Goal: Task Accomplishment & Management: Use online tool/utility

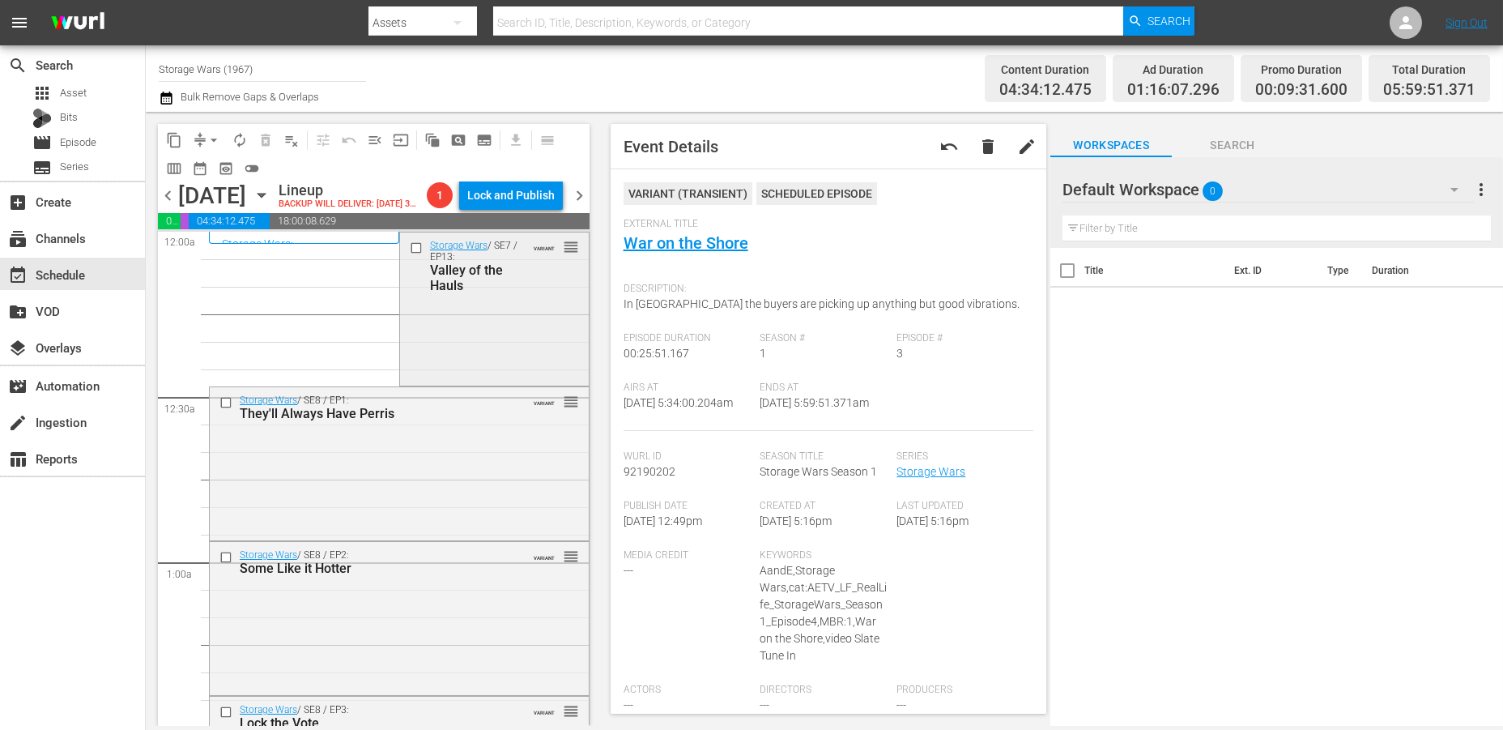
click at [473, 351] on div "Storage Wars / SE7 / EP13: Valley of the Hauls VARIANT reorder" at bounding box center [494, 307] width 189 height 150
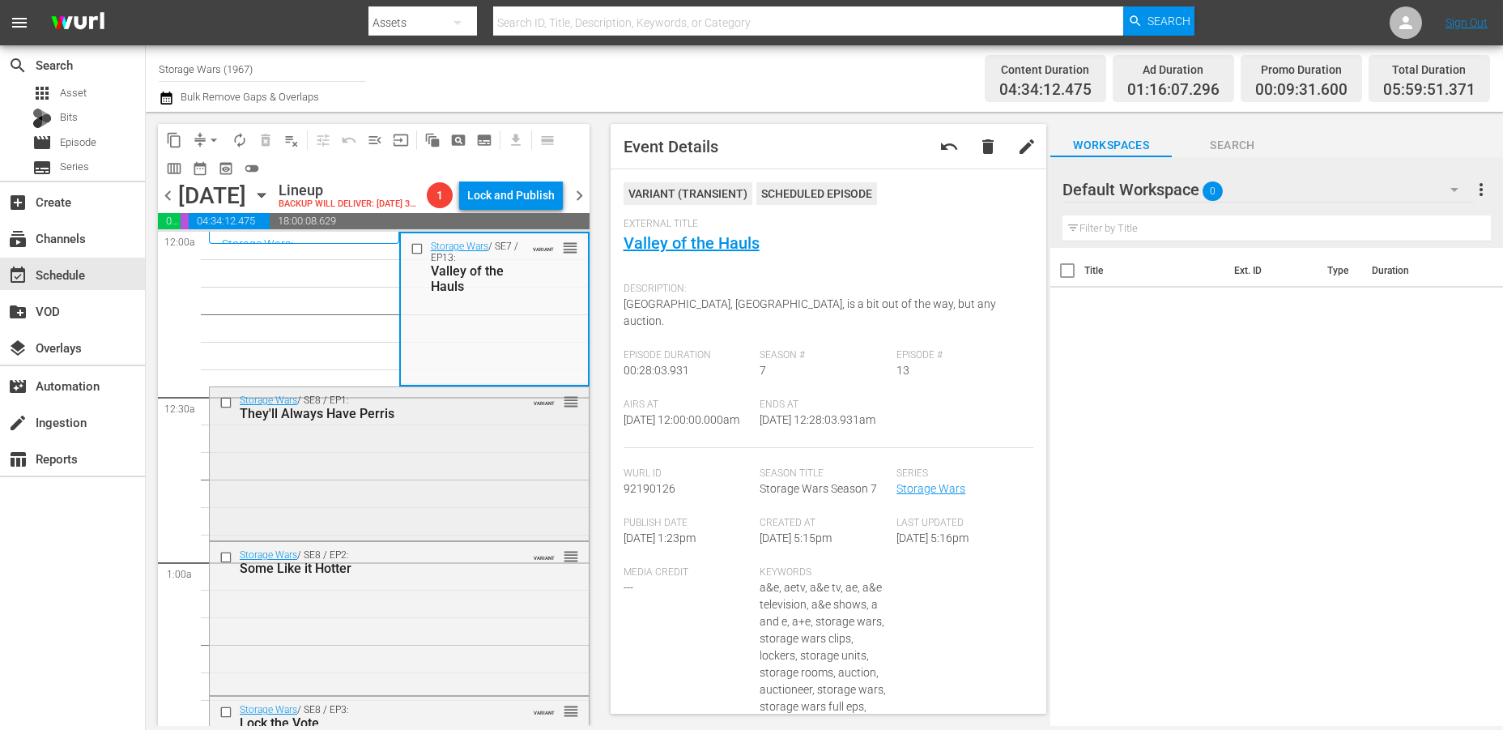
click at [488, 509] on div "Storage Wars / SE8 / EP1: They'll Always Have Perris VARIANT reorder" at bounding box center [399, 462] width 379 height 150
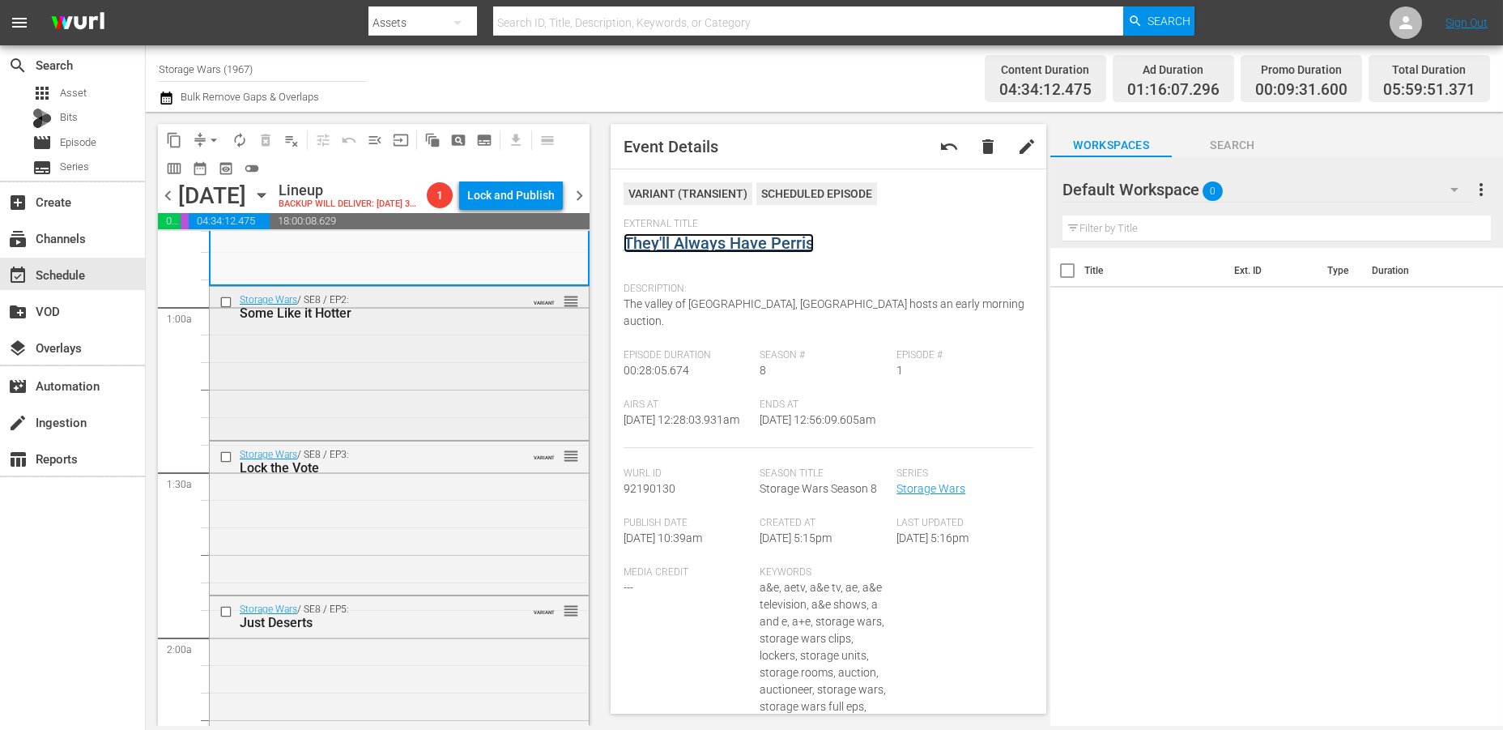
scroll to position [270, 0]
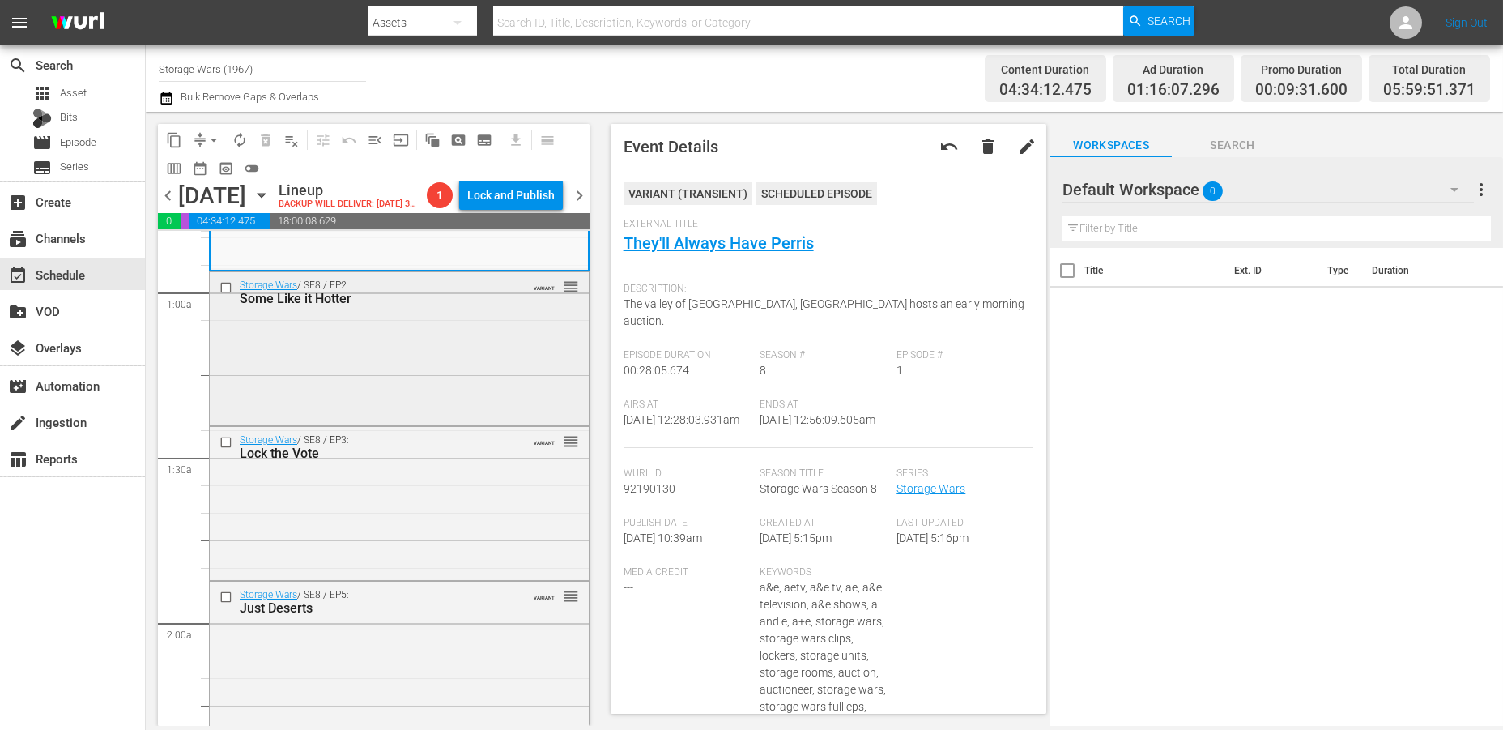
click at [446, 400] on div "Storage Wars / SE8 / EP2: Some Like it Hotter VARIANT reorder" at bounding box center [399, 347] width 379 height 150
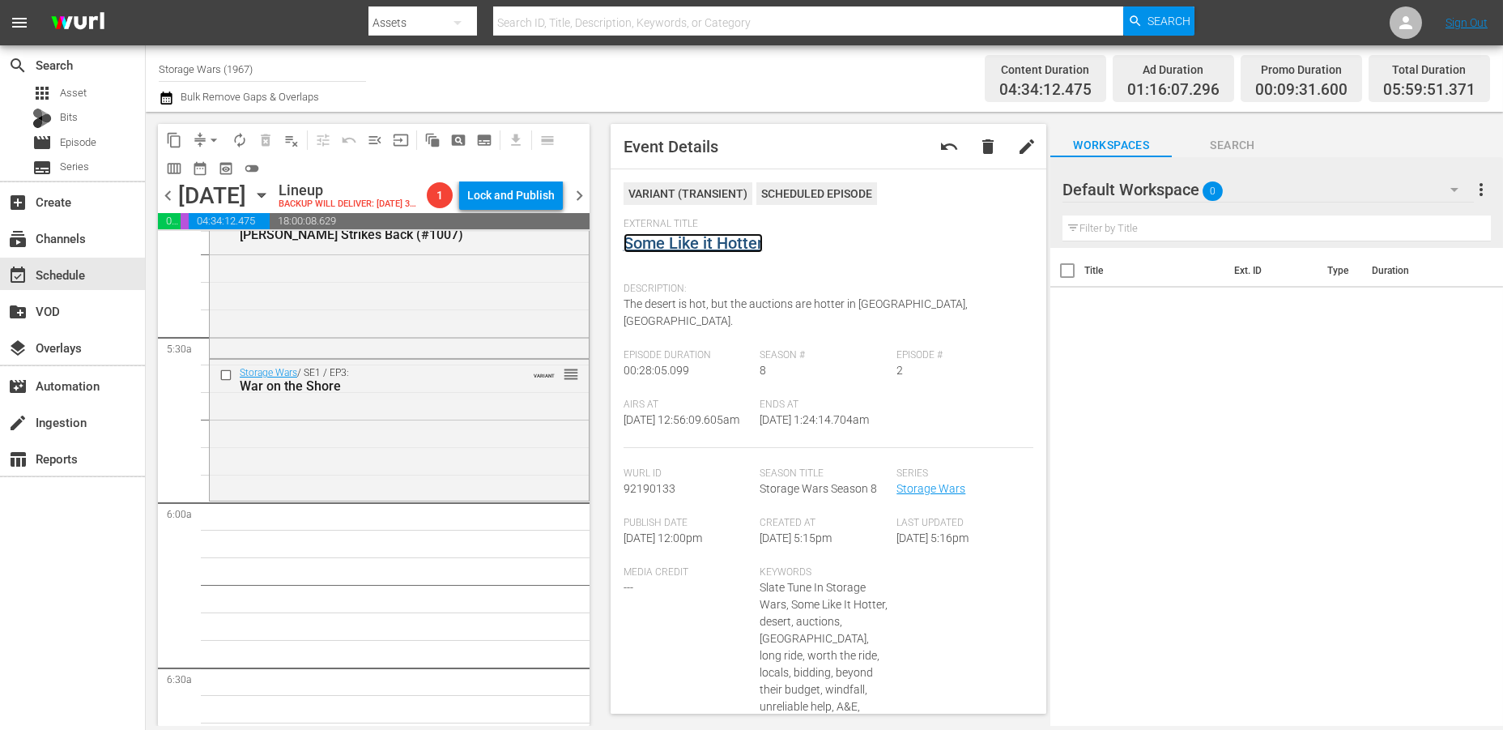
scroll to position [1710, 0]
click at [406, 444] on div "Storage Wars / SE1 / EP3: War on the Shore VARIANT reorder" at bounding box center [399, 431] width 379 height 138
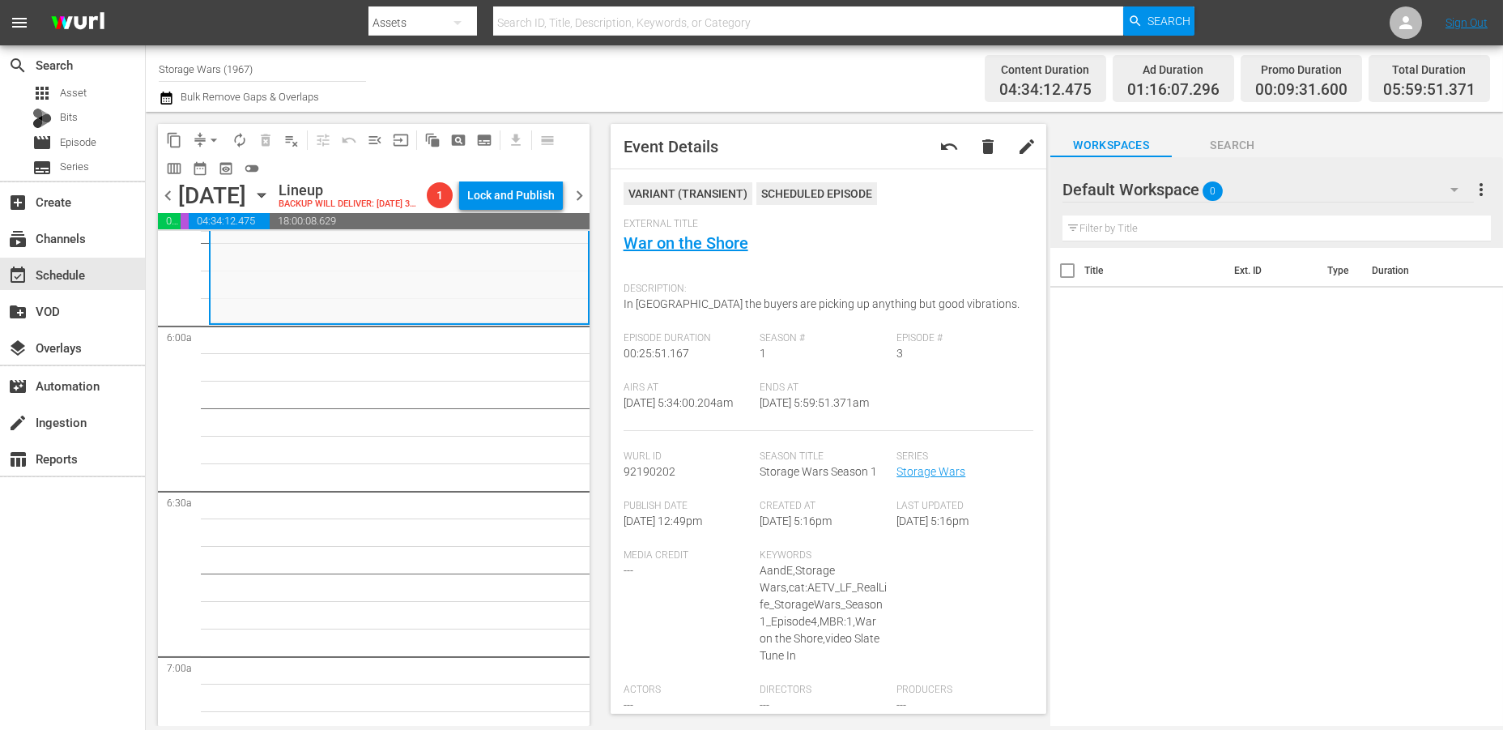
scroll to position [1889, 0]
click at [455, 296] on div "Storage Wars / SE1 / EP3: War on the Shore VARIANT reorder" at bounding box center [399, 252] width 377 height 138
click at [213, 134] on span "arrow_drop_down" at bounding box center [214, 140] width 16 height 16
click at [207, 173] on li "Align to Midnight" at bounding box center [215, 172] width 170 height 27
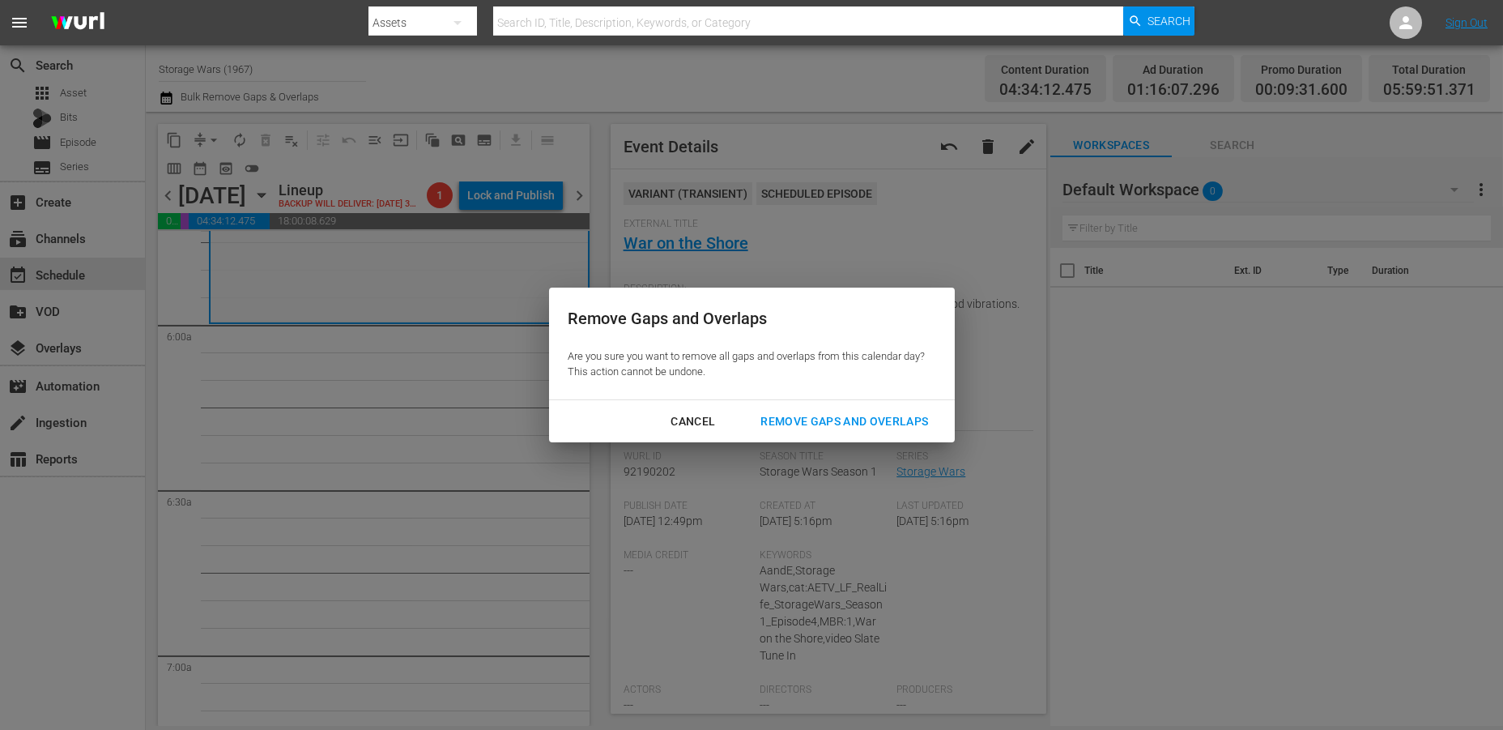
click at [822, 420] on div "Remove Gaps and Overlaps" at bounding box center [845, 421] width 194 height 20
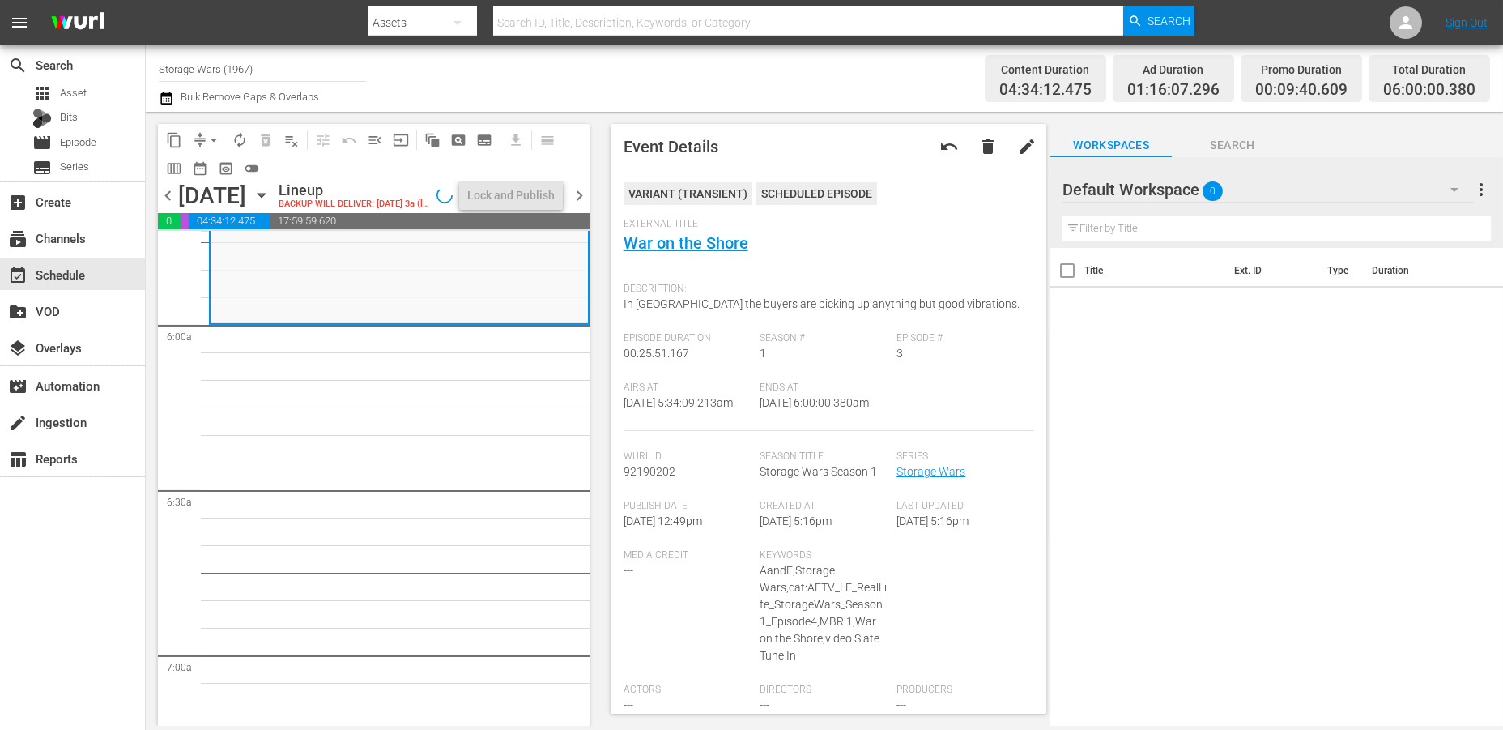
scroll to position [1917, 0]
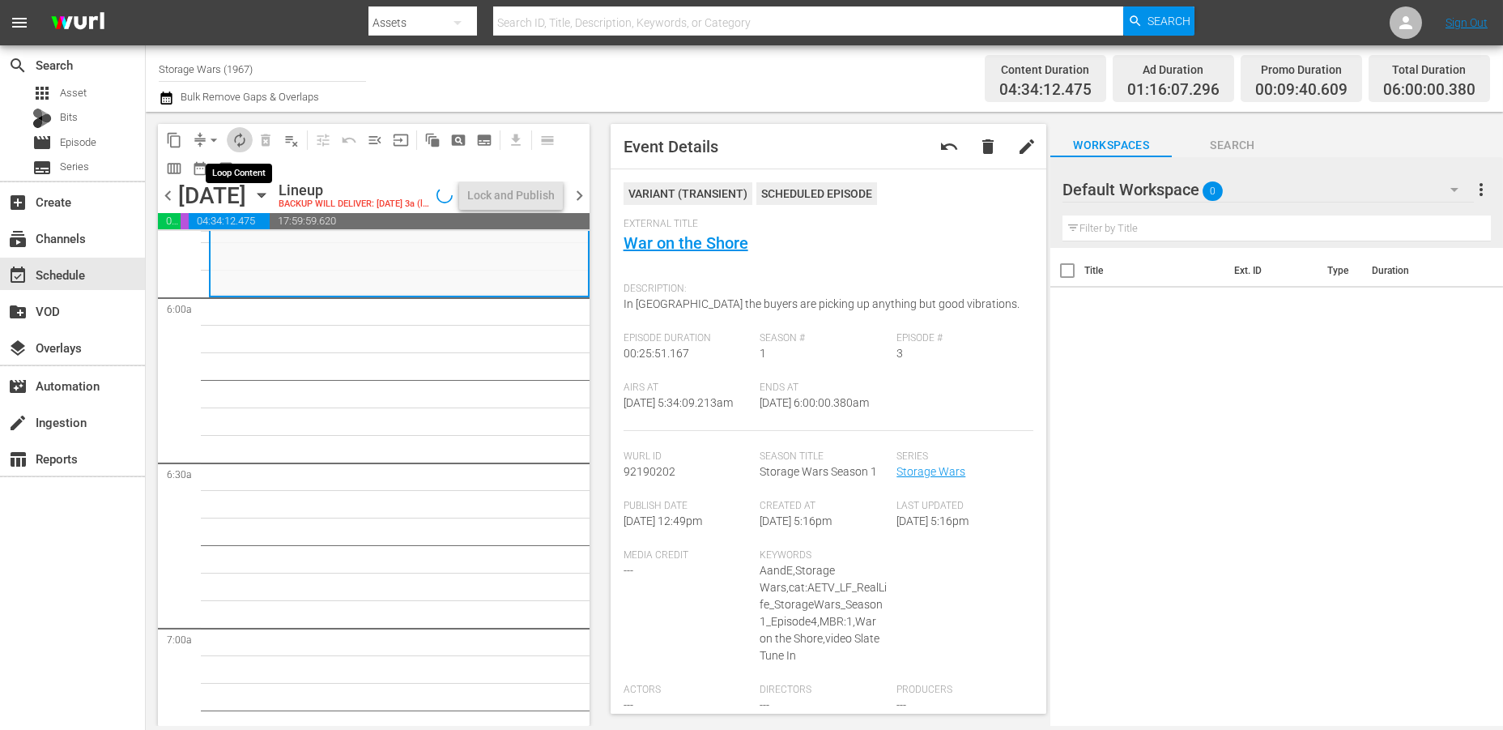
click at [236, 134] on span "autorenew_outlined" at bounding box center [240, 140] width 16 height 16
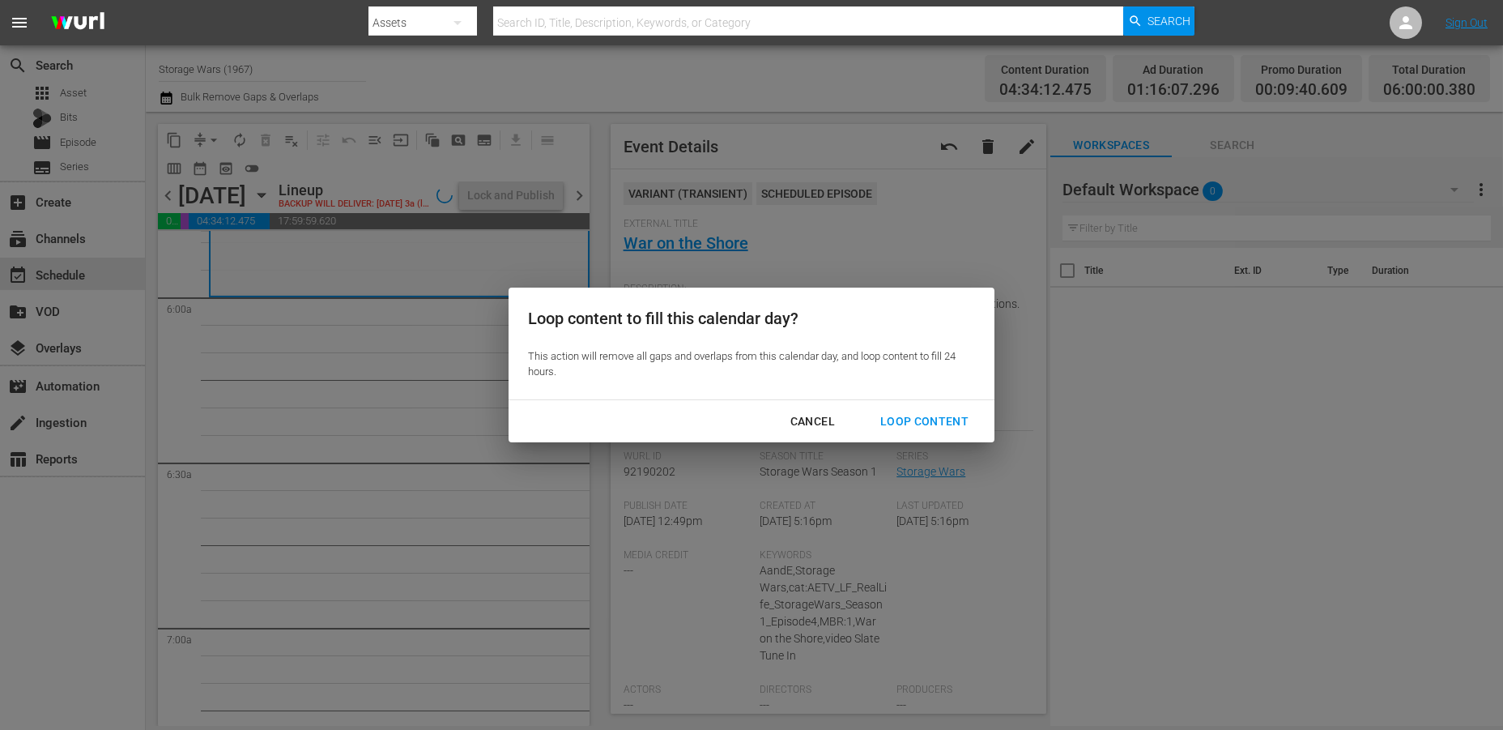
click at [893, 416] on div "Loop Content" at bounding box center [924, 421] width 114 height 20
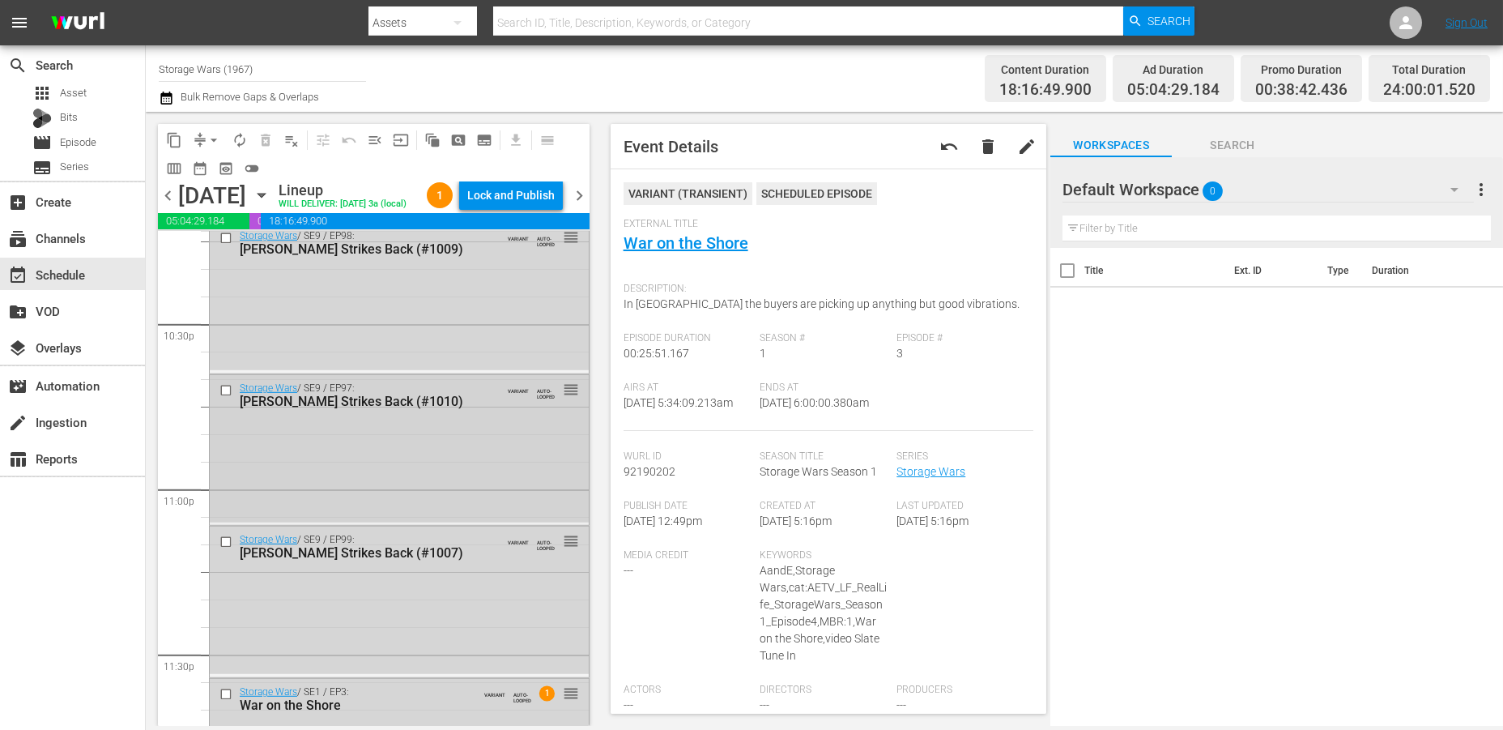
scroll to position [7463, 0]
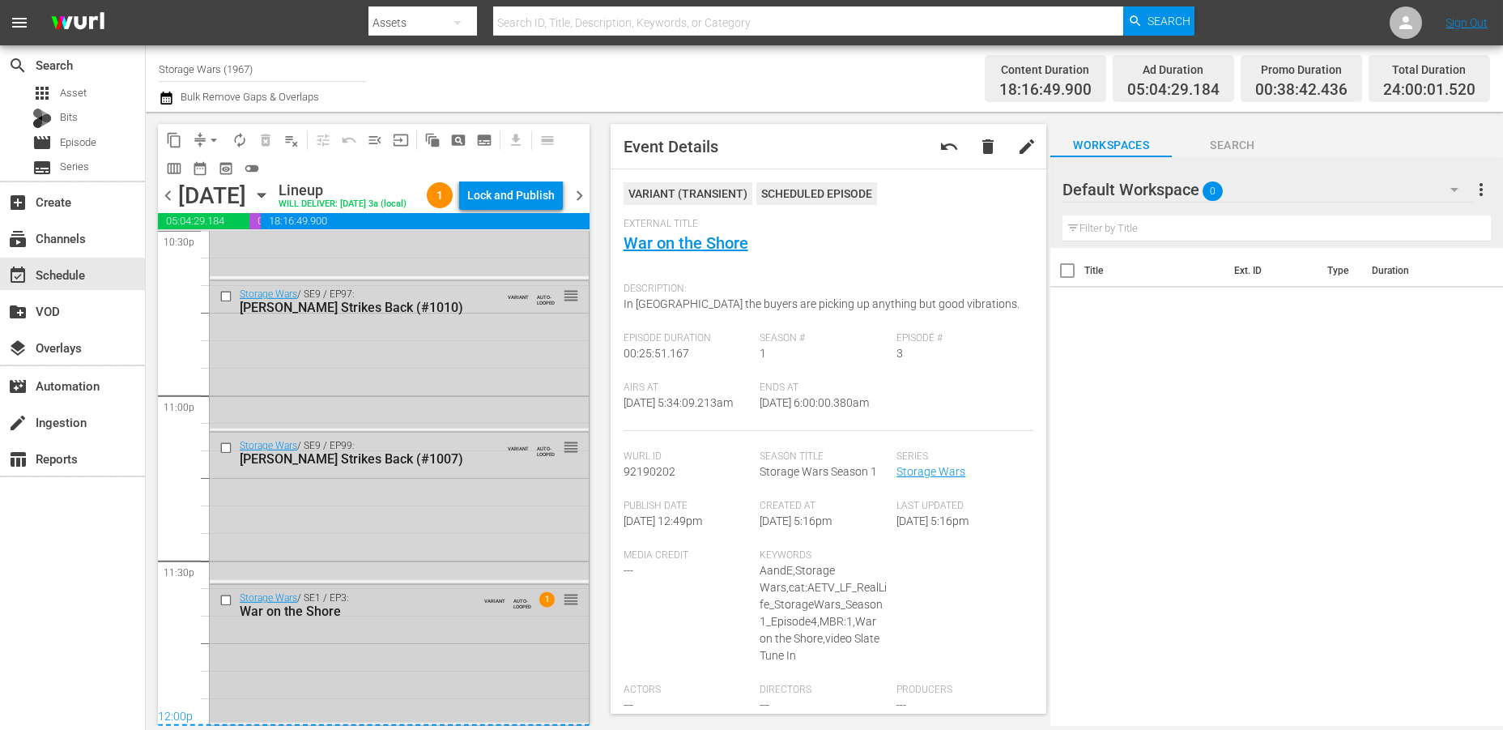
click at [338, 673] on div "Storage Wars / SE1 / EP3: War on the Shore VARIANT AUTO-LOOPED 1 reorder" at bounding box center [399, 654] width 379 height 138
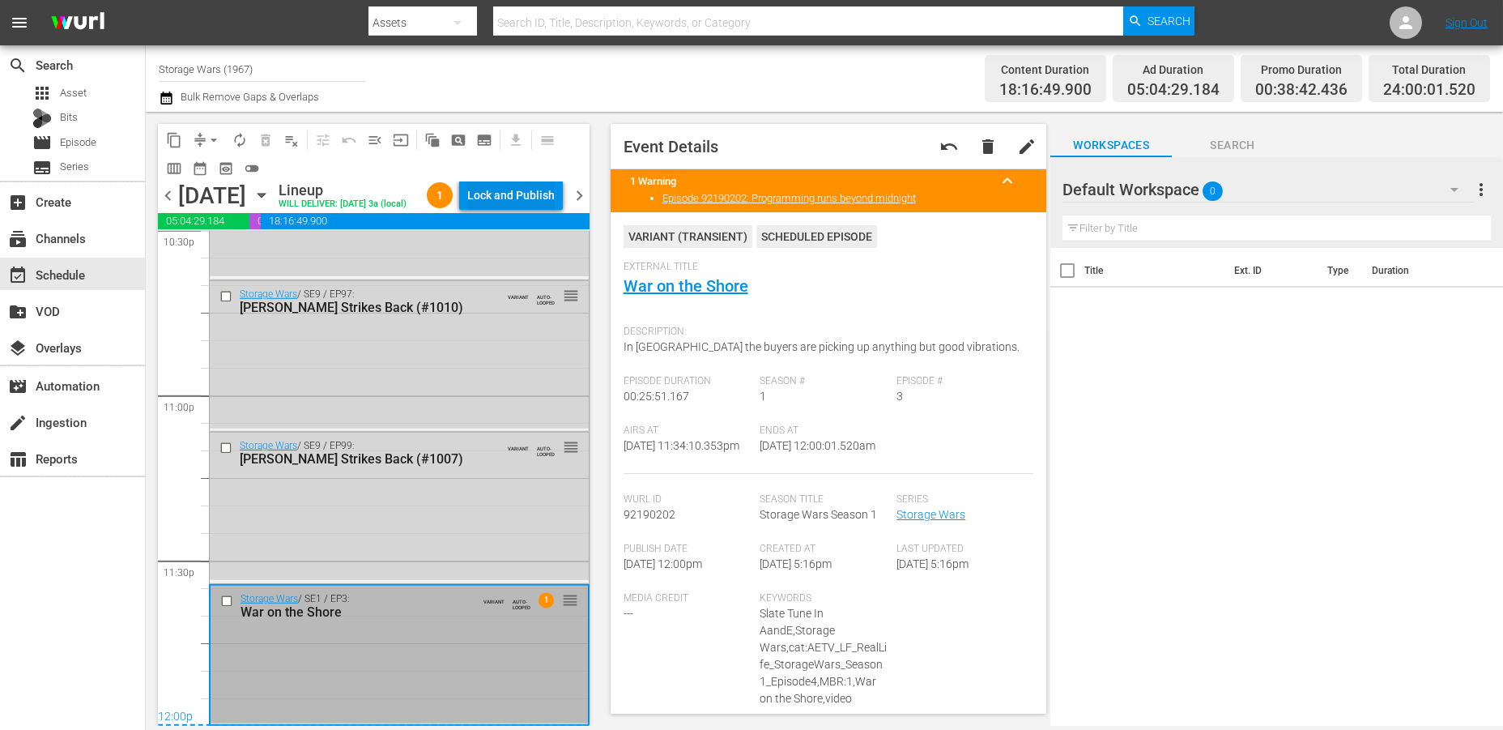
click at [505, 191] on div "Lock and Publish" at bounding box center [510, 195] width 87 height 29
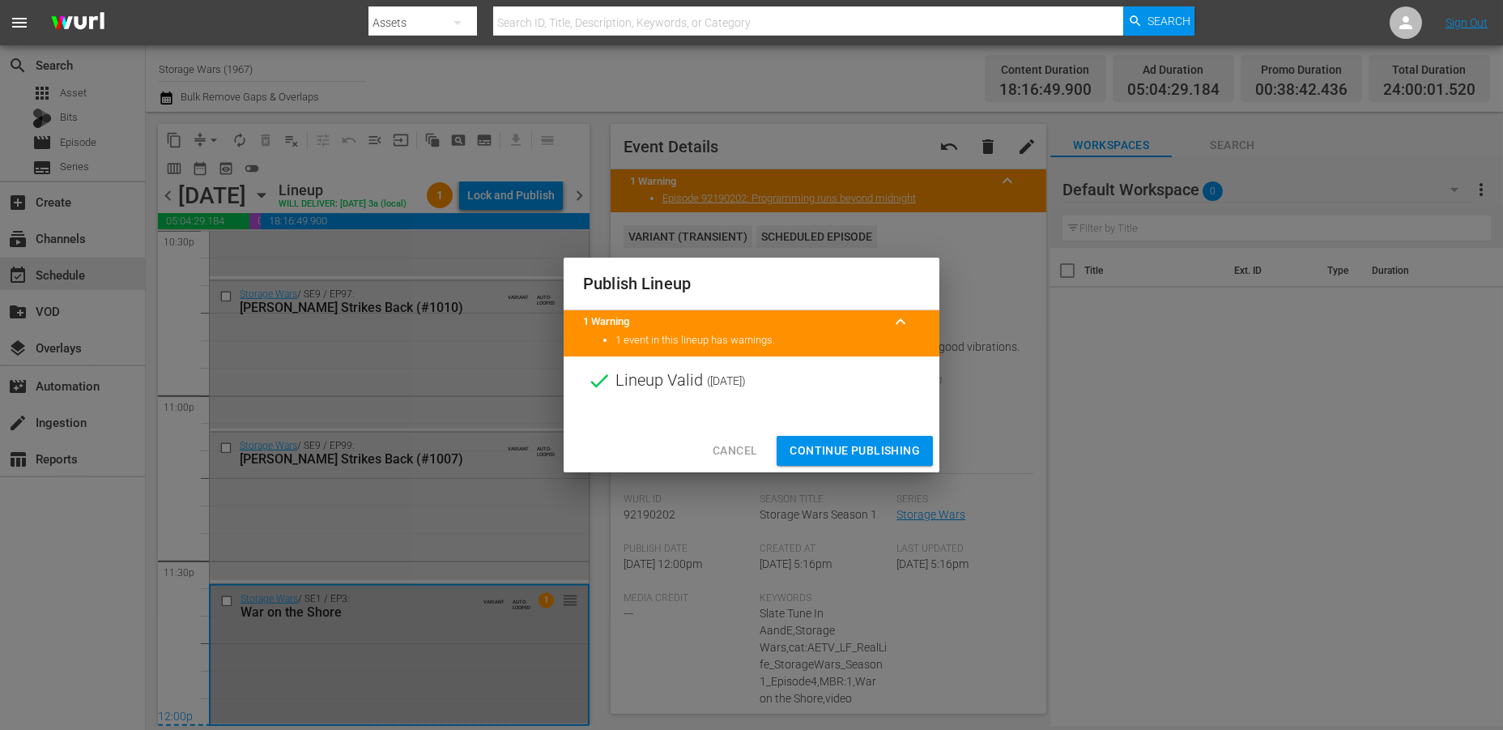
click at [829, 449] on span "Continue Publishing" at bounding box center [855, 451] width 130 height 20
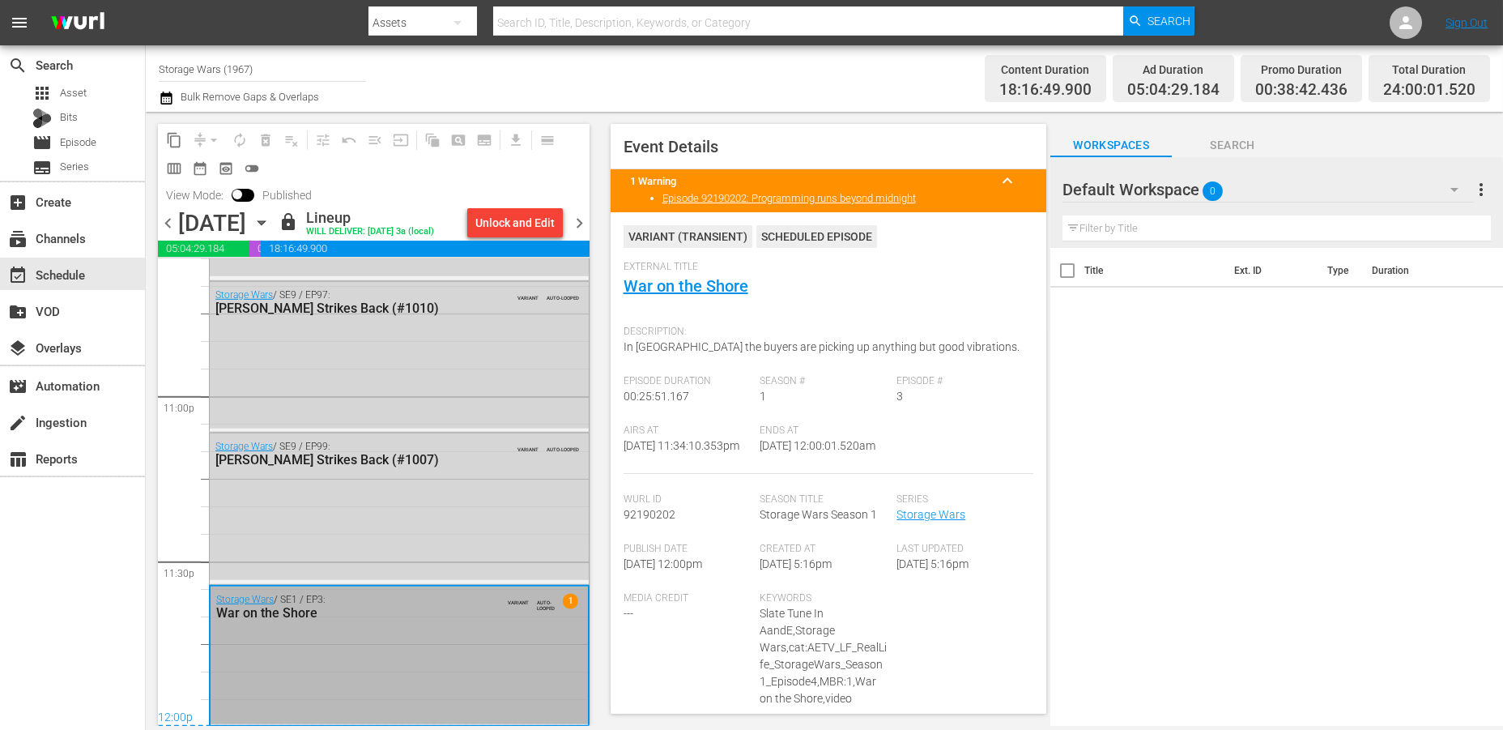
click at [582, 214] on span "chevron_right" at bounding box center [579, 223] width 20 height 20
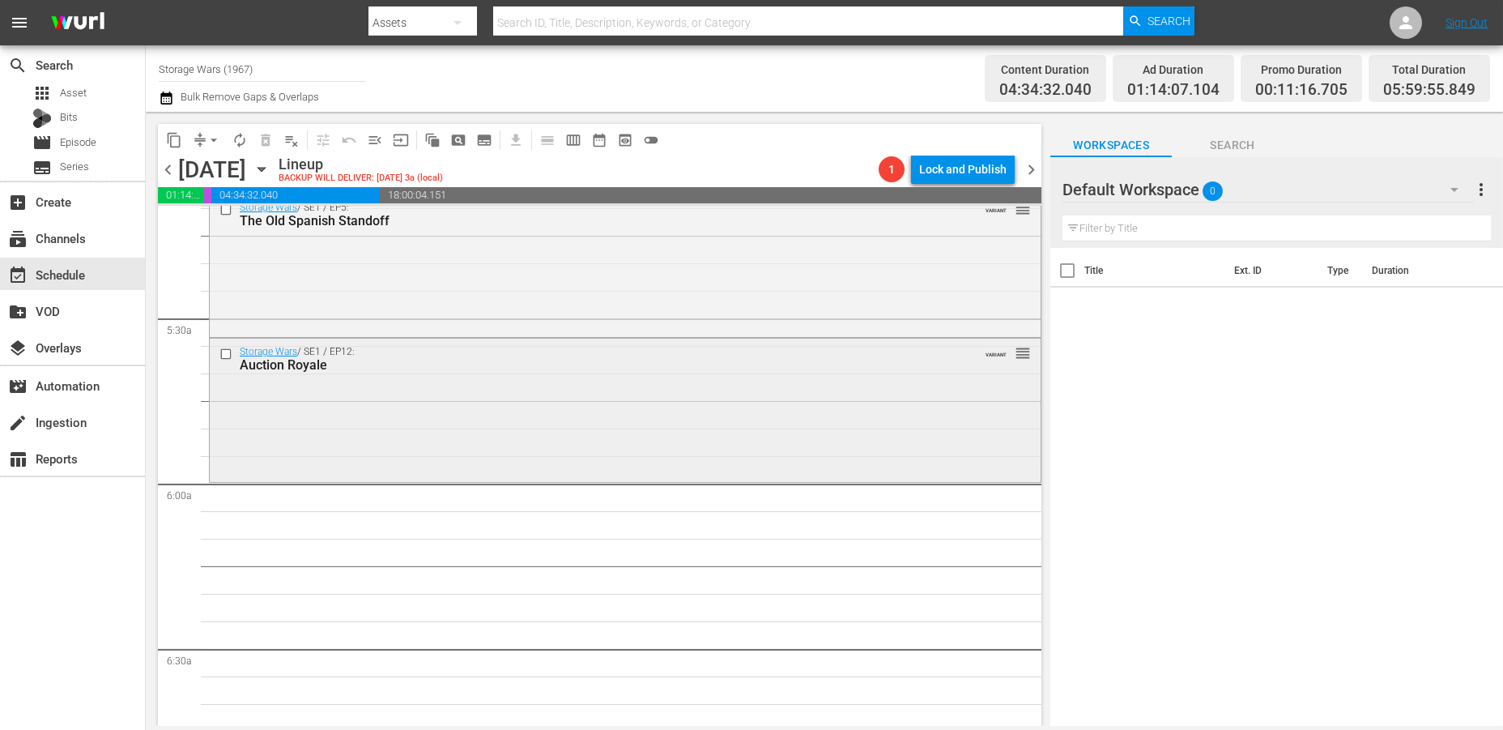
scroll to position [1710, 0]
click at [288, 415] on div "Storage Wars / SE1 / EP12: Auction Royale VARIANT reorder" at bounding box center [625, 403] width 831 height 139
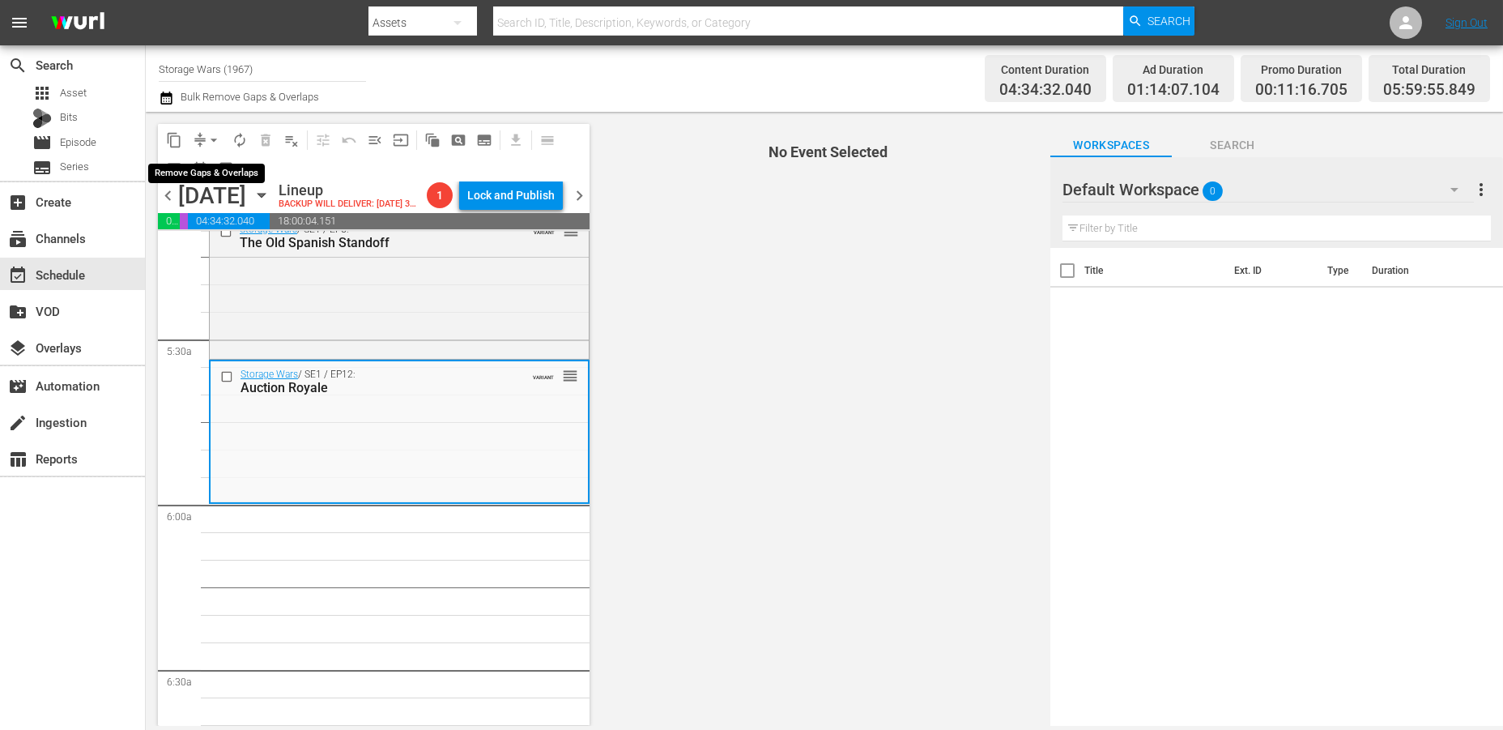
click at [210, 138] on span "arrow_drop_down" at bounding box center [214, 140] width 16 height 16
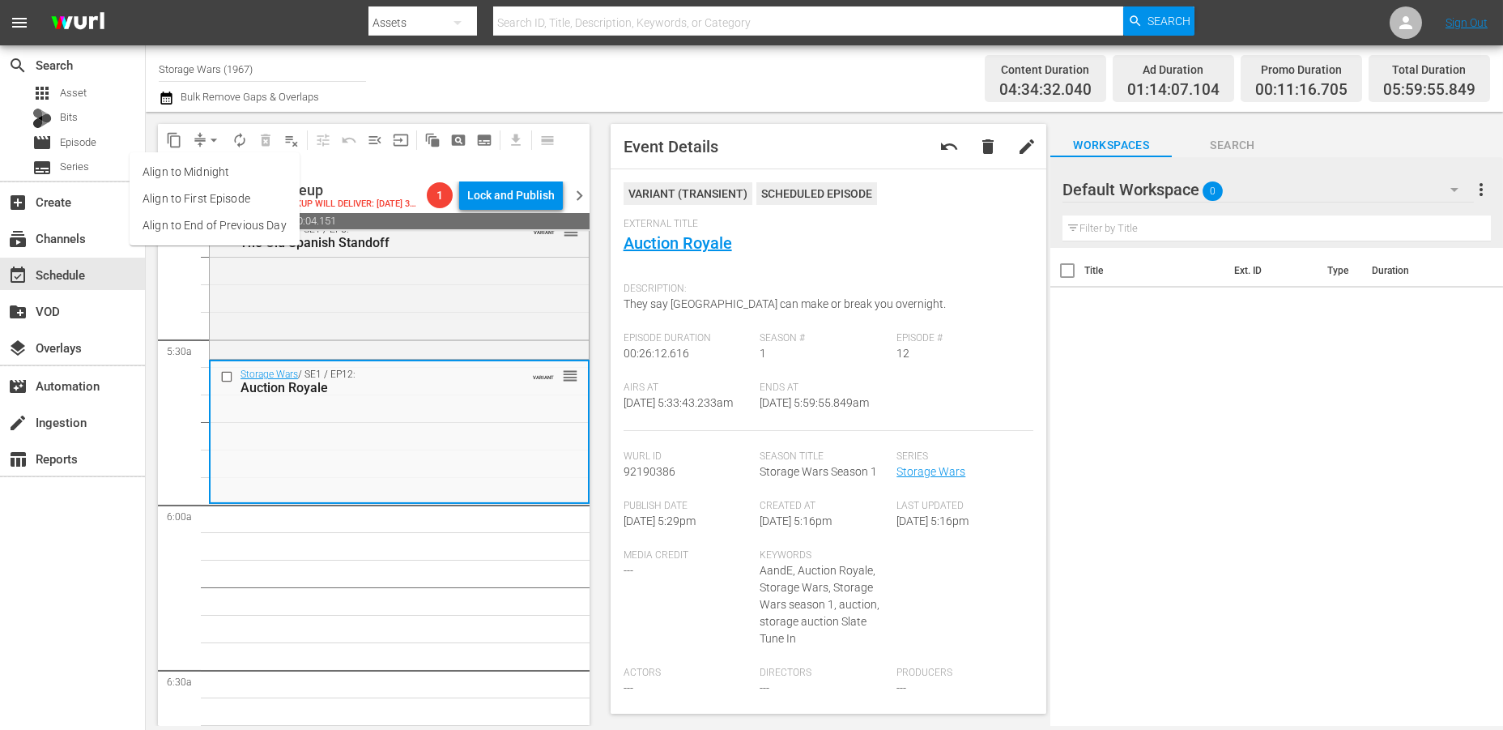
click at [215, 167] on li "Align to Midnight" at bounding box center [215, 172] width 170 height 27
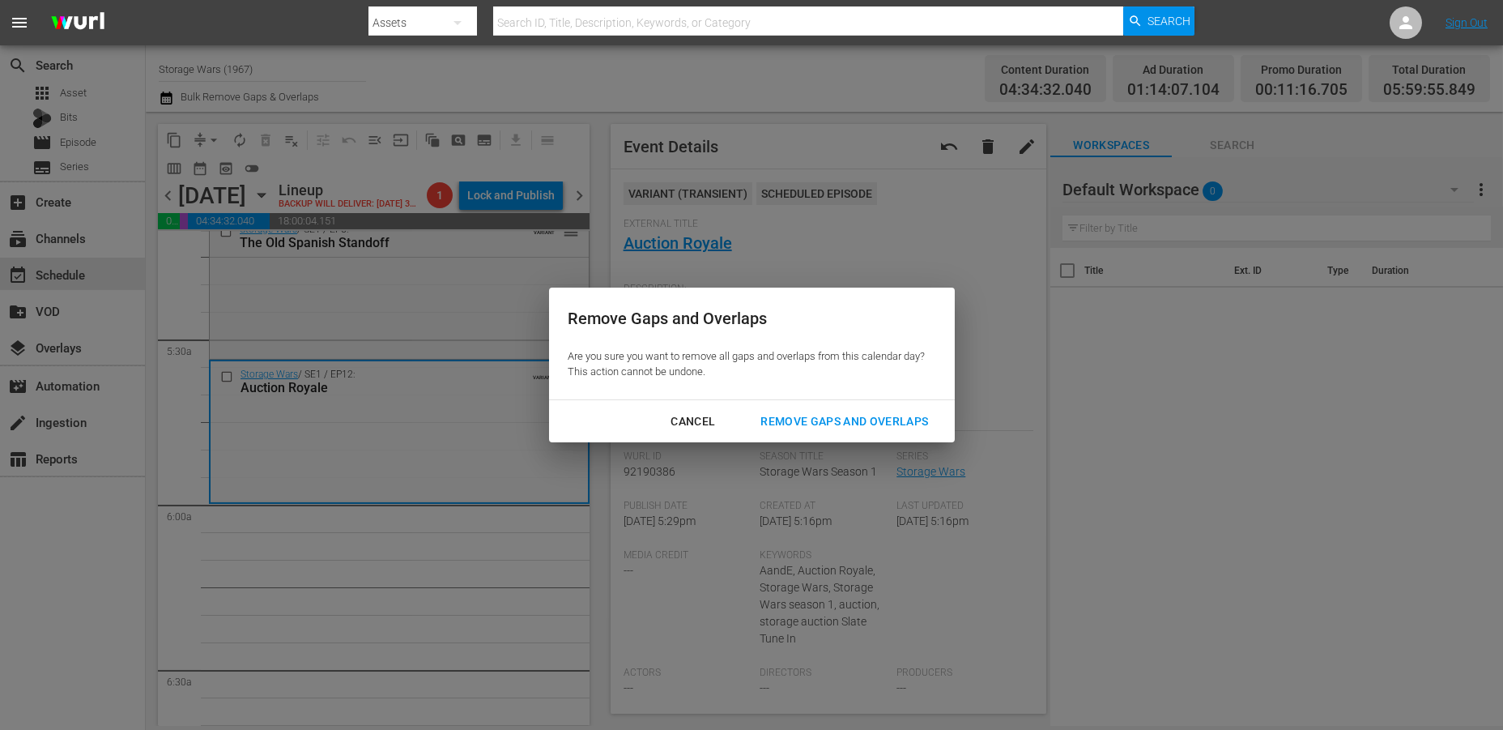
click at [820, 414] on div "Remove Gaps and Overlaps" at bounding box center [845, 421] width 194 height 20
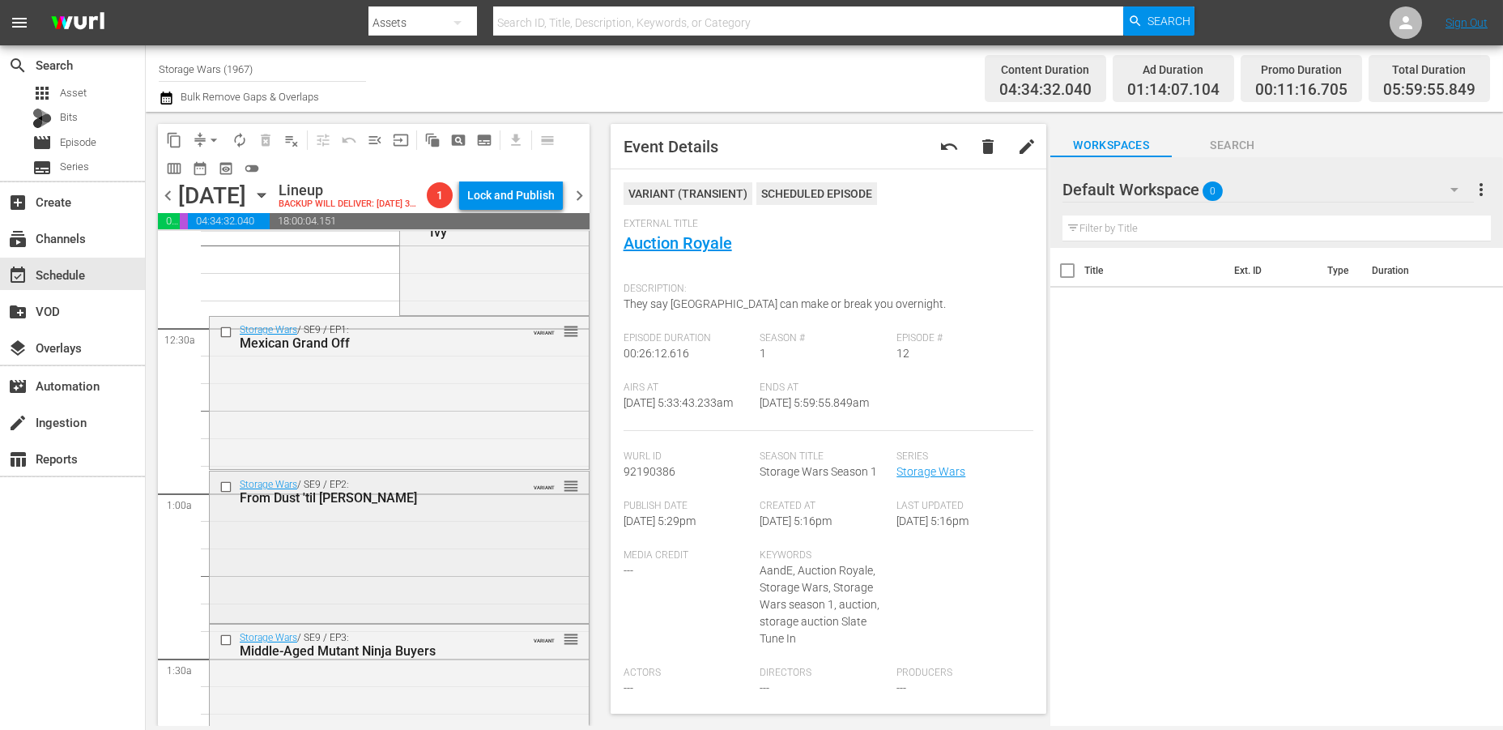
scroll to position [0, 0]
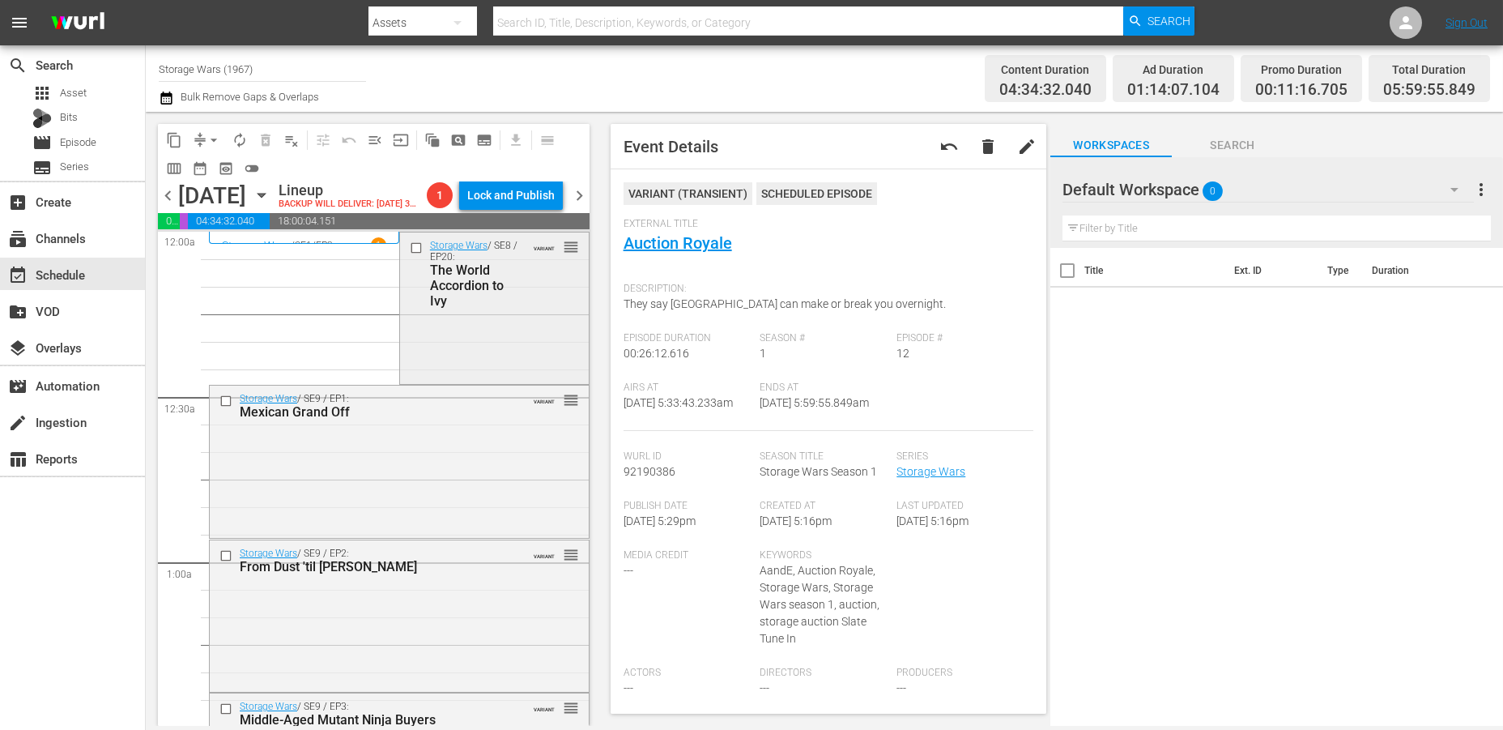
click at [503, 353] on div "Storage Wars / SE8 / EP20: The World Accordion to Ivy VARIANT reorder" at bounding box center [494, 306] width 189 height 148
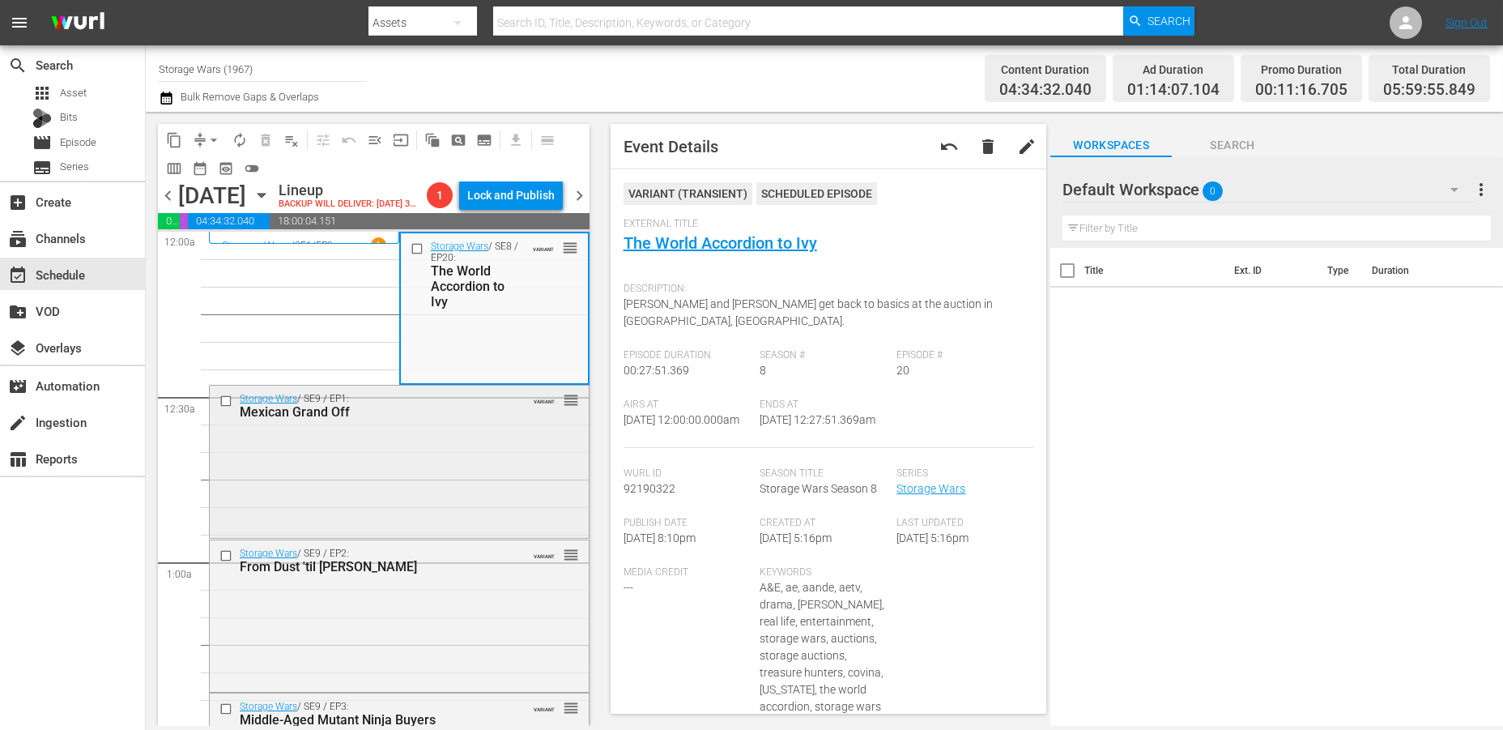
click at [389, 484] on div "Storage Wars / SE9 / EP1: Mexican Grand Off VARIANT reorder" at bounding box center [399, 460] width 379 height 149
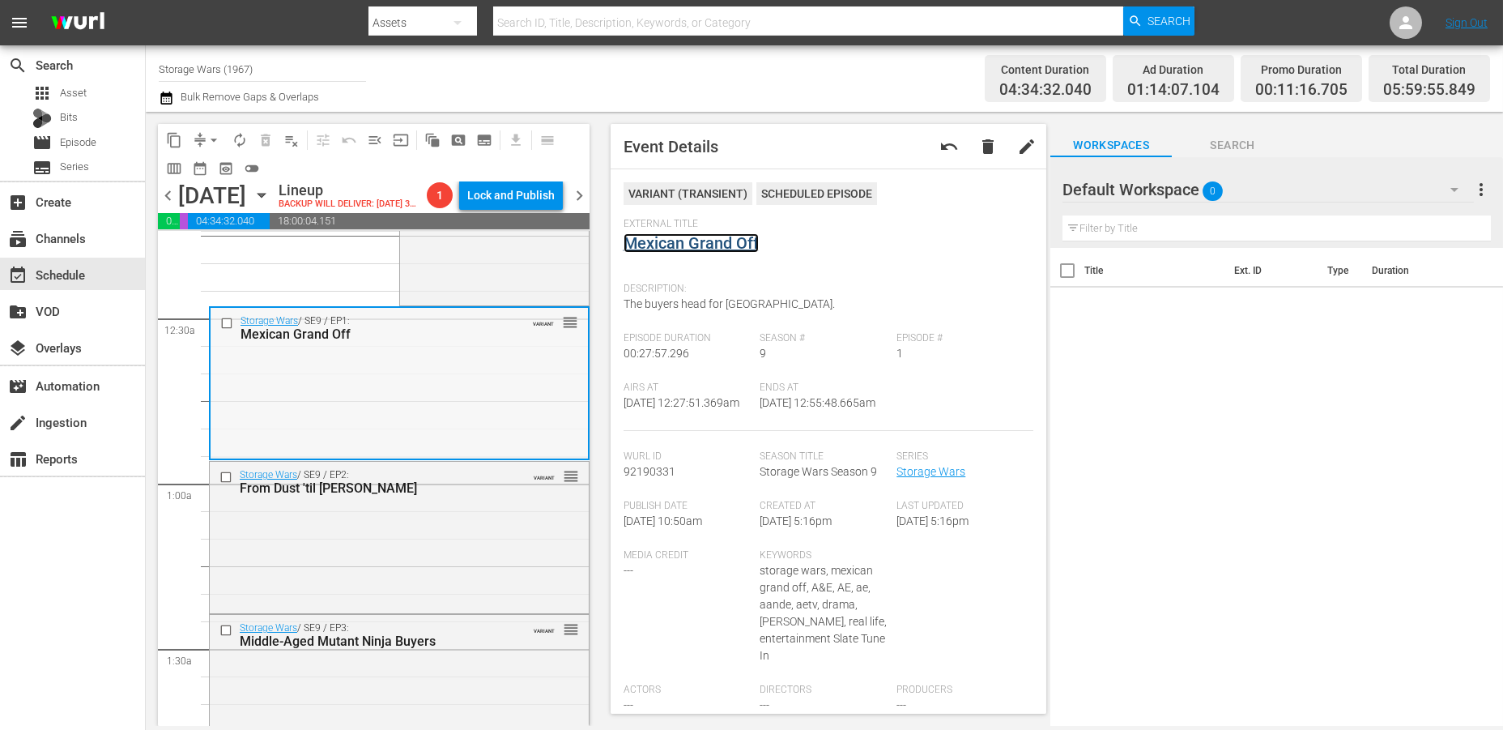
scroll to position [180, 0]
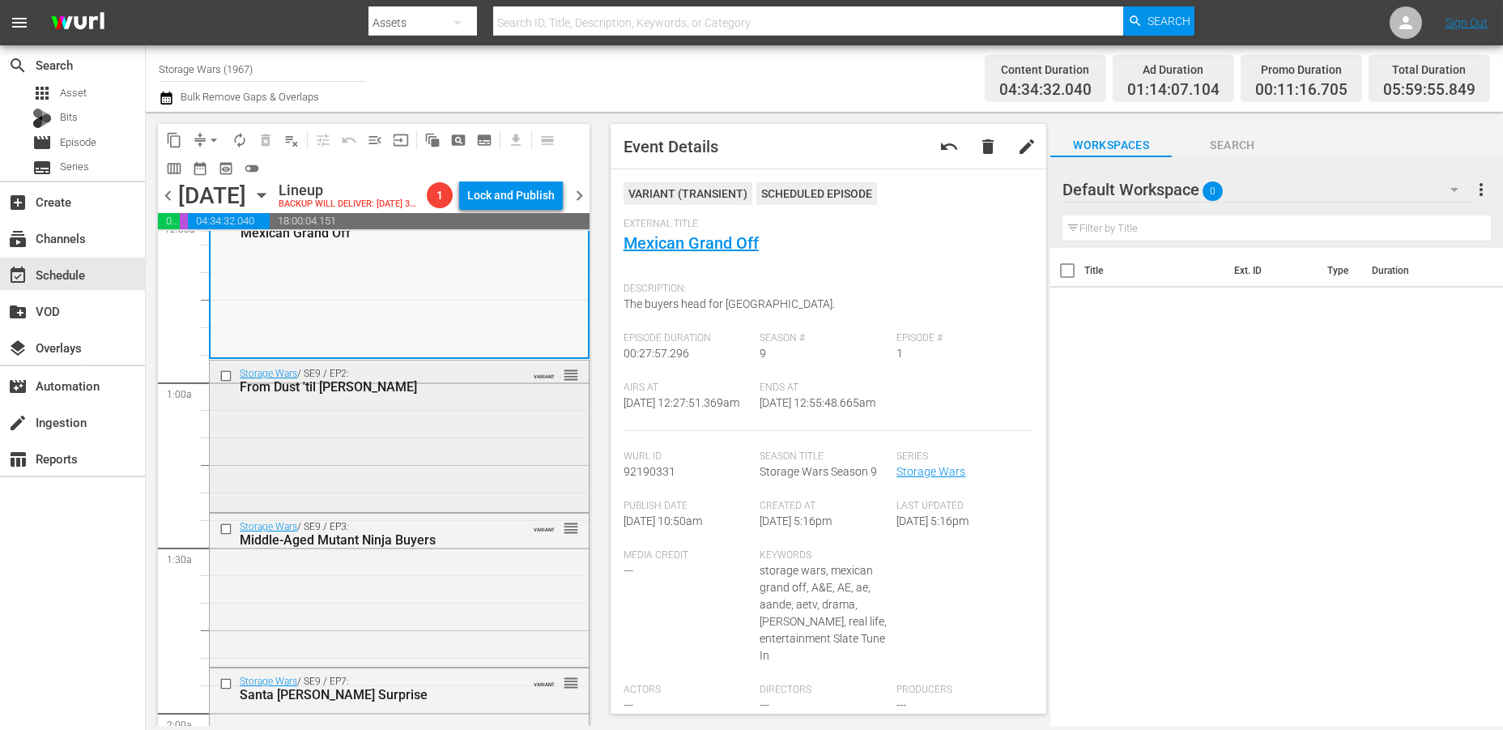
click at [462, 394] on div "From Dust 'til Dawn" at bounding box center [374, 386] width 268 height 15
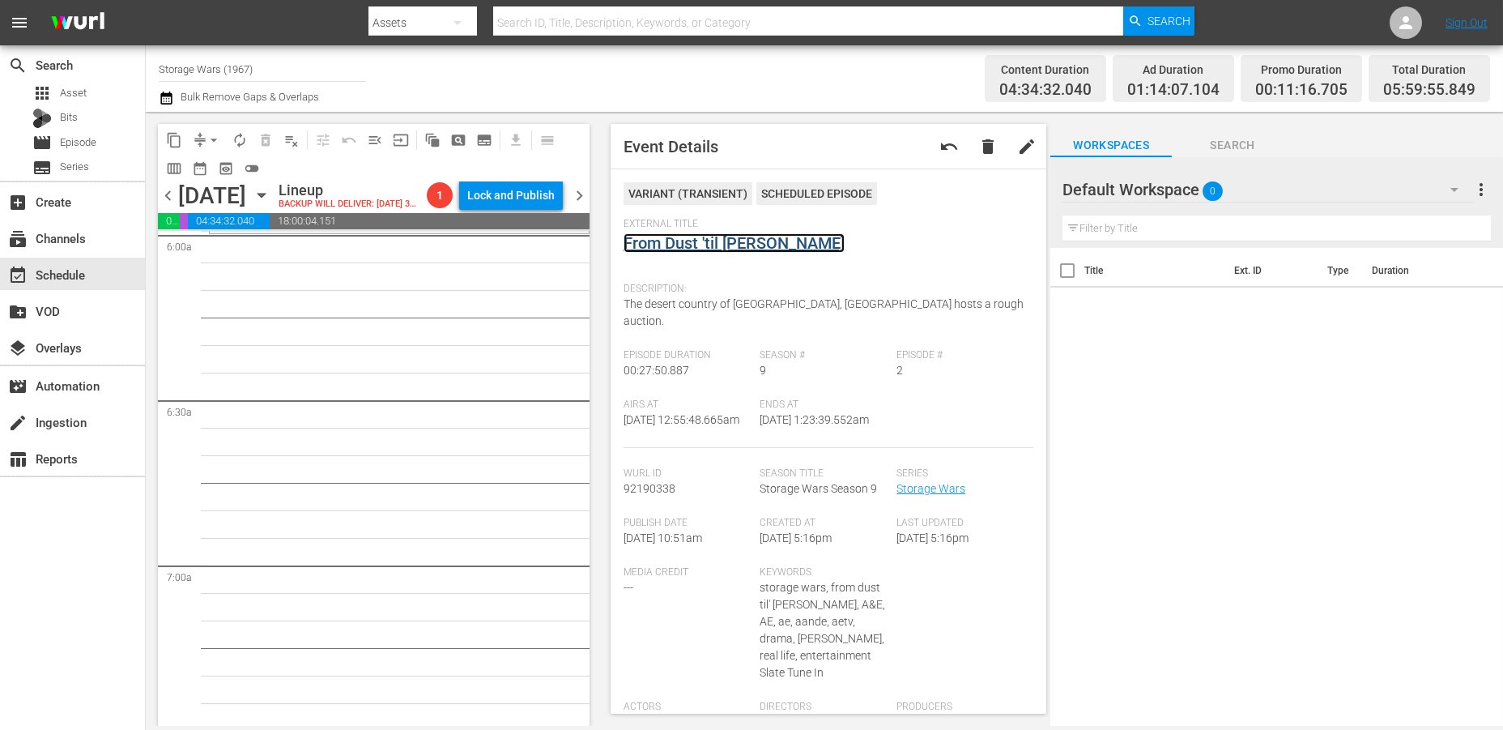
scroll to position [1710, 0]
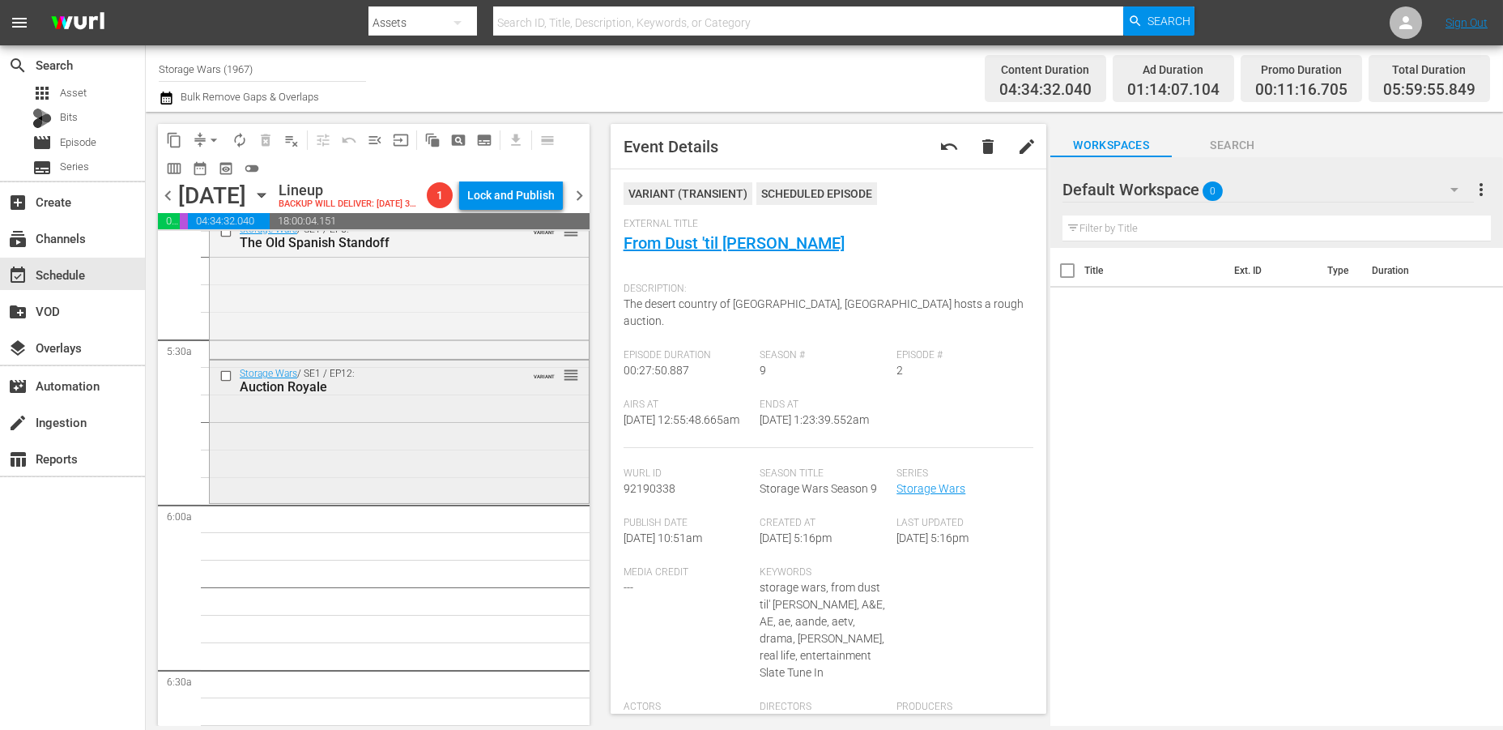
click at [306, 500] on div "Storage Wars / SE1 / EP12: Auction Royale VARIANT reorder" at bounding box center [399, 429] width 379 height 139
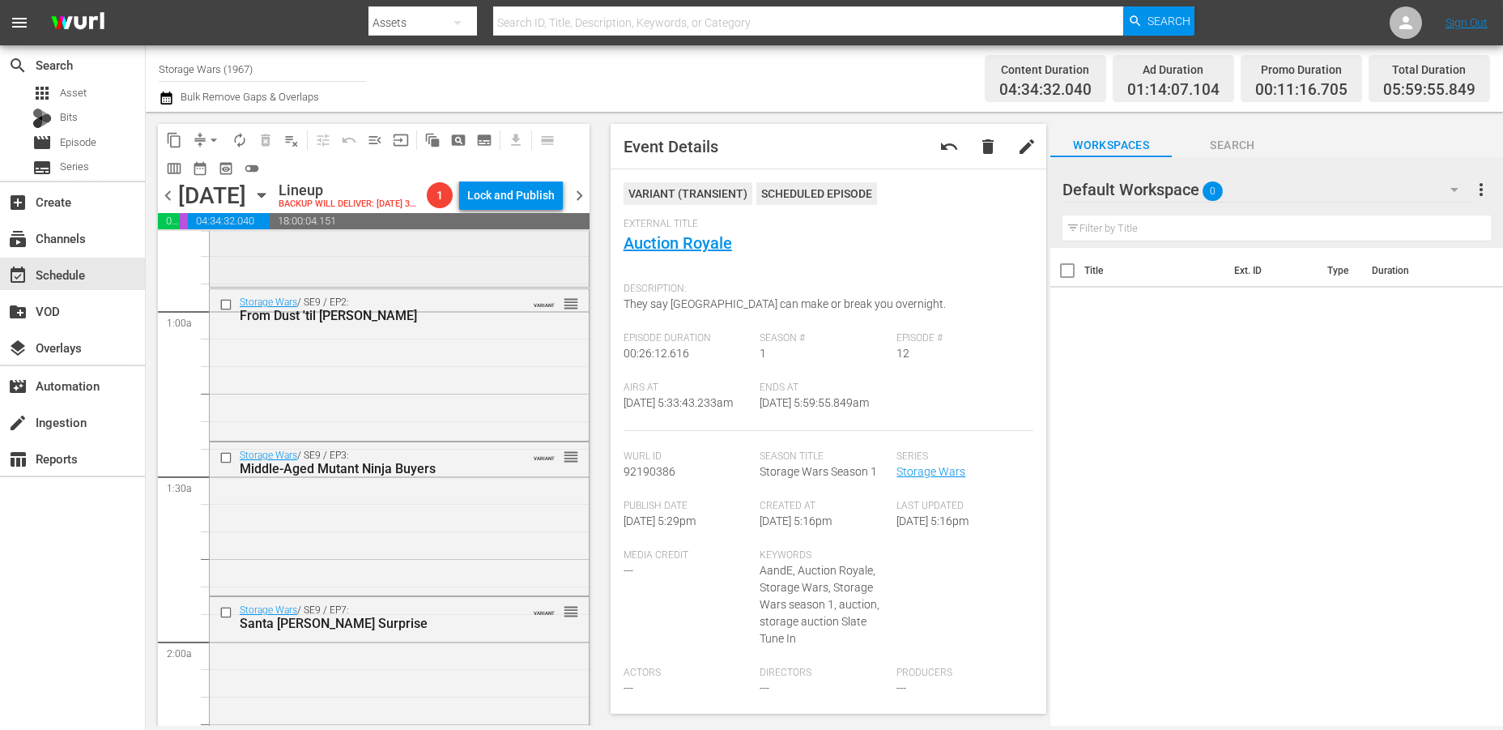
scroll to position [270, 0]
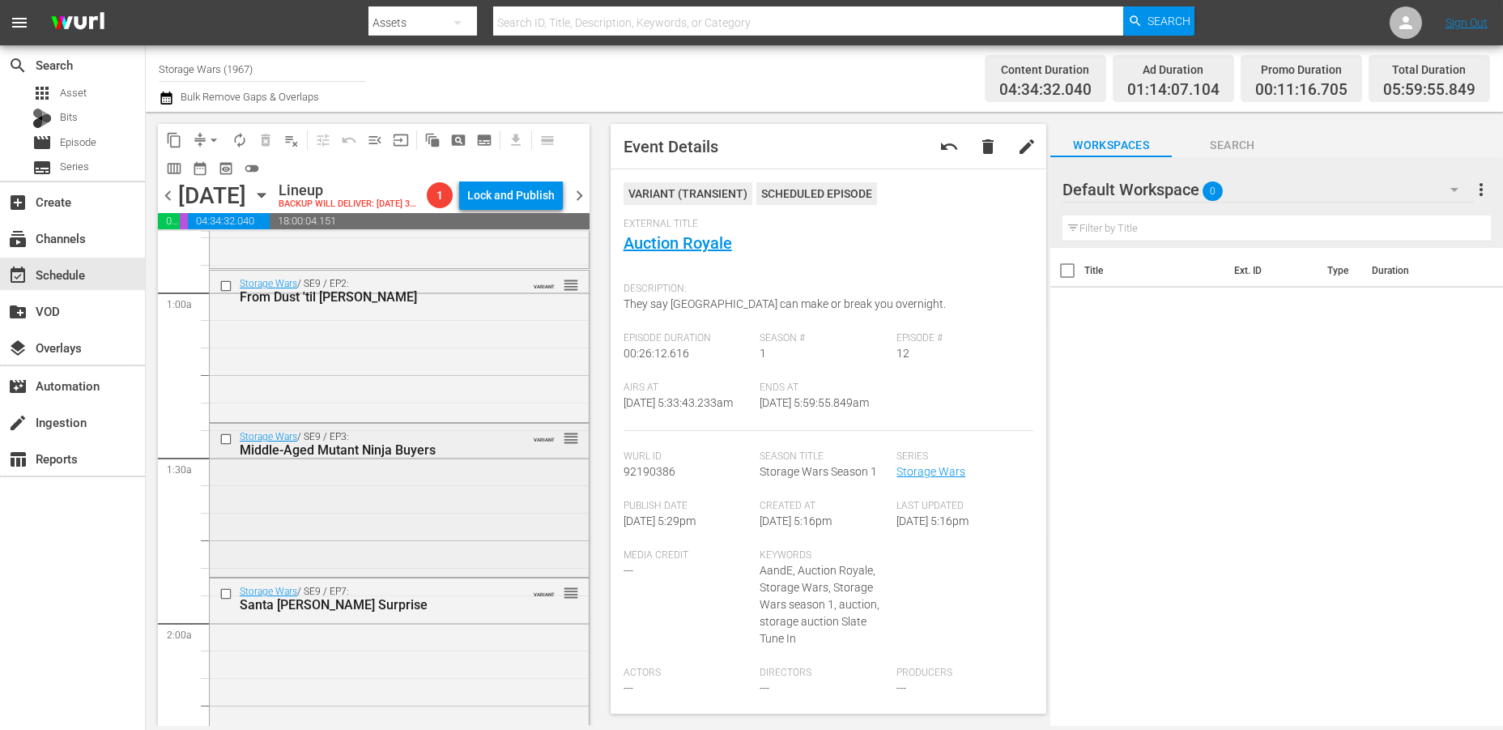
click at [356, 535] on div "Storage Wars / SE9 / EP3: Middle-Aged Mutant Ninja Buyers VARIANT reorder" at bounding box center [399, 499] width 379 height 150
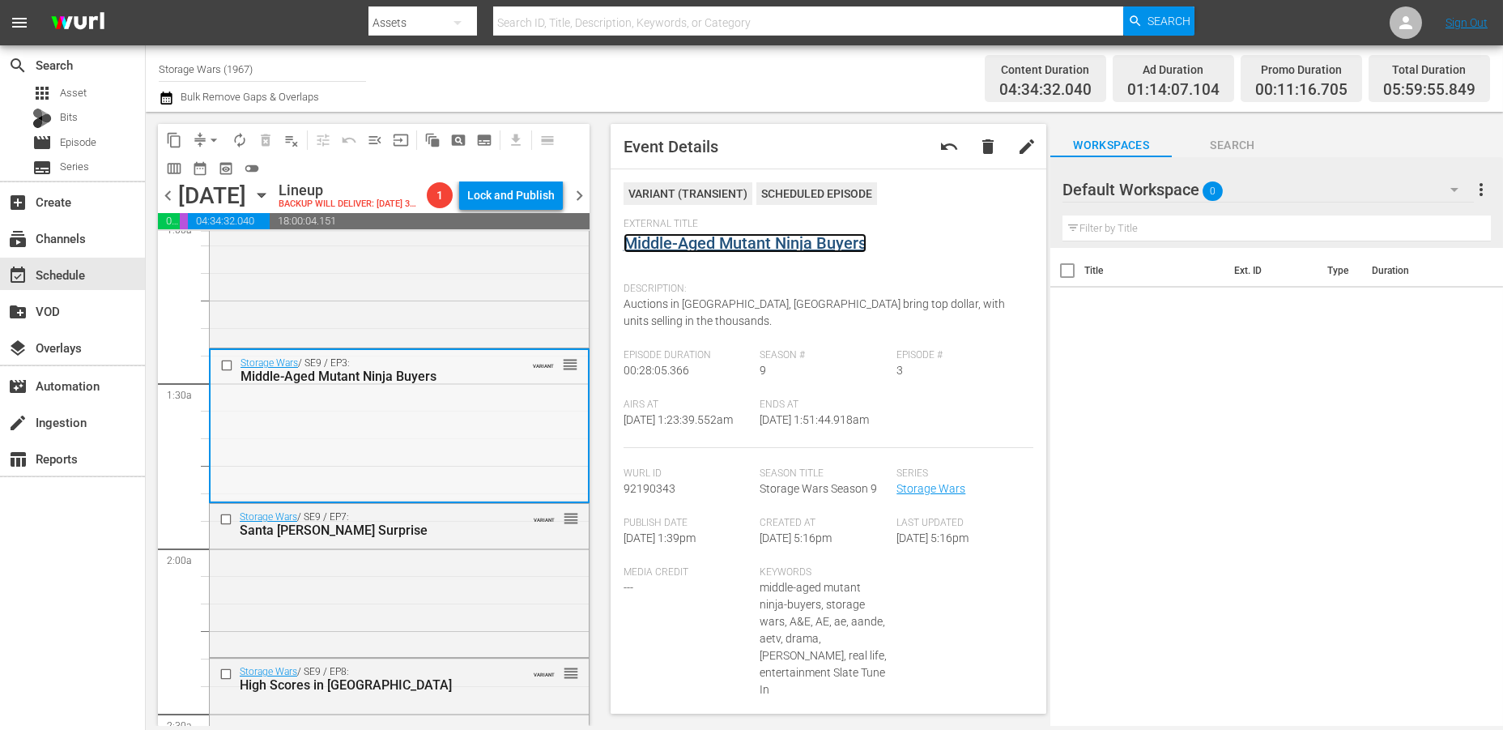
scroll to position [449, 0]
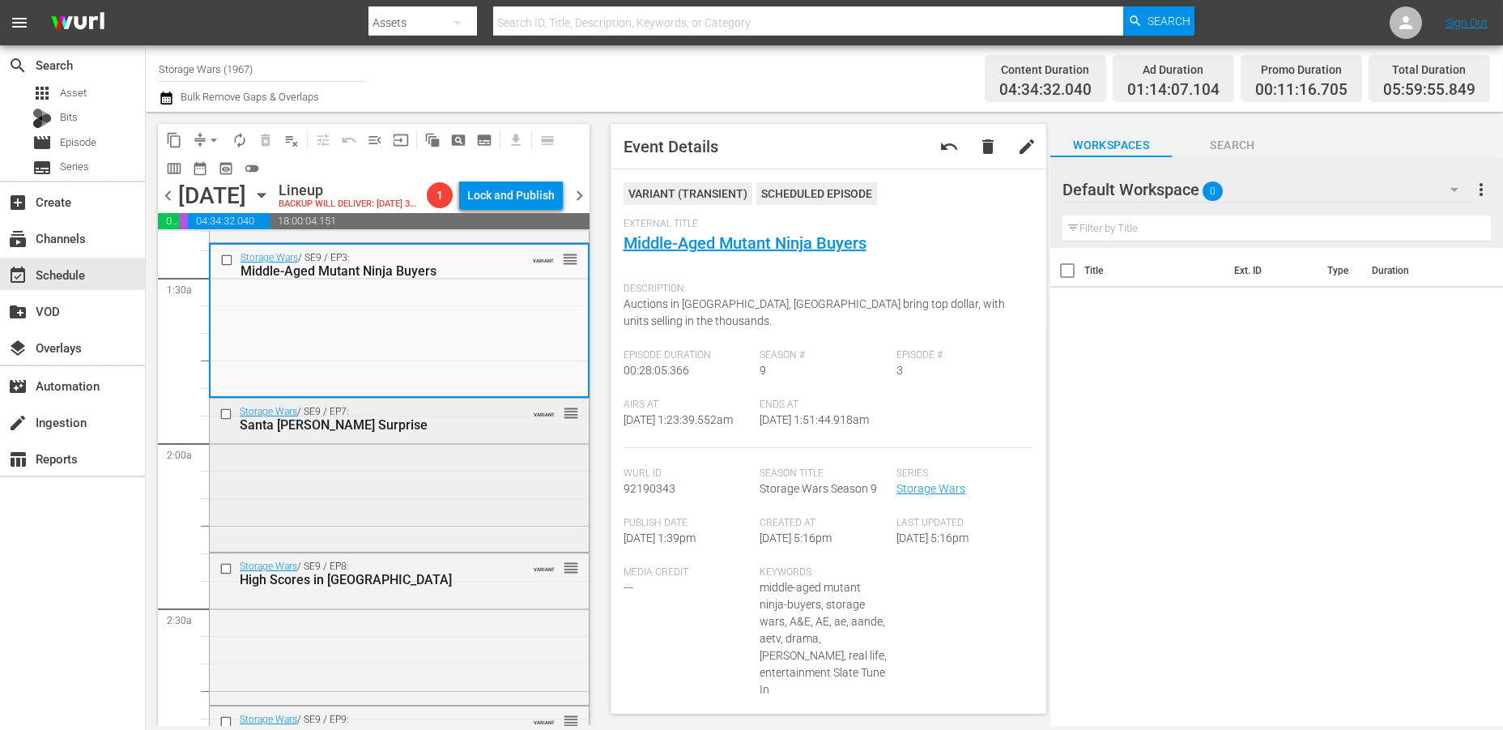
click at [491, 498] on div "Storage Wars / SE9 / EP7: Santa Ana Surprise VARIANT reorder" at bounding box center [399, 473] width 379 height 150
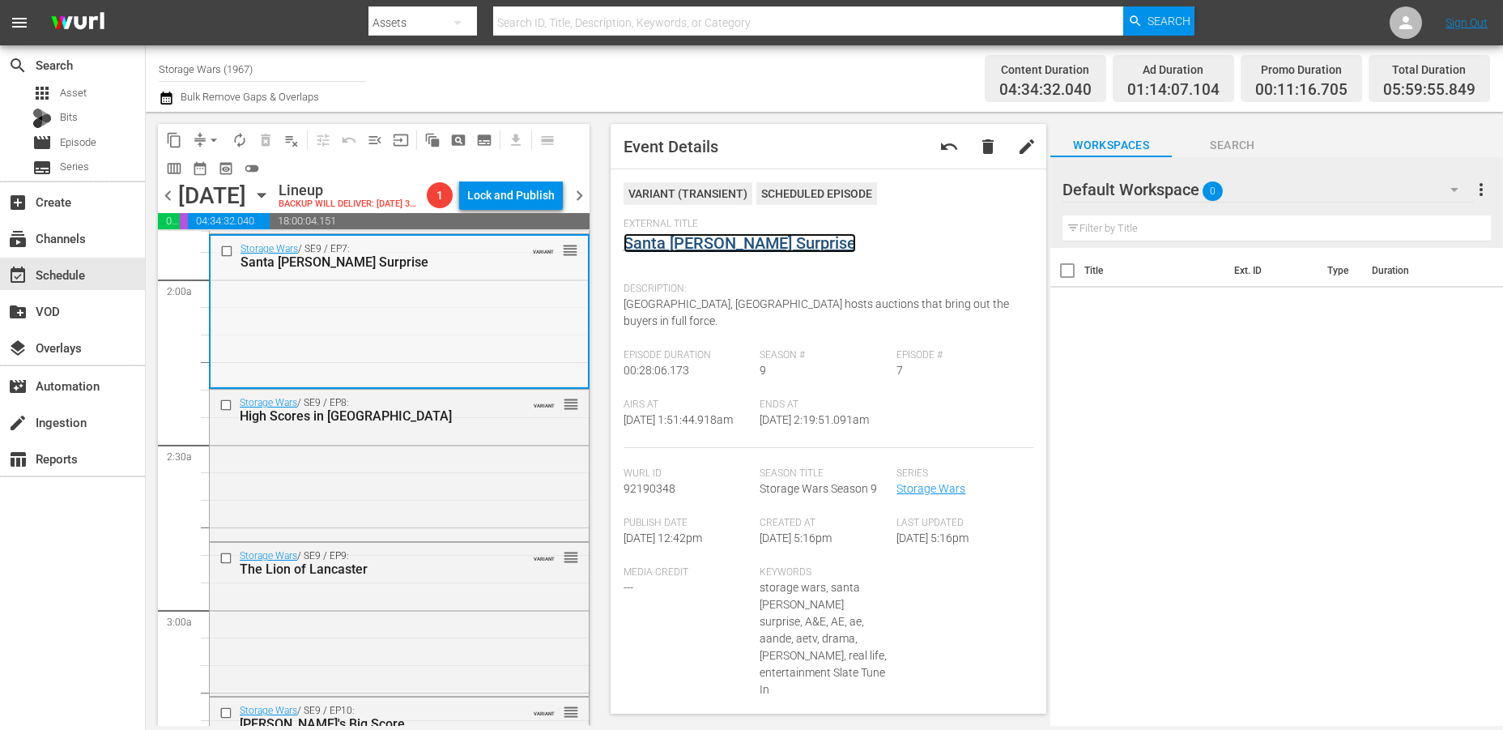
scroll to position [629, 0]
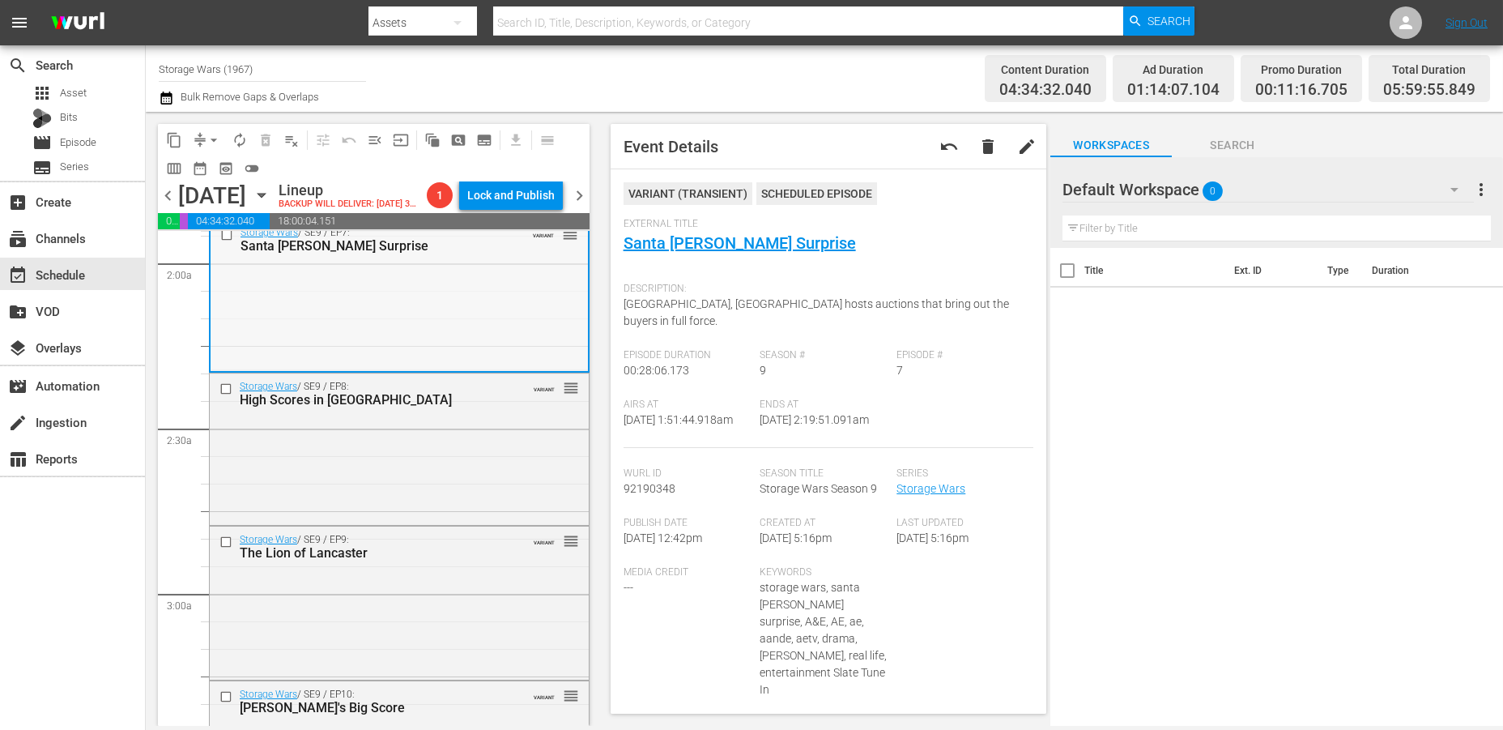
click at [424, 457] on div "Storage Wars / SE9 / EP8: High Scores in Arcadia VARIANT reorder" at bounding box center [399, 447] width 379 height 148
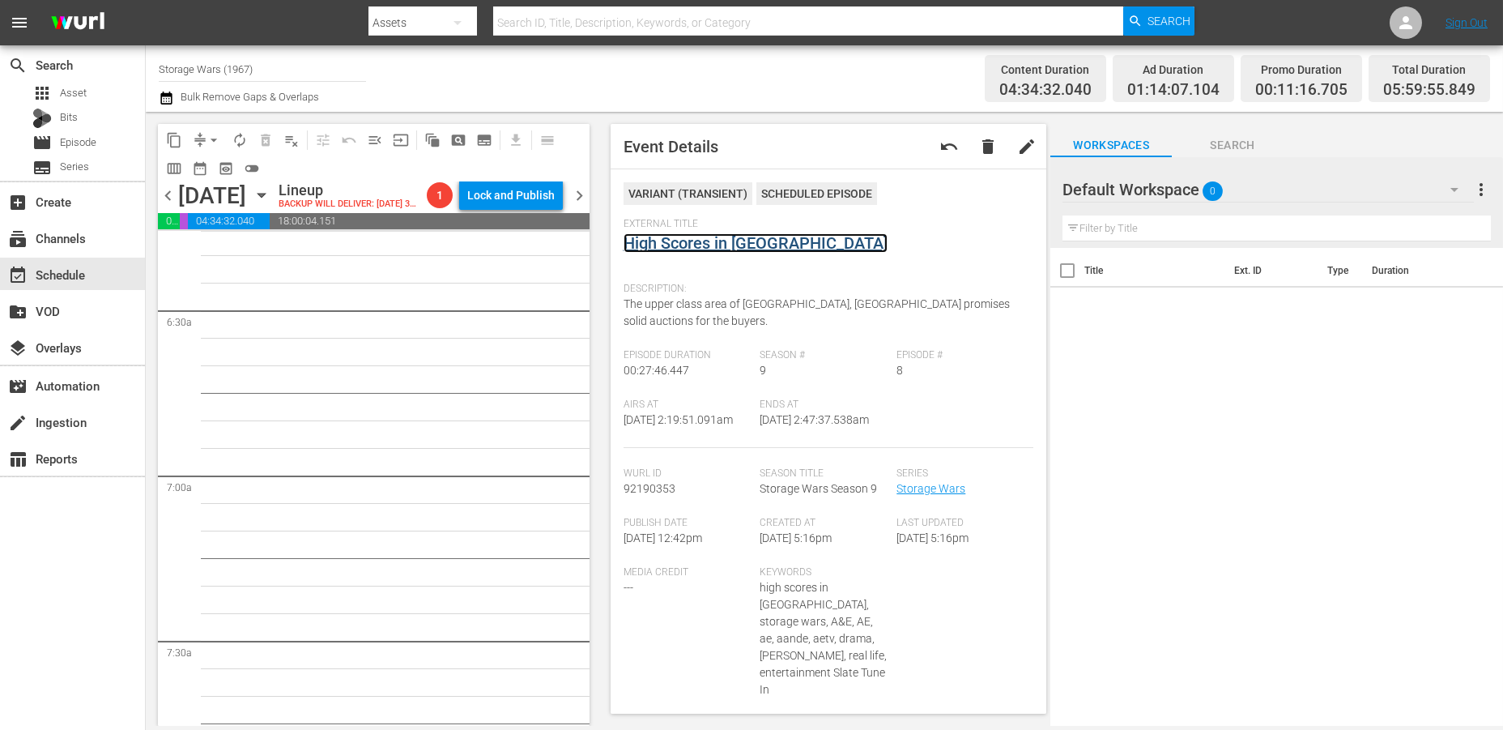
scroll to position [1800, 0]
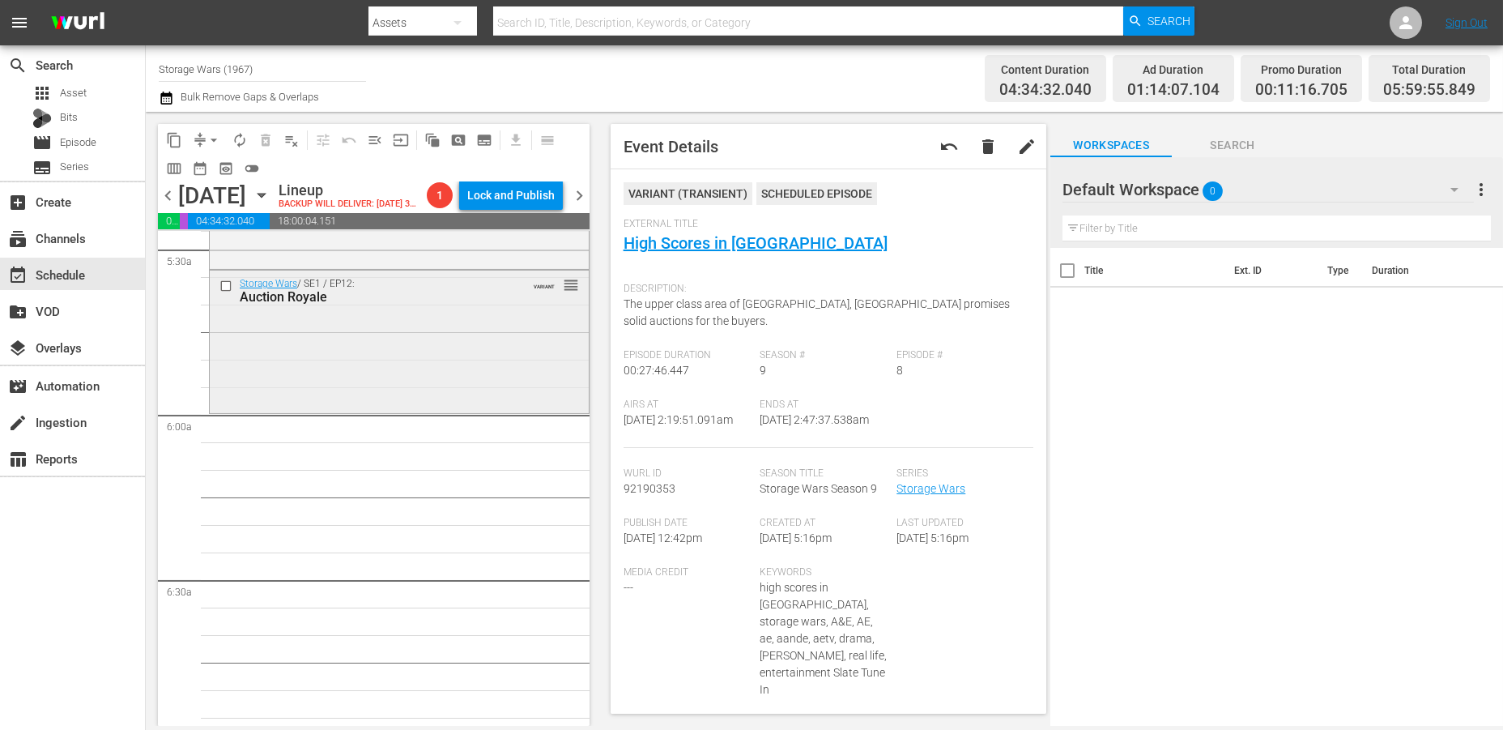
click at [330, 405] on div "Storage Wars / SE1 / EP12: Auction Royale VARIANT reorder" at bounding box center [399, 340] width 379 height 139
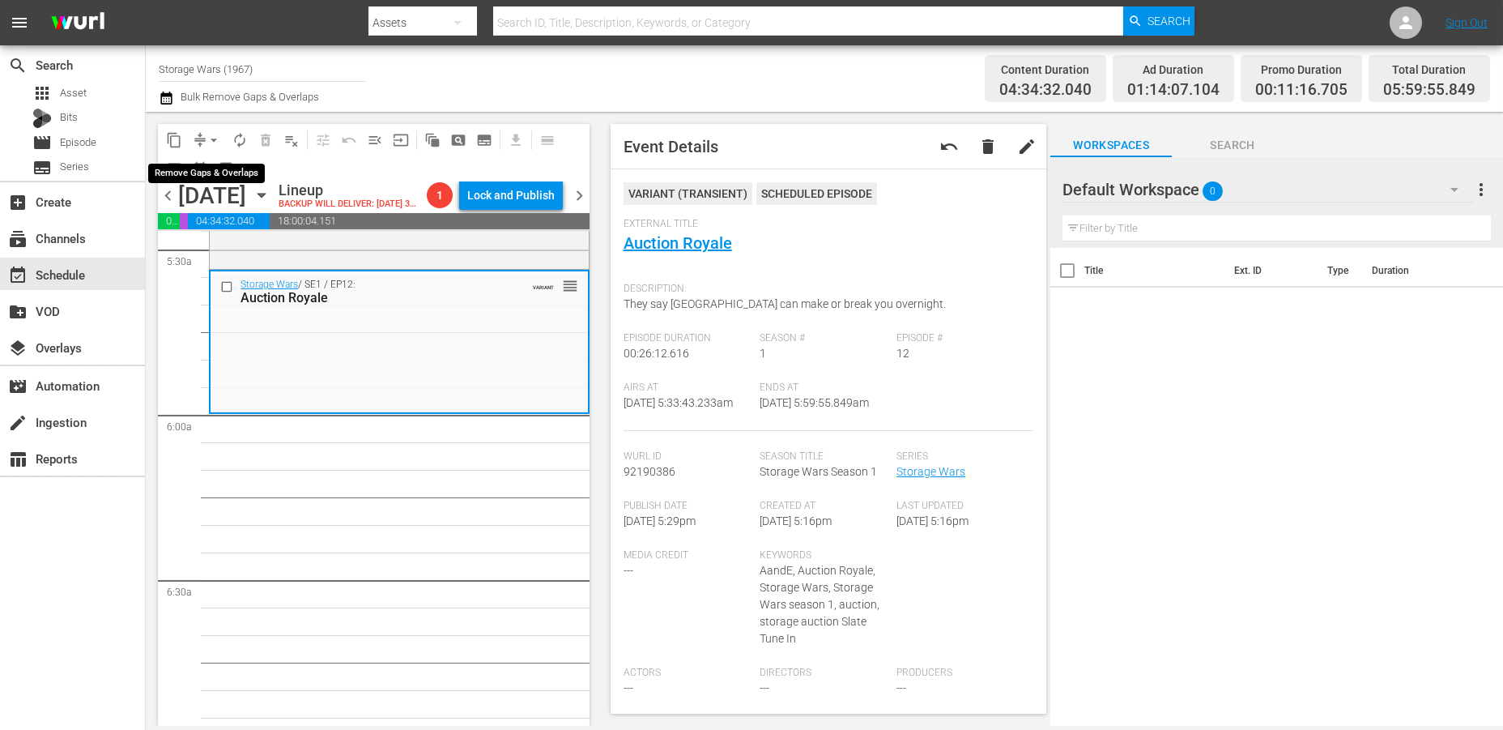
click at [214, 133] on span "arrow_drop_down" at bounding box center [214, 140] width 16 height 16
click at [203, 166] on li "Align to Midnight" at bounding box center [215, 172] width 170 height 27
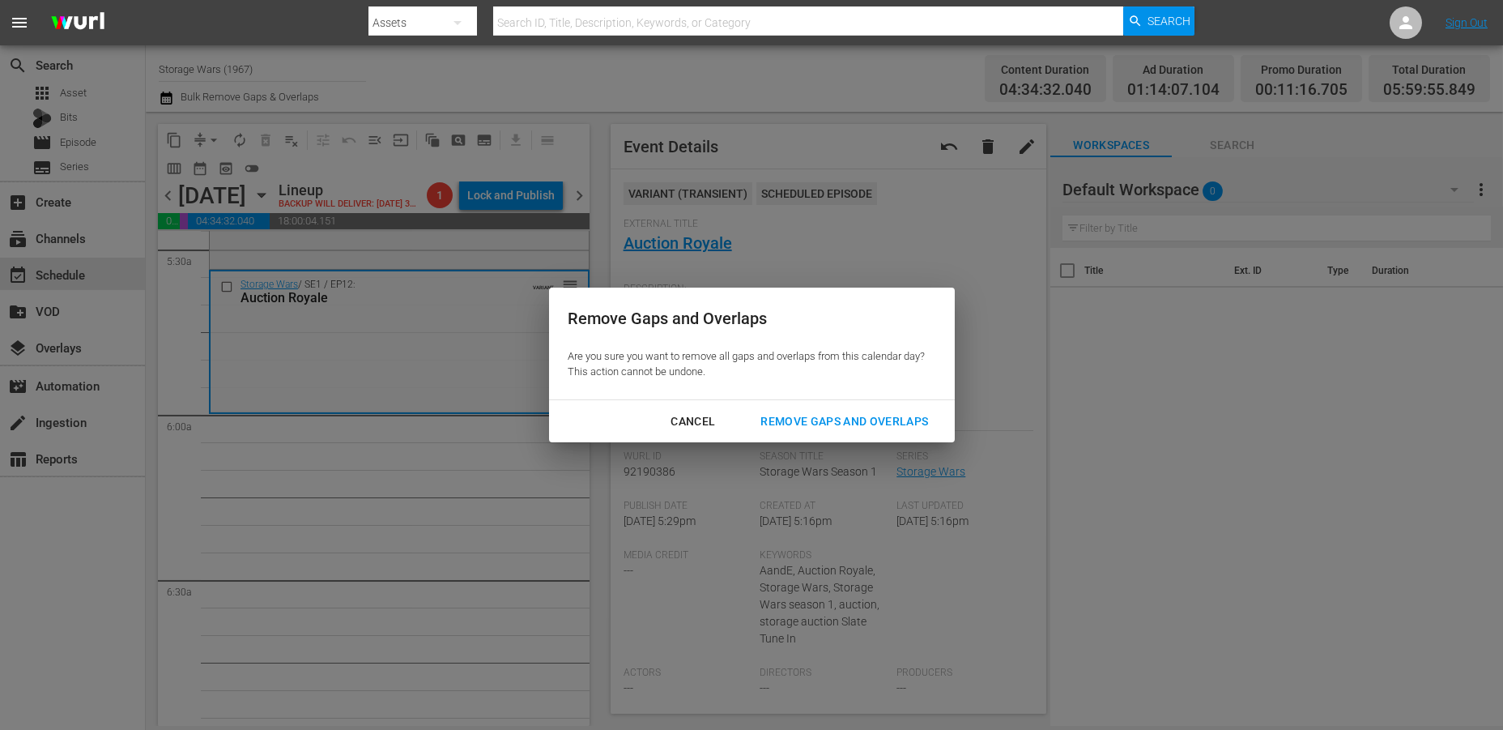
click at [799, 415] on div "Remove Gaps and Overlaps" at bounding box center [845, 421] width 194 height 20
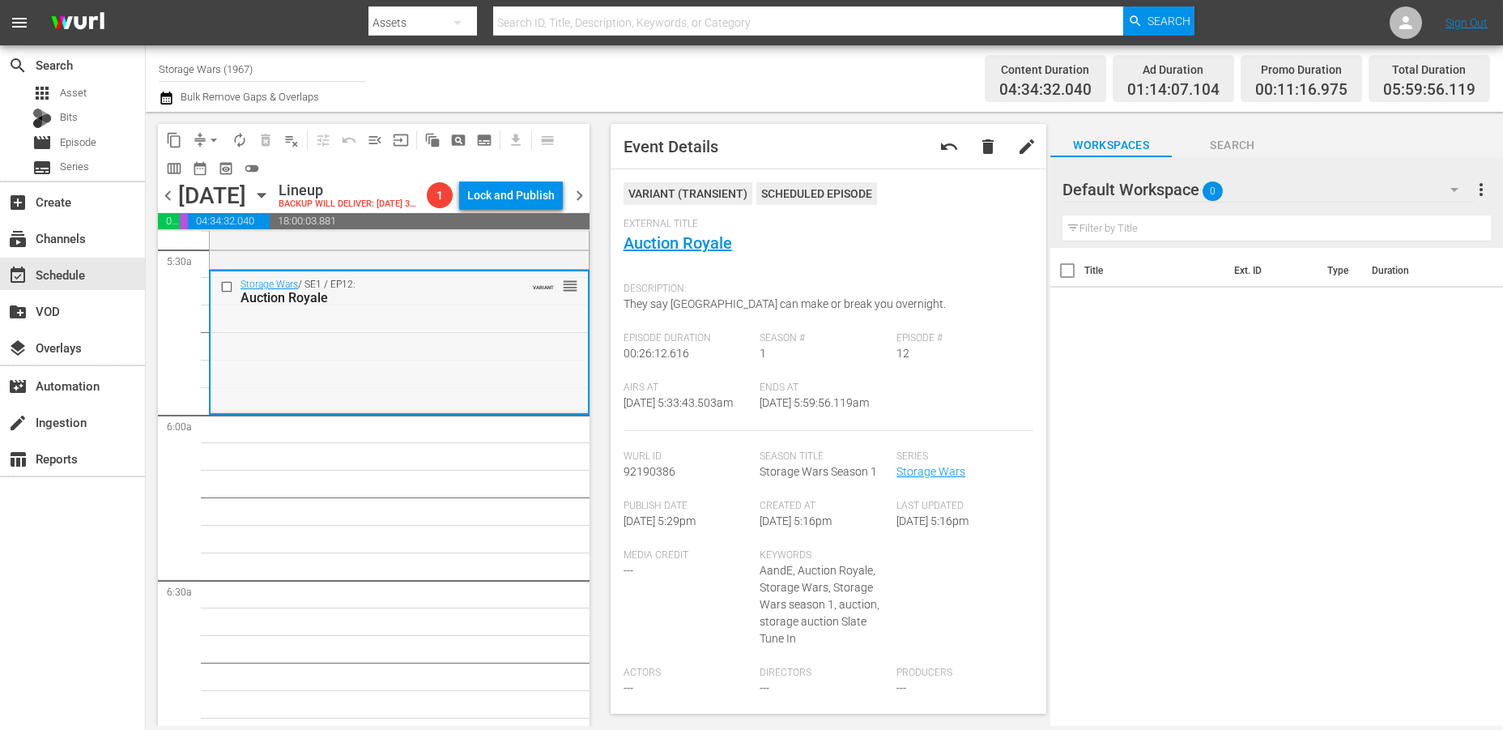
click at [355, 378] on div "Storage Wars / SE1 / EP12: Auction Royale VARIANT reorder" at bounding box center [399, 340] width 377 height 139
click at [212, 137] on span "arrow_drop_down" at bounding box center [214, 140] width 16 height 16
click at [219, 167] on li "Align to Midnight" at bounding box center [215, 172] width 170 height 27
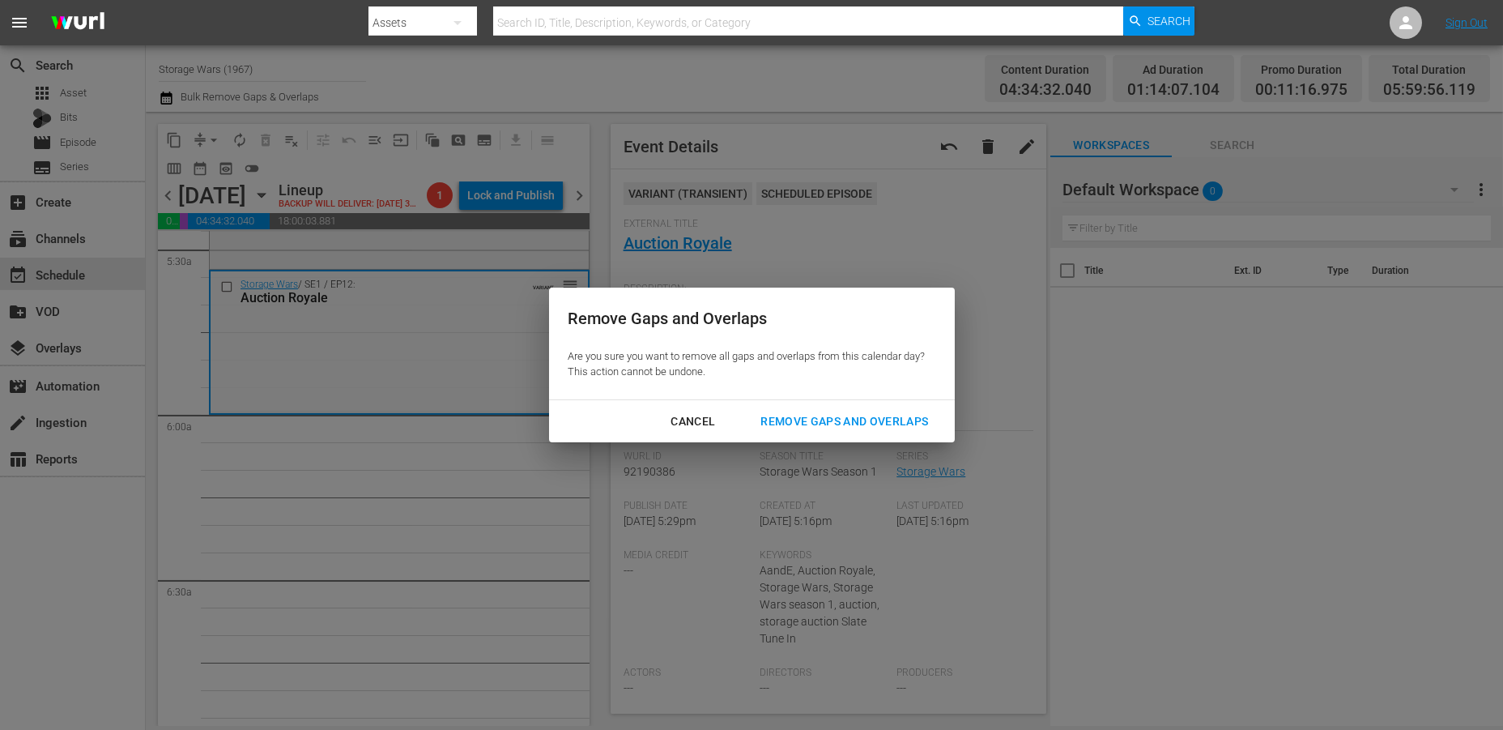
click at [816, 414] on div "Remove Gaps and Overlaps" at bounding box center [845, 421] width 194 height 20
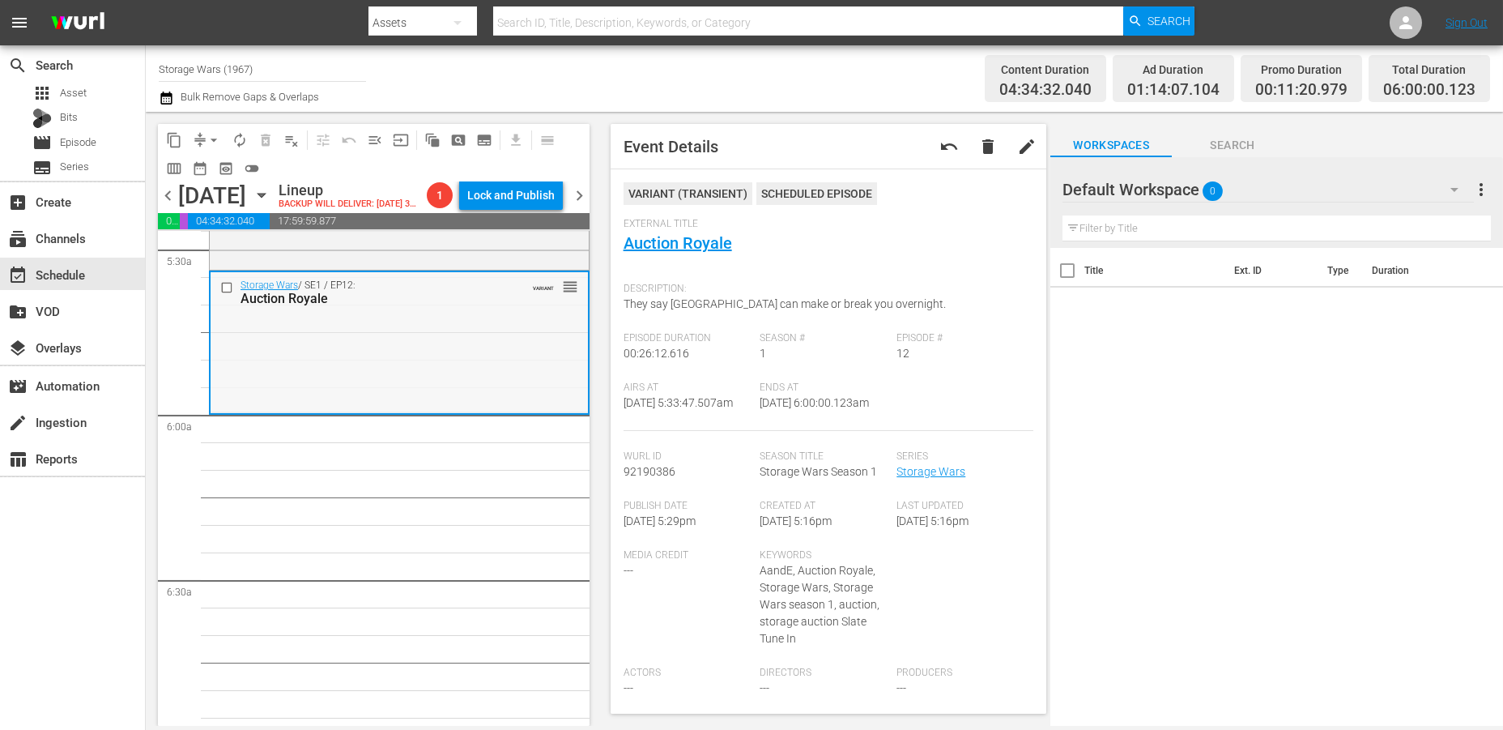
click at [397, 360] on div "Storage Wars / SE1 / EP12: Auction Royale VARIANT reorder" at bounding box center [399, 341] width 377 height 139
click at [240, 138] on span "autorenew_outlined" at bounding box center [240, 140] width 16 height 16
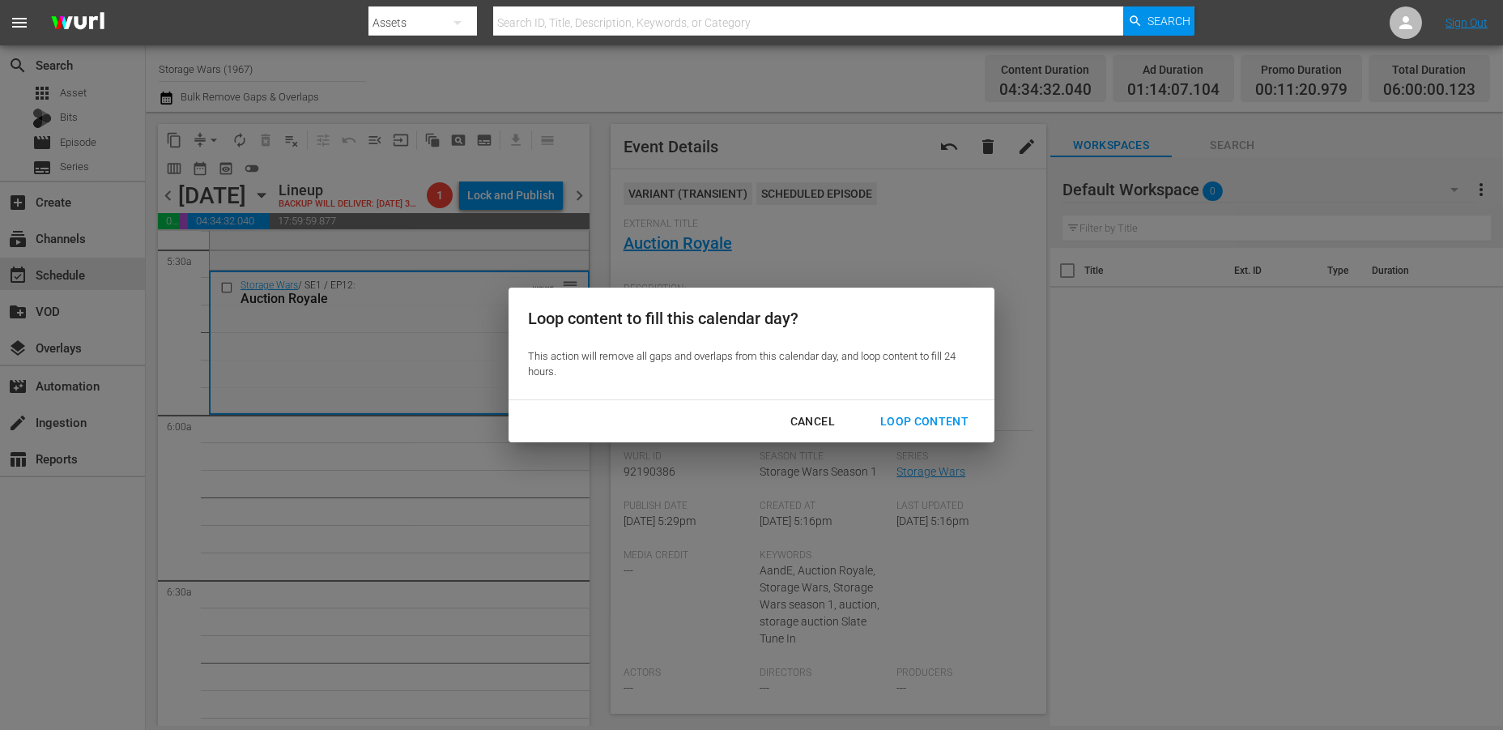
click at [912, 415] on div "Loop Content" at bounding box center [924, 421] width 114 height 20
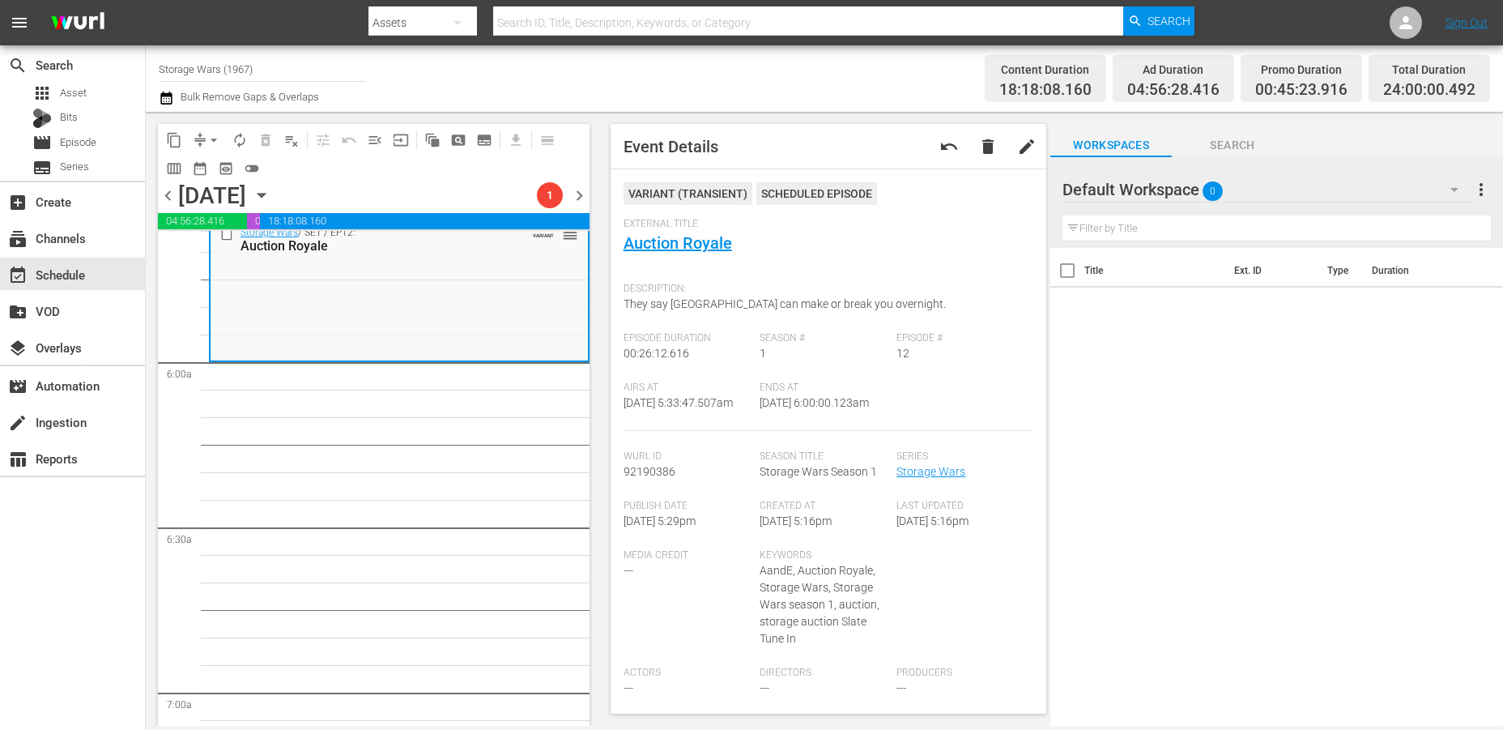
scroll to position [1718, 0]
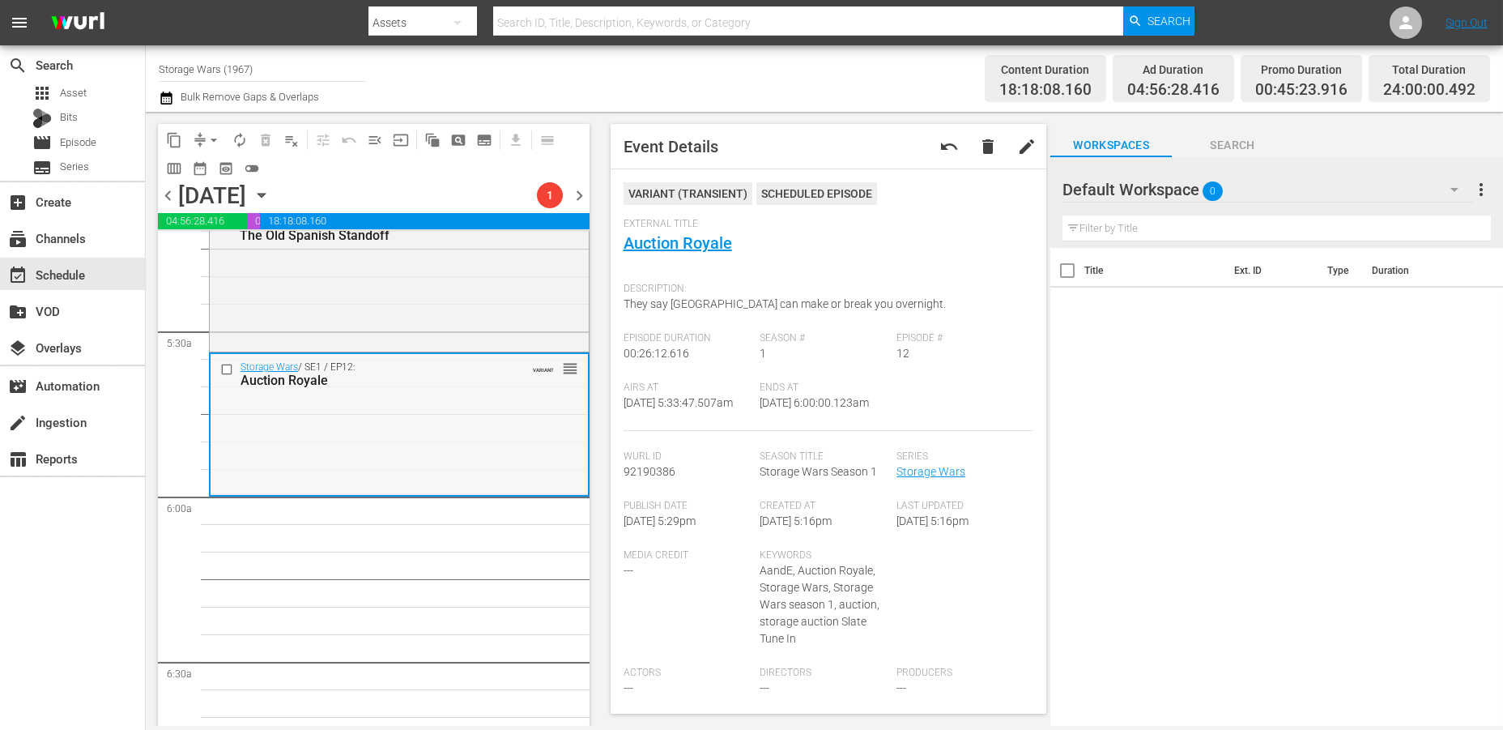
click at [448, 397] on div "Storage Wars / SE1 / EP12: Auction Royale VARIANT reorder" at bounding box center [399, 423] width 377 height 139
click at [242, 138] on span "autorenew_outlined" at bounding box center [240, 140] width 16 height 16
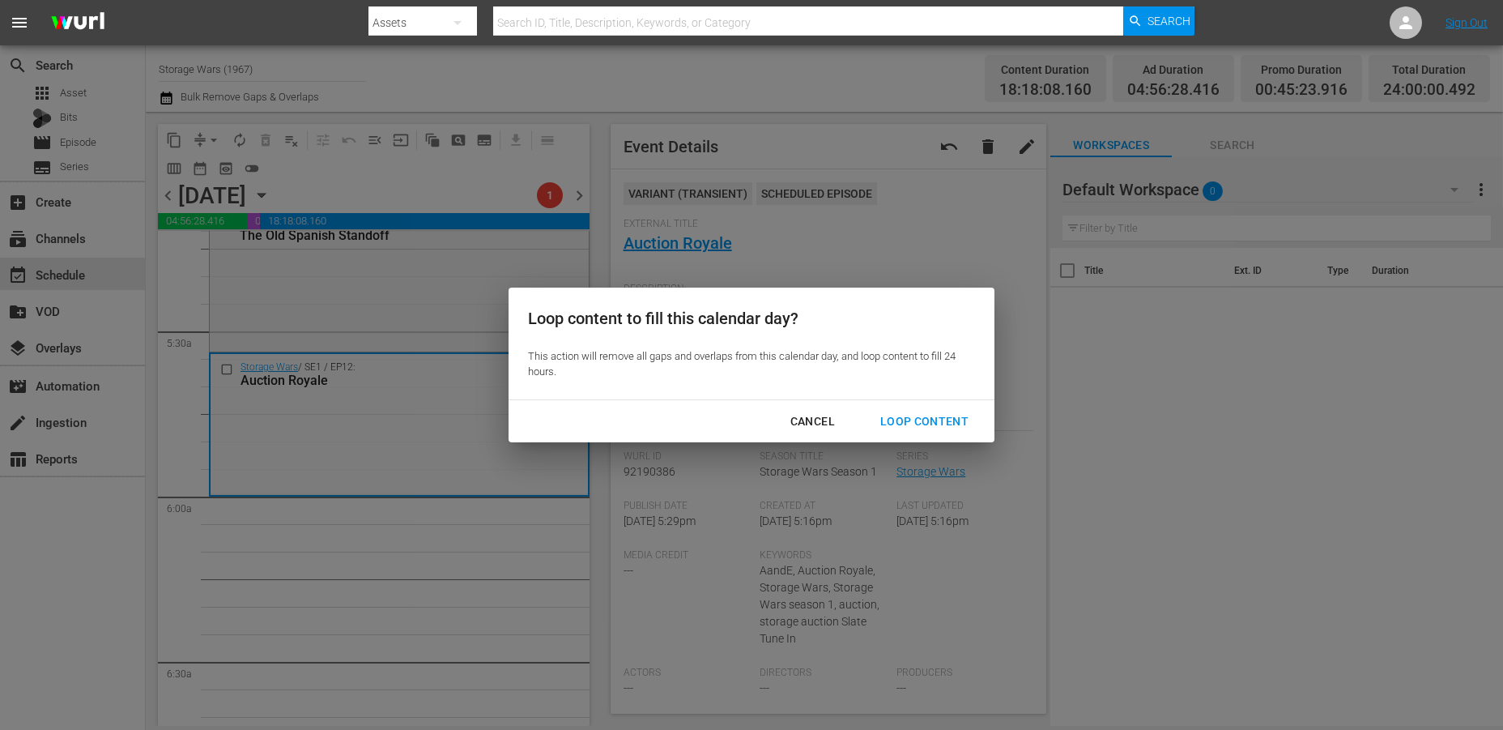
click at [900, 422] on div "Loop Content" at bounding box center [924, 421] width 114 height 20
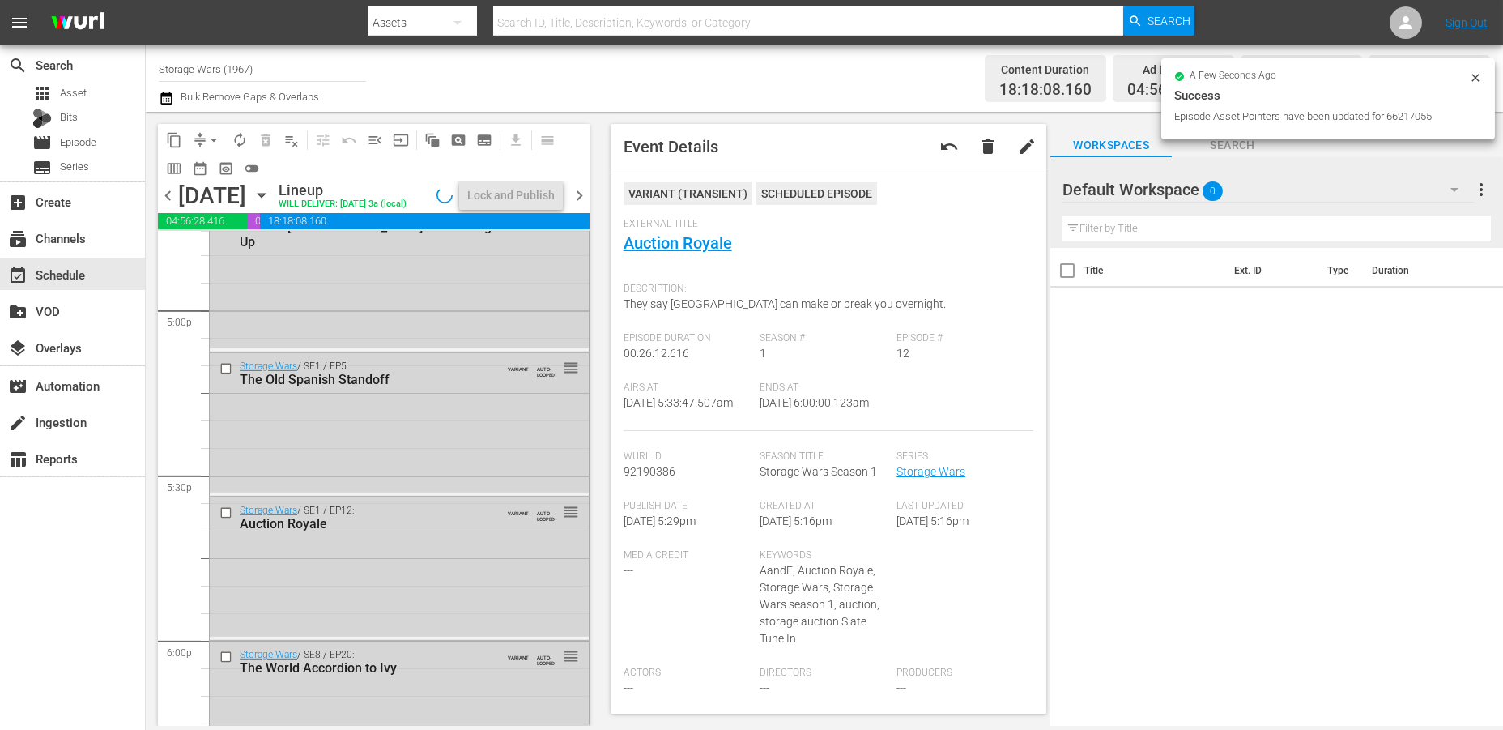
scroll to position [7463, 0]
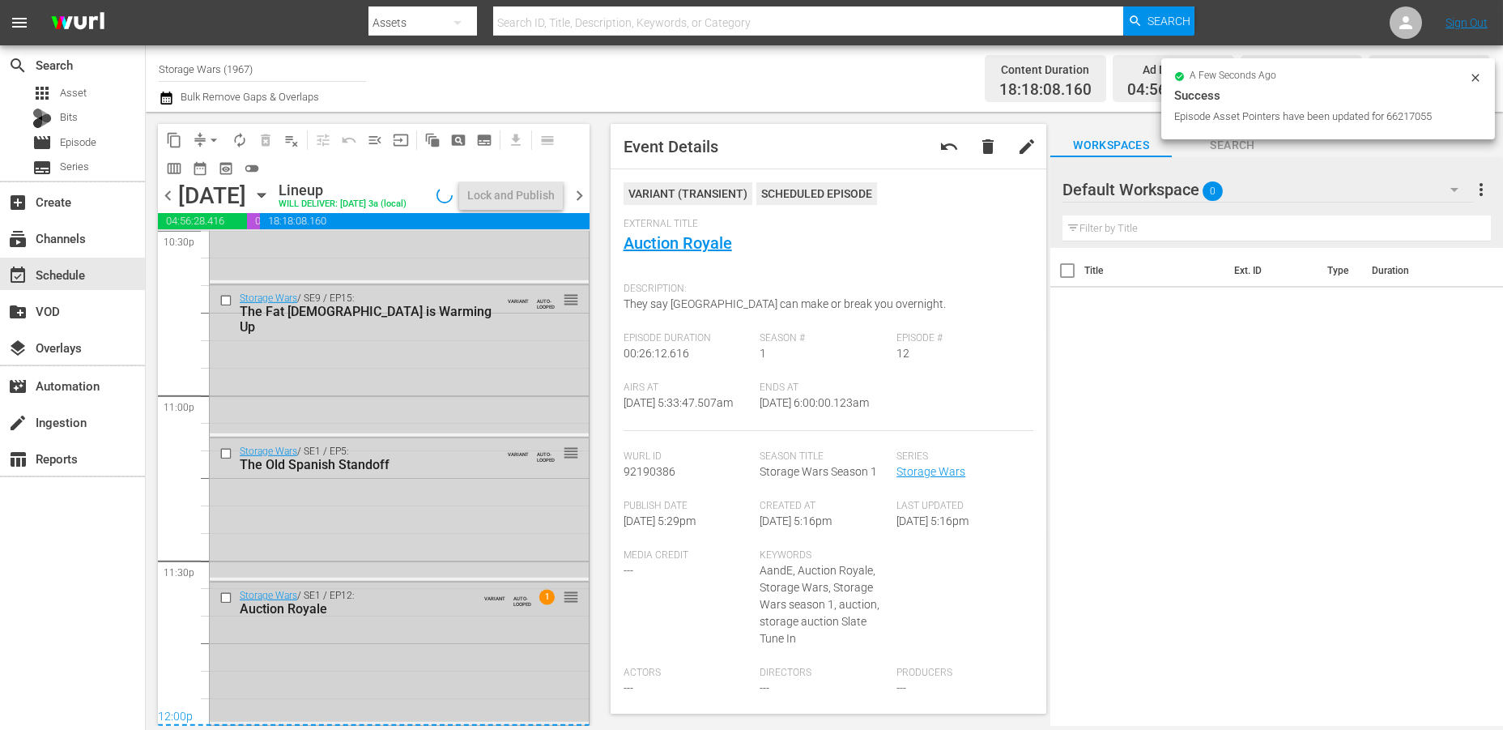
click at [383, 657] on div "Storage Wars / SE1 / EP12: Auction Royale VARIANT AUTO-LOOPED 1 reorder" at bounding box center [399, 651] width 379 height 139
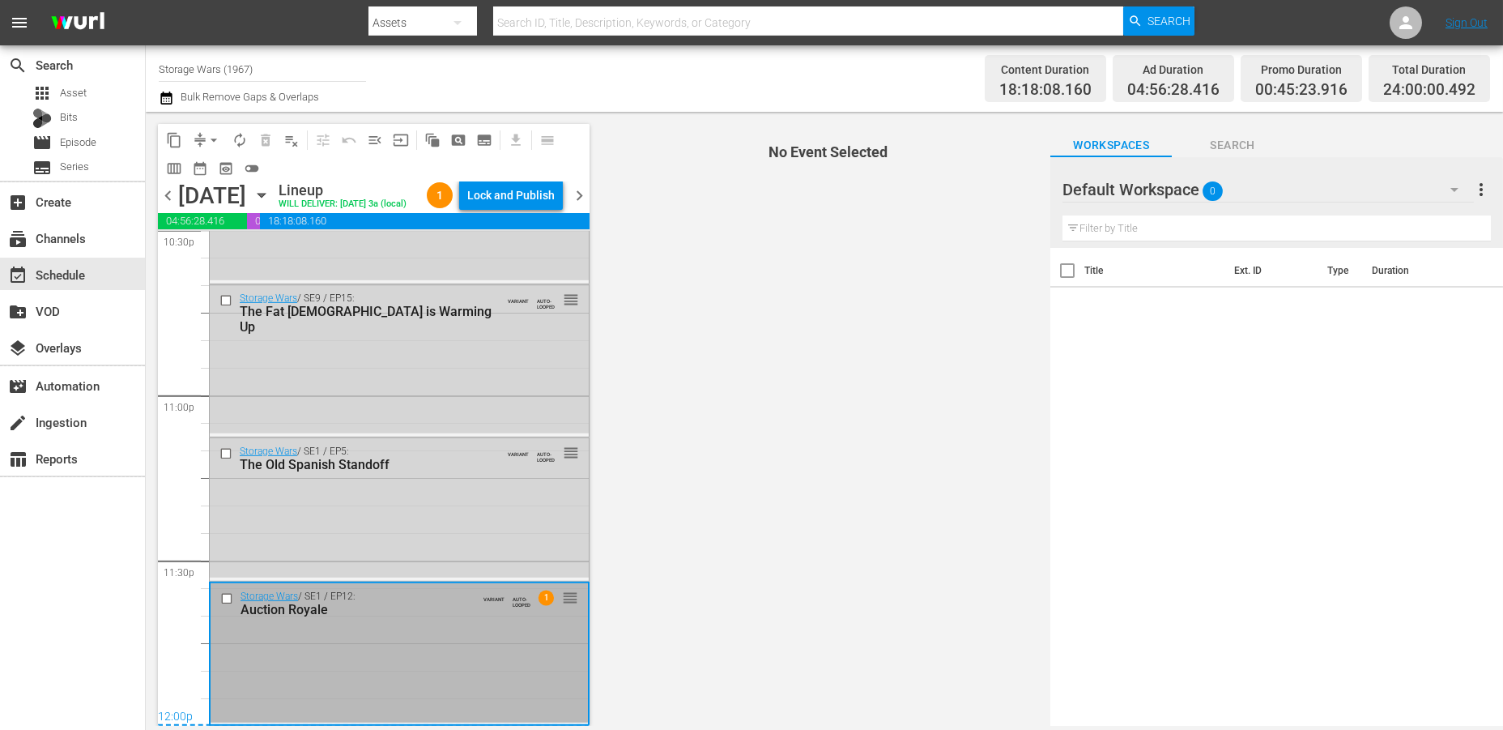
click at [513, 203] on div "Lock and Publish" at bounding box center [510, 195] width 87 height 29
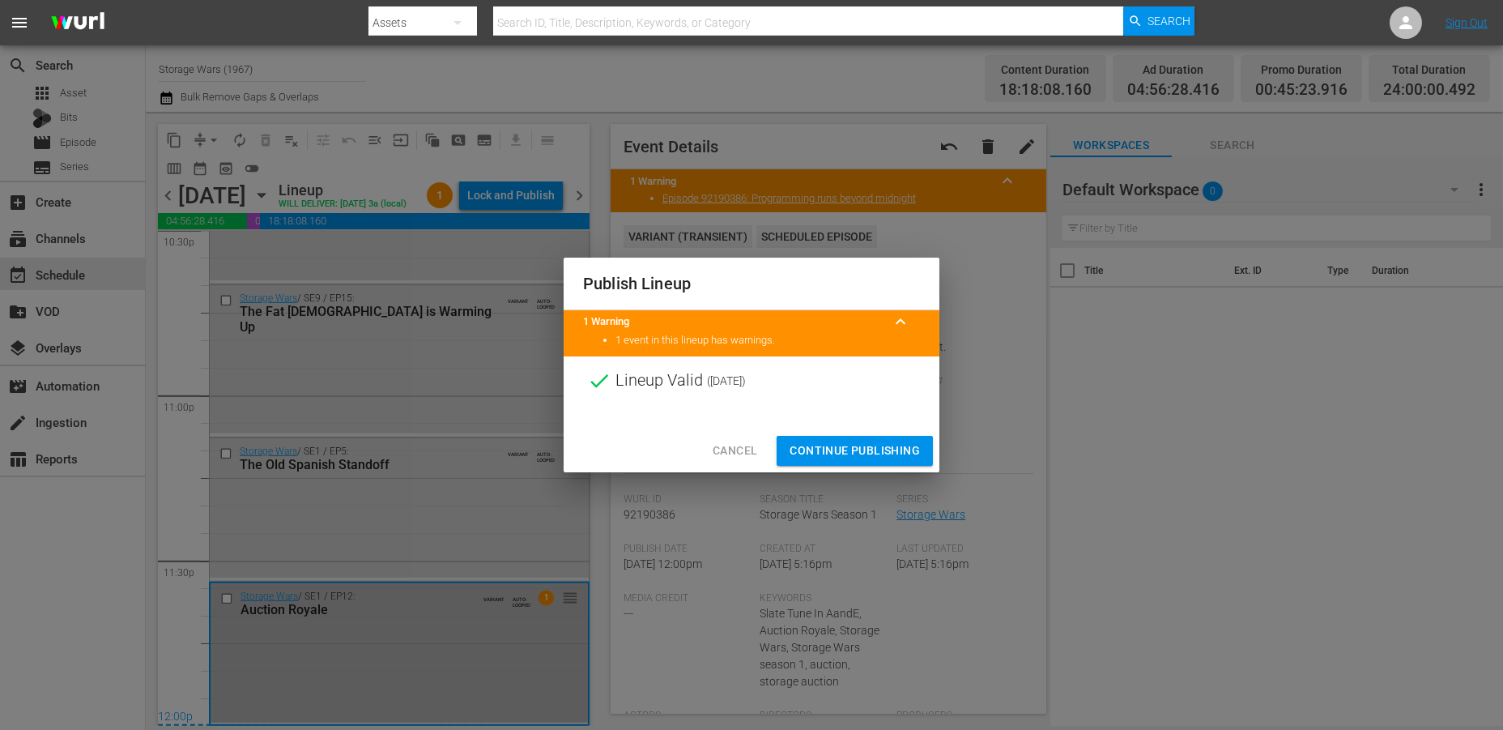
click at [856, 450] on span "Continue Publishing" at bounding box center [855, 451] width 130 height 20
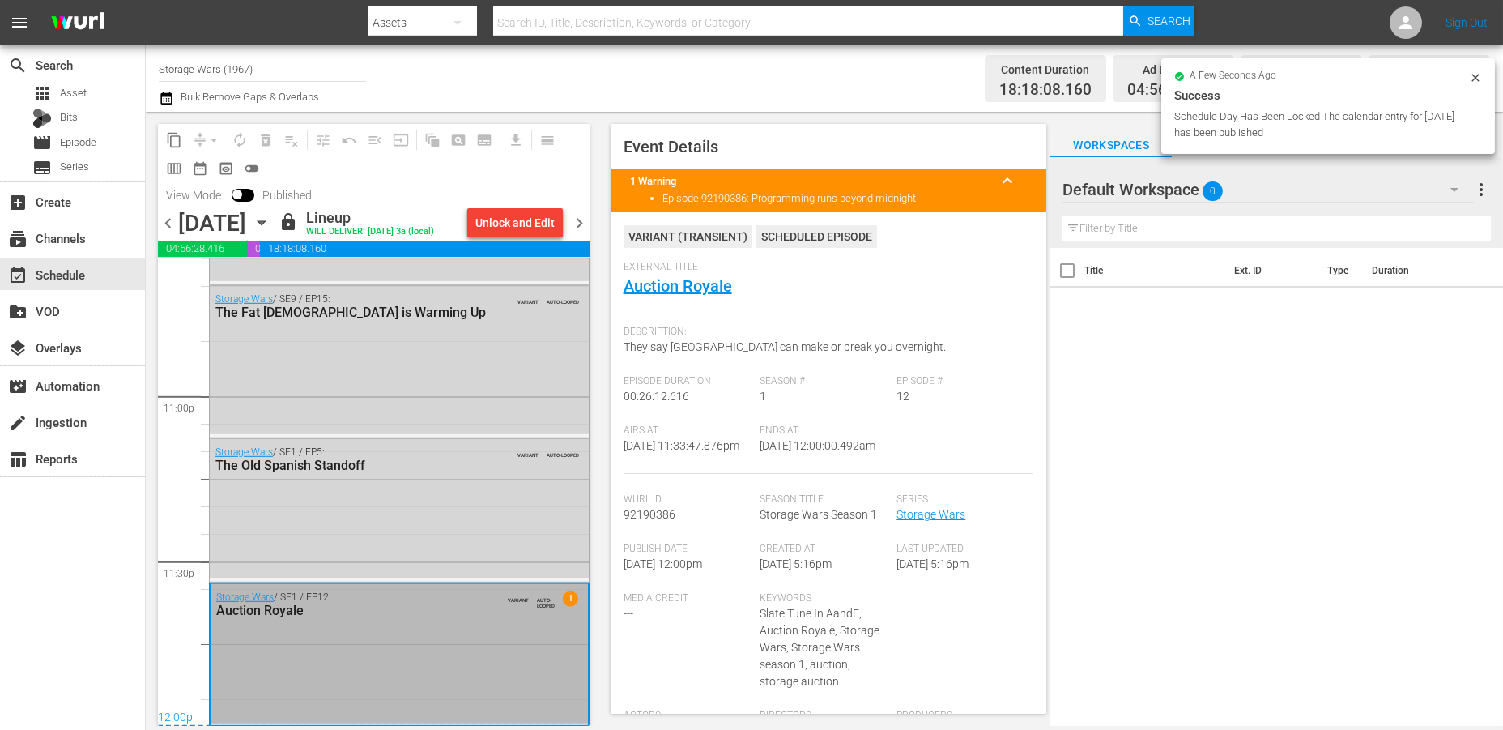
scroll to position [7104, 0]
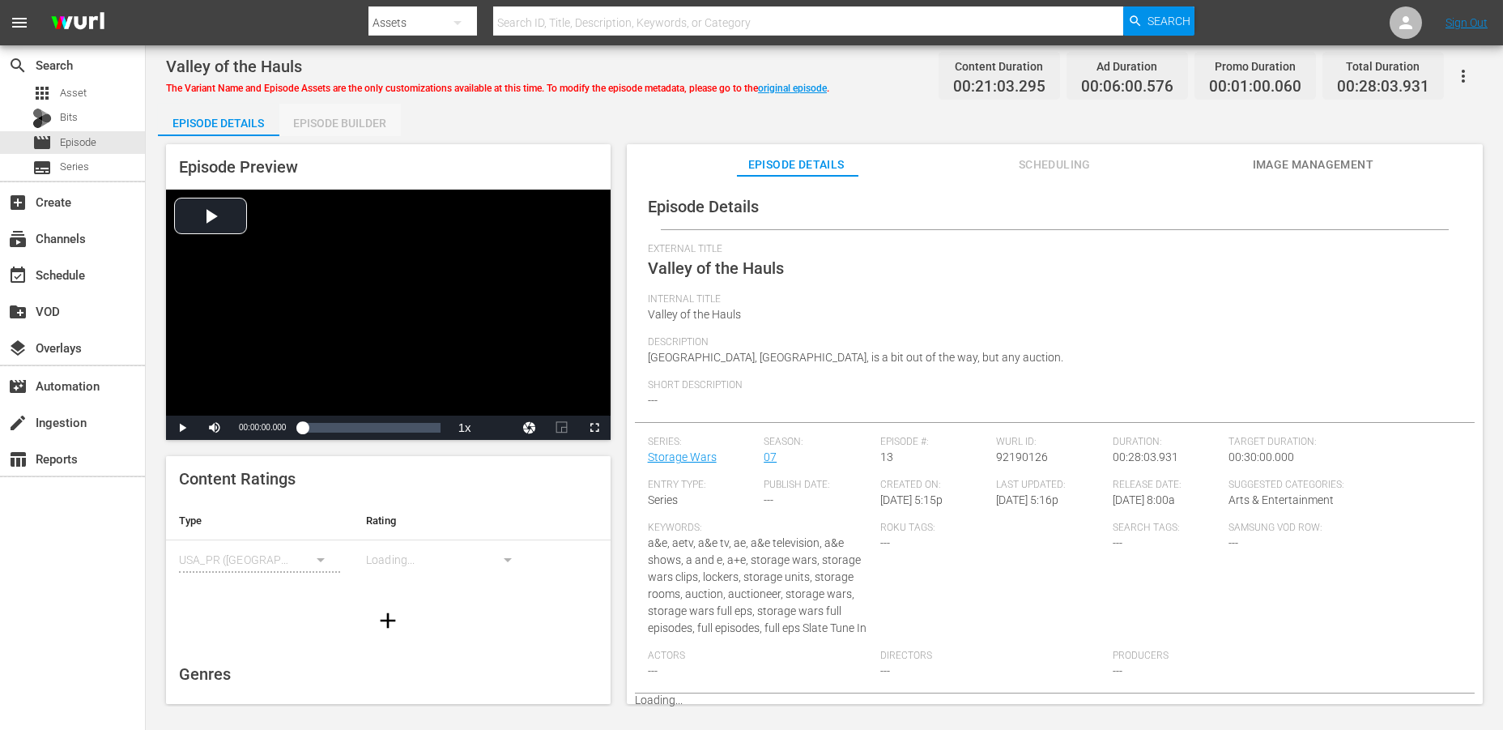
drag, startPoint x: 324, startPoint y: 122, endPoint x: 469, endPoint y: 10, distance: 183.5
click at [324, 122] on div "Episode Builder" at bounding box center [339, 123] width 121 height 39
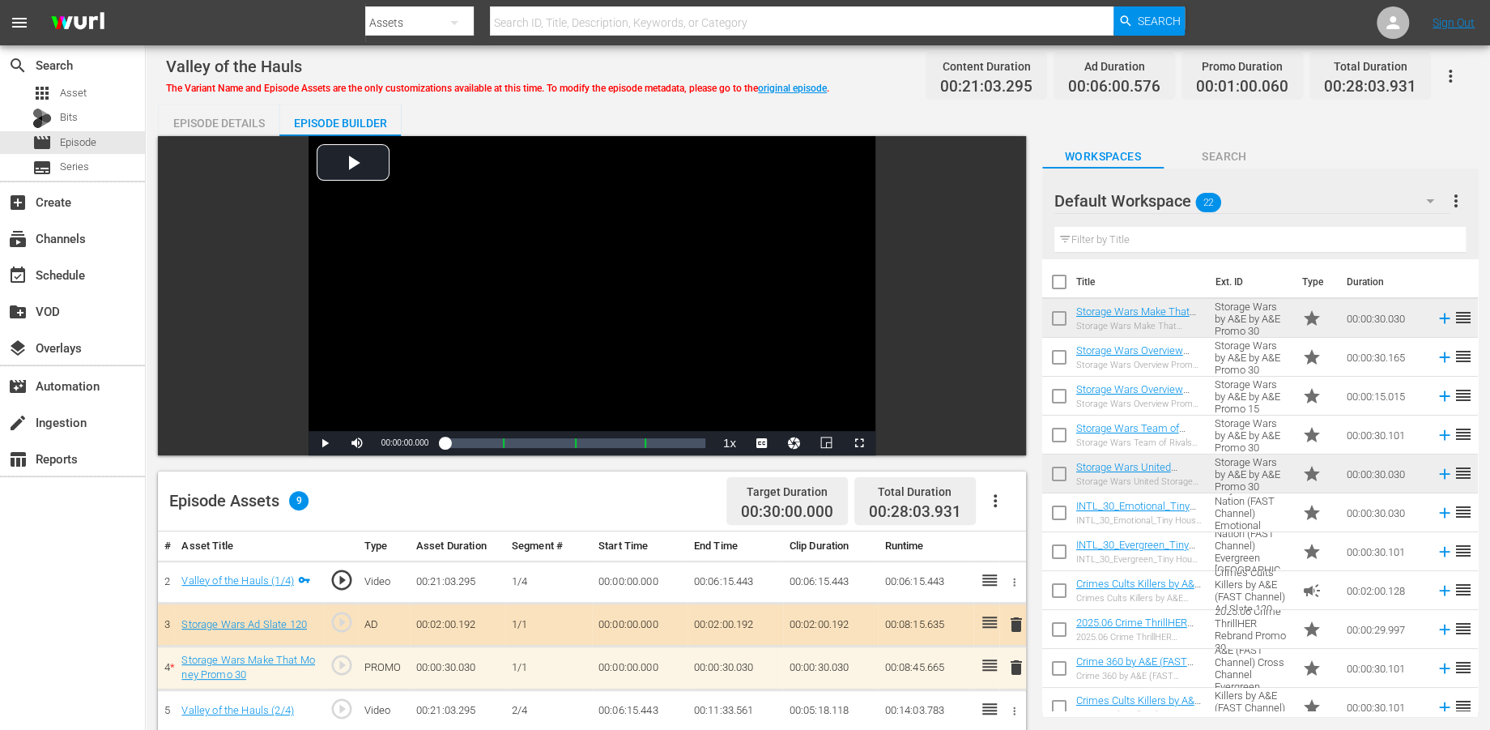
click at [1352, 206] on icon "button" at bounding box center [1430, 200] width 19 height 19
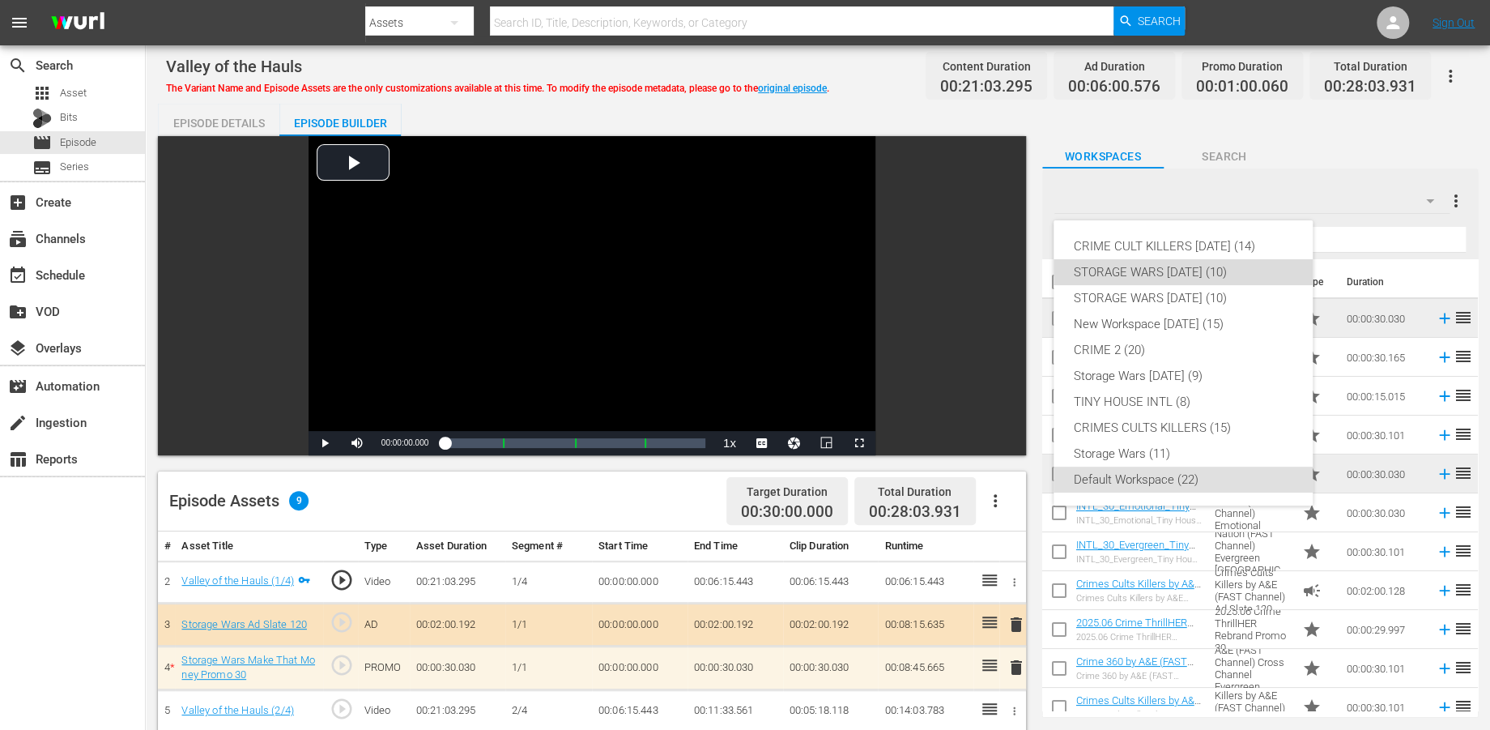
click at [1140, 271] on div "STORAGE WARS OCT 20 25 (10)" at bounding box center [1183, 272] width 220 height 26
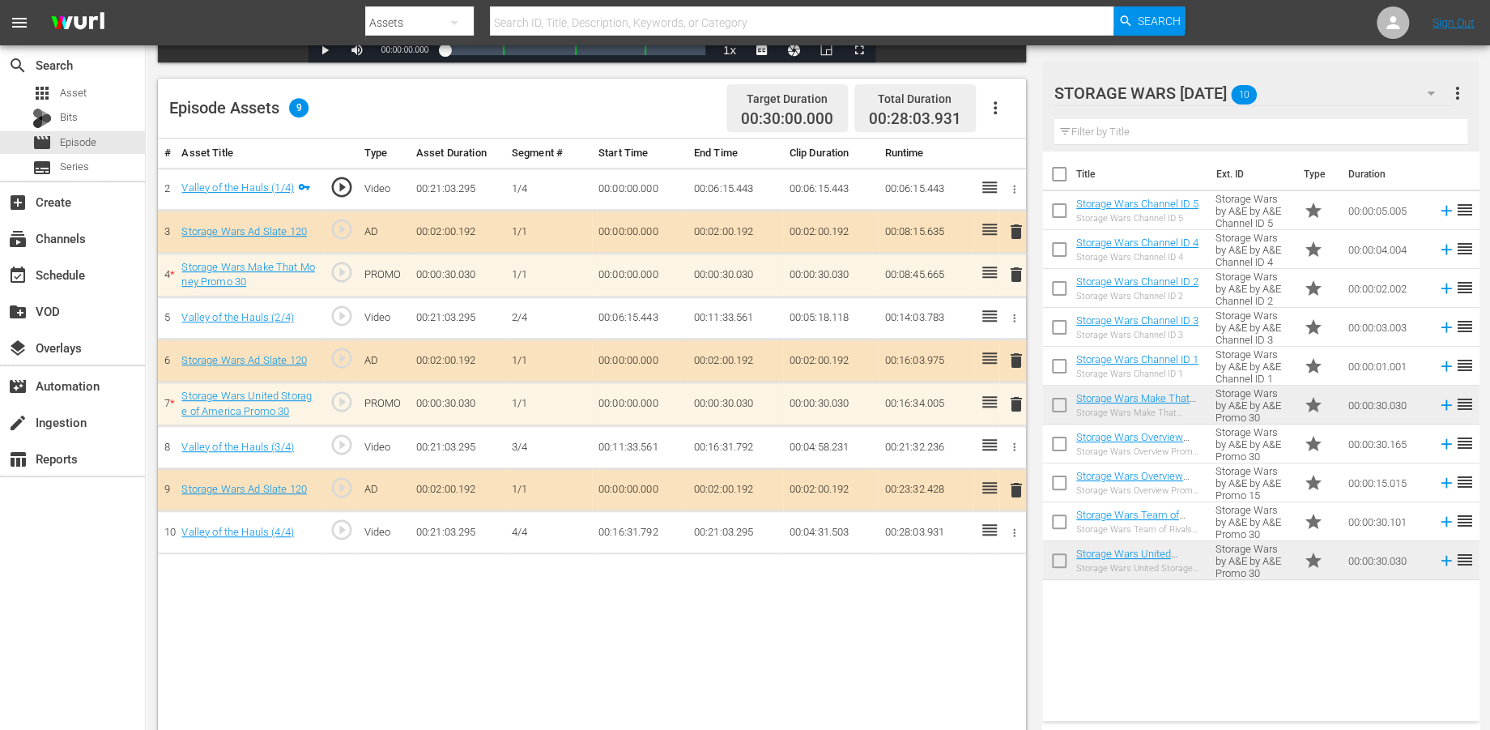
scroll to position [420, 0]
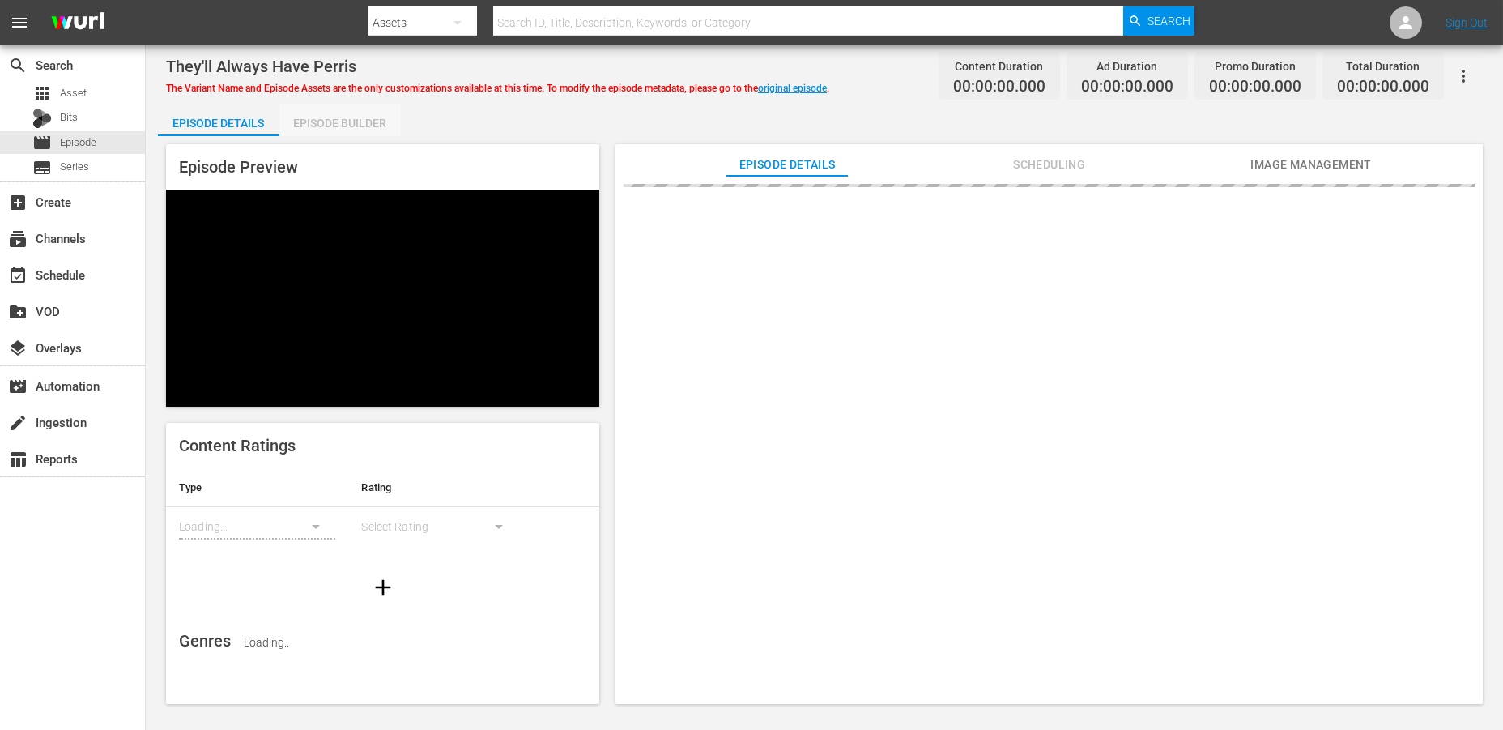
click at [362, 117] on div "Episode Builder" at bounding box center [339, 123] width 121 height 39
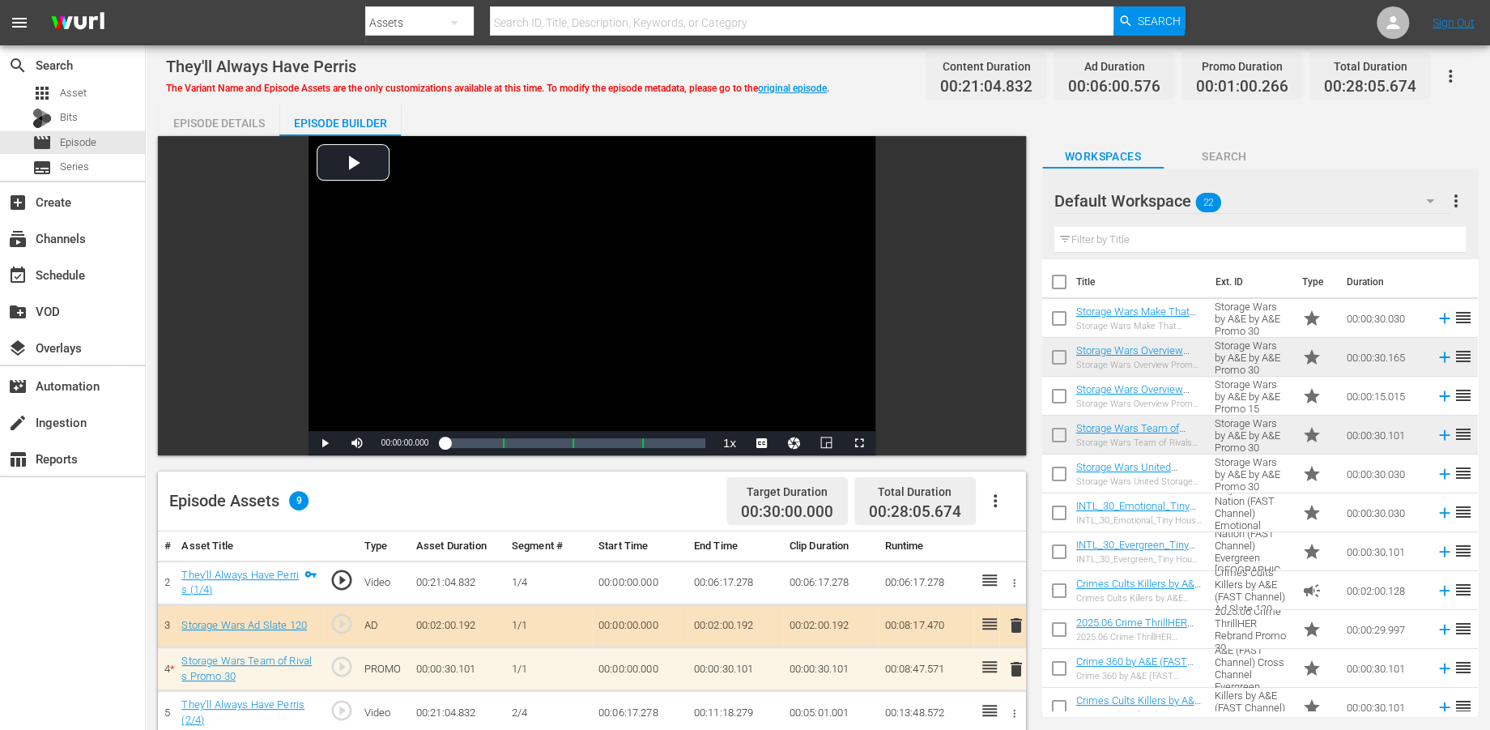
click at [347, 114] on div "Episode Builder" at bounding box center [339, 123] width 121 height 39
click at [1352, 203] on icon "button" at bounding box center [1430, 200] width 19 height 19
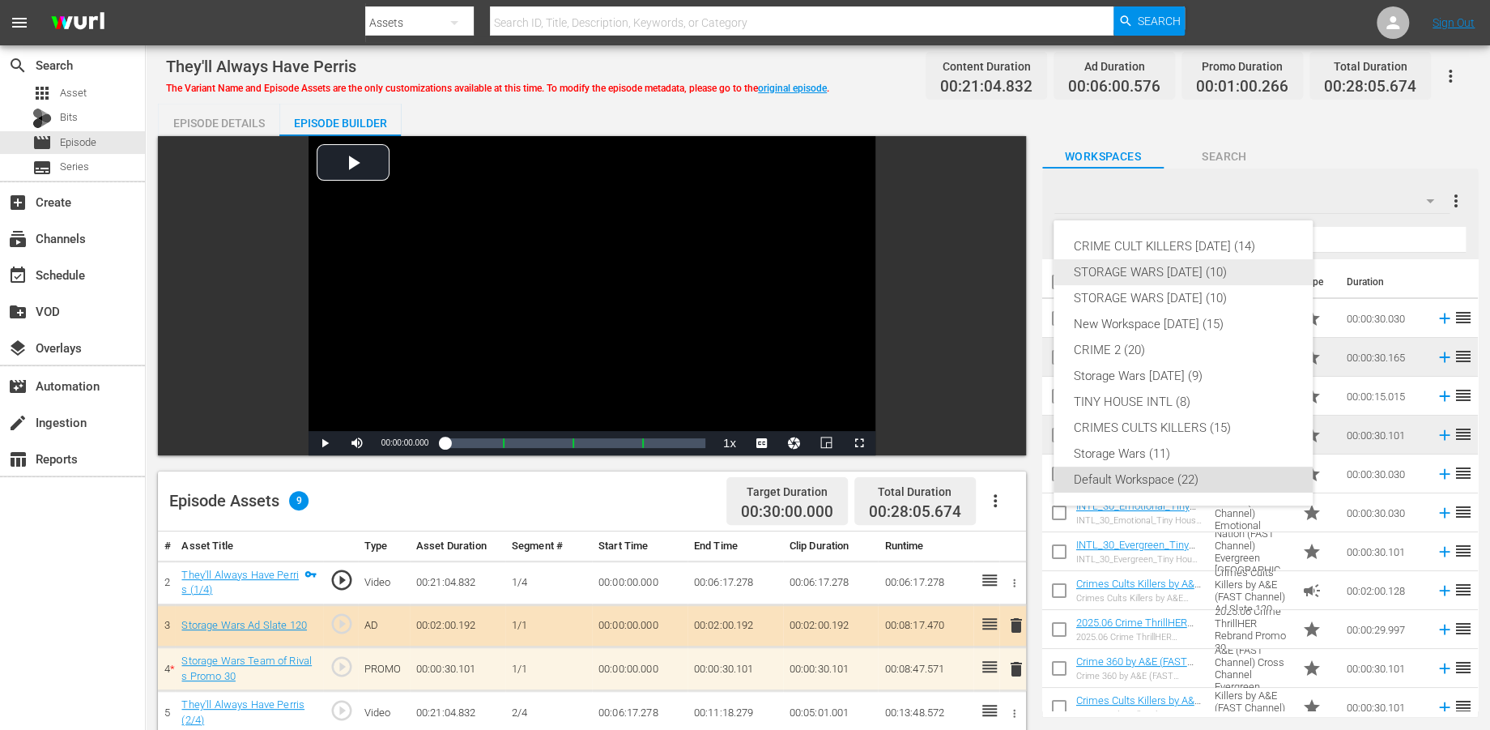
click at [1190, 267] on div "STORAGE WARS OCT 20 25 (10)" at bounding box center [1183, 272] width 220 height 26
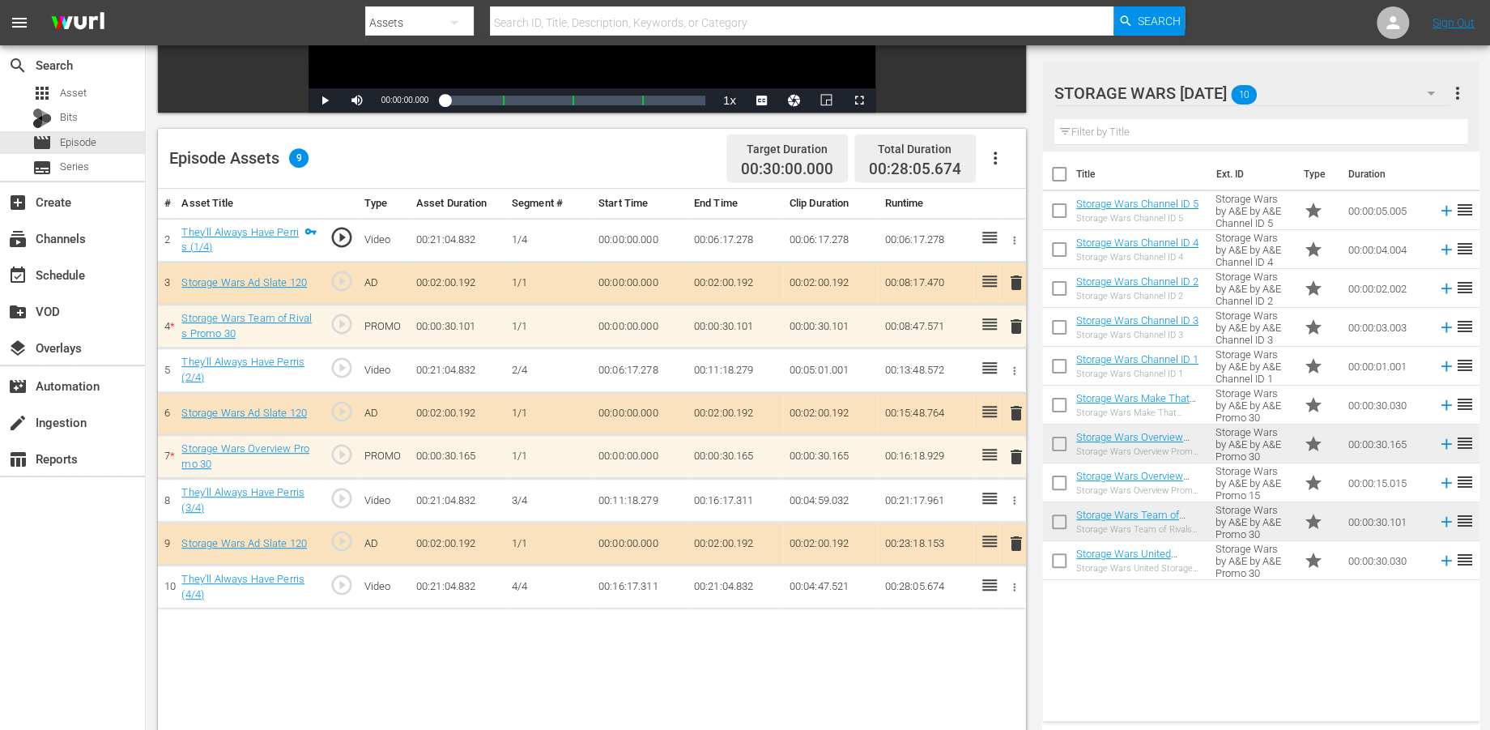
scroll to position [420, 0]
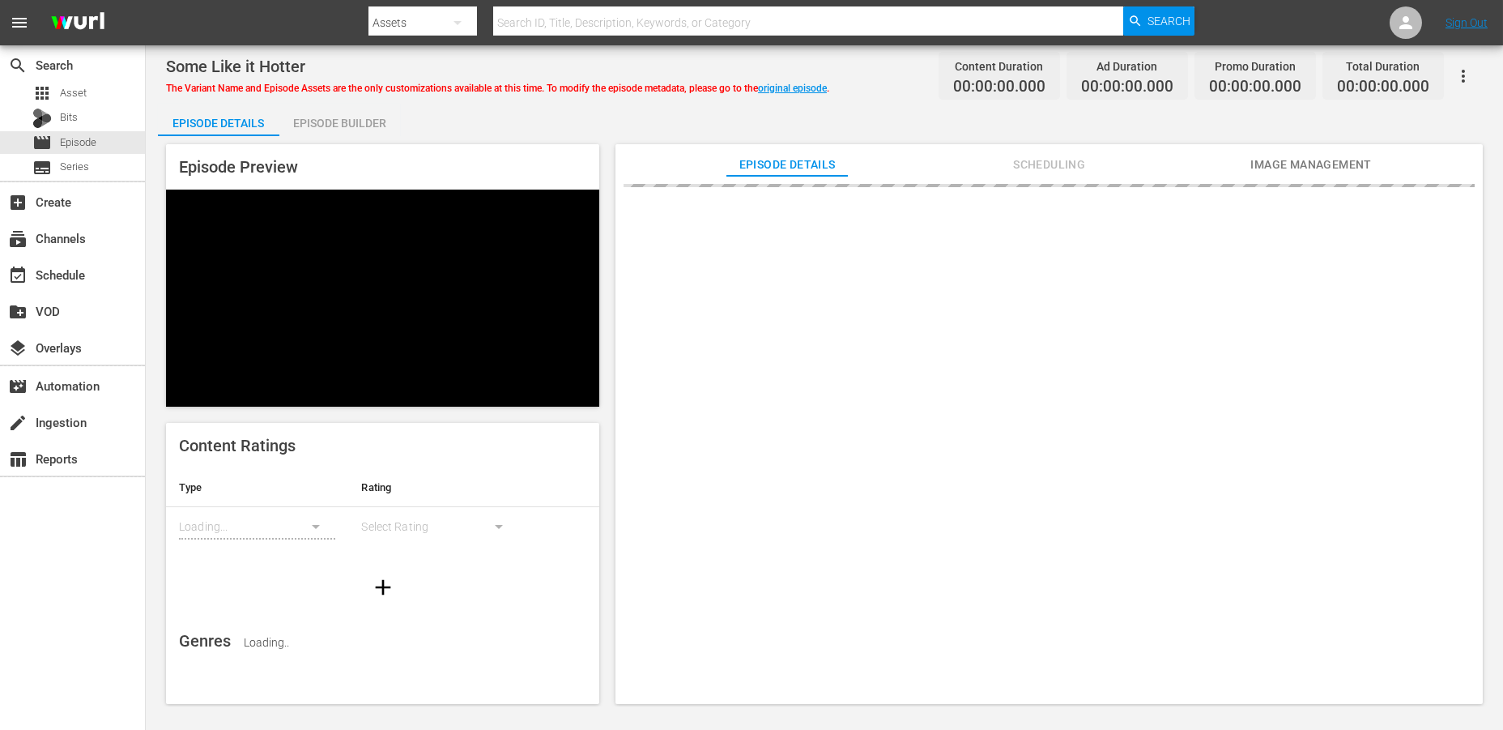
click at [331, 121] on div "Episode Builder" at bounding box center [339, 123] width 121 height 39
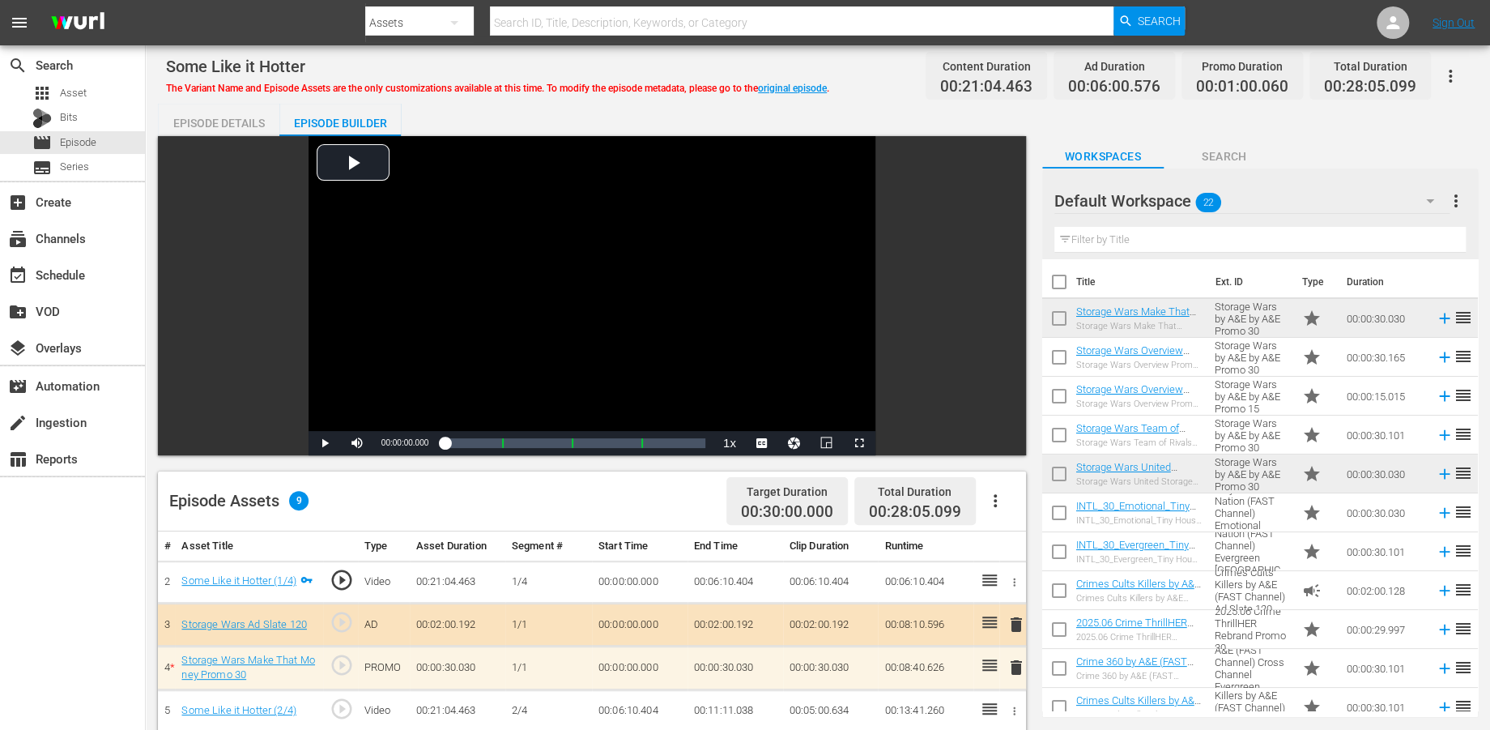
click at [351, 121] on div "Episode Builder" at bounding box center [339, 123] width 121 height 39
click at [1352, 201] on icon "button" at bounding box center [1430, 200] width 19 height 19
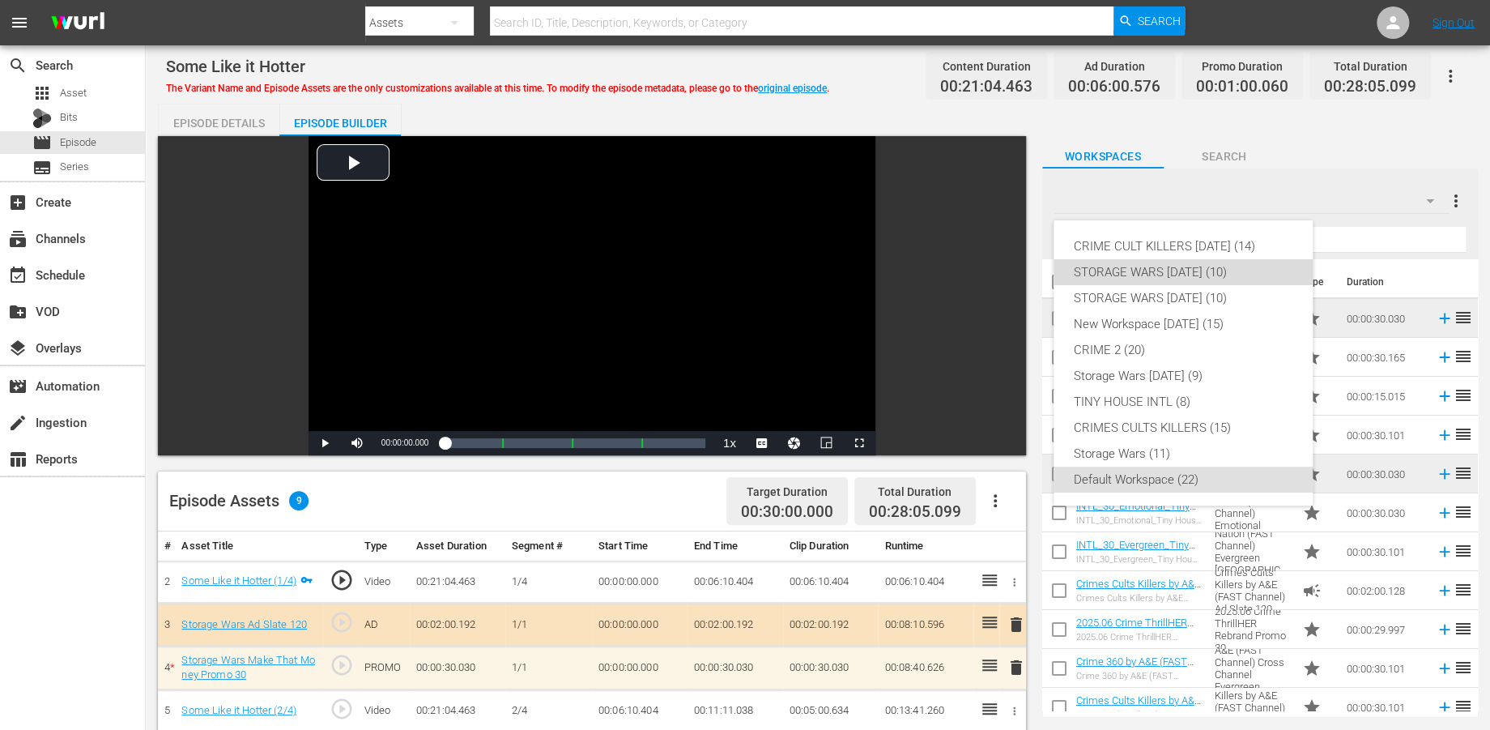
click at [1094, 272] on div "STORAGE WARS [DATE] (10)" at bounding box center [1183, 272] width 220 height 26
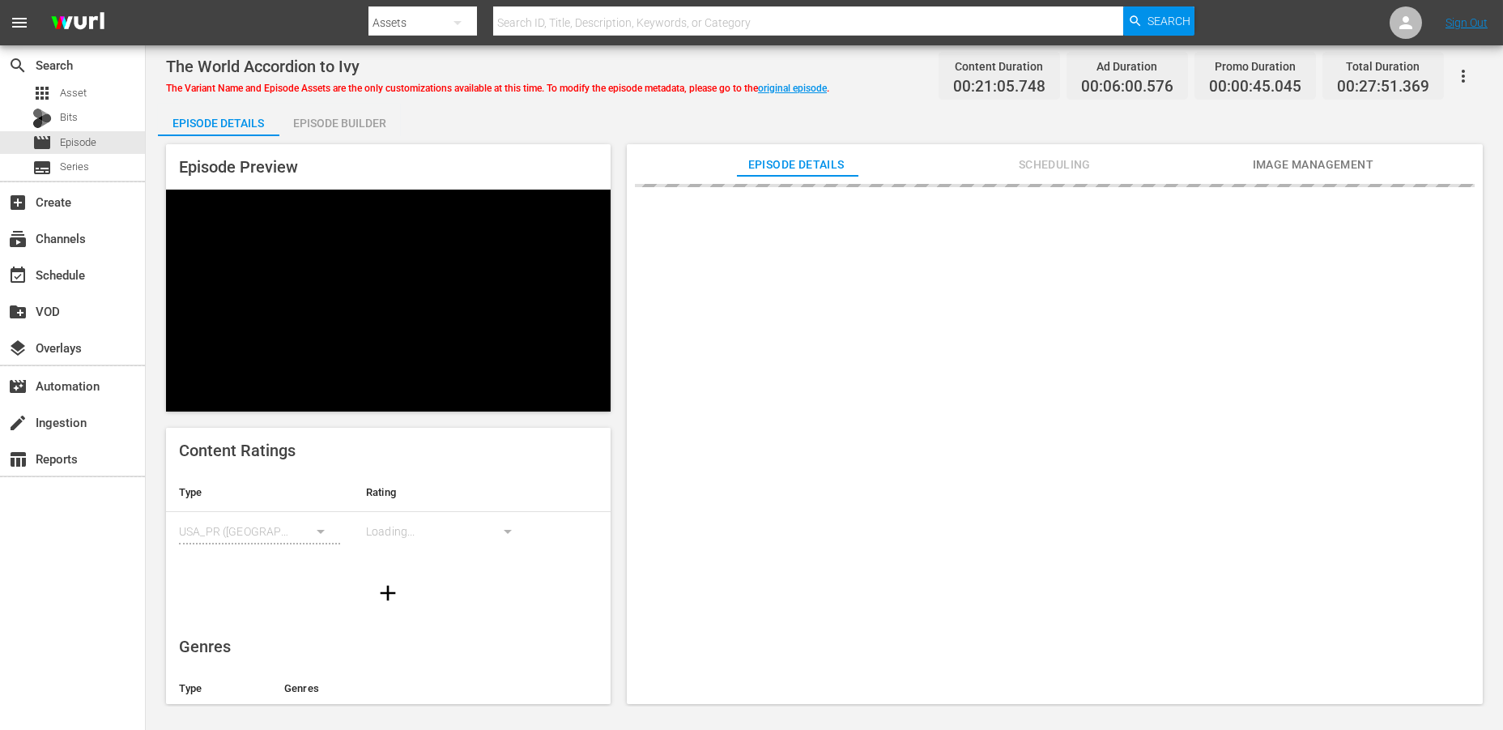
click at [322, 121] on div "Episode Builder" at bounding box center [339, 123] width 121 height 39
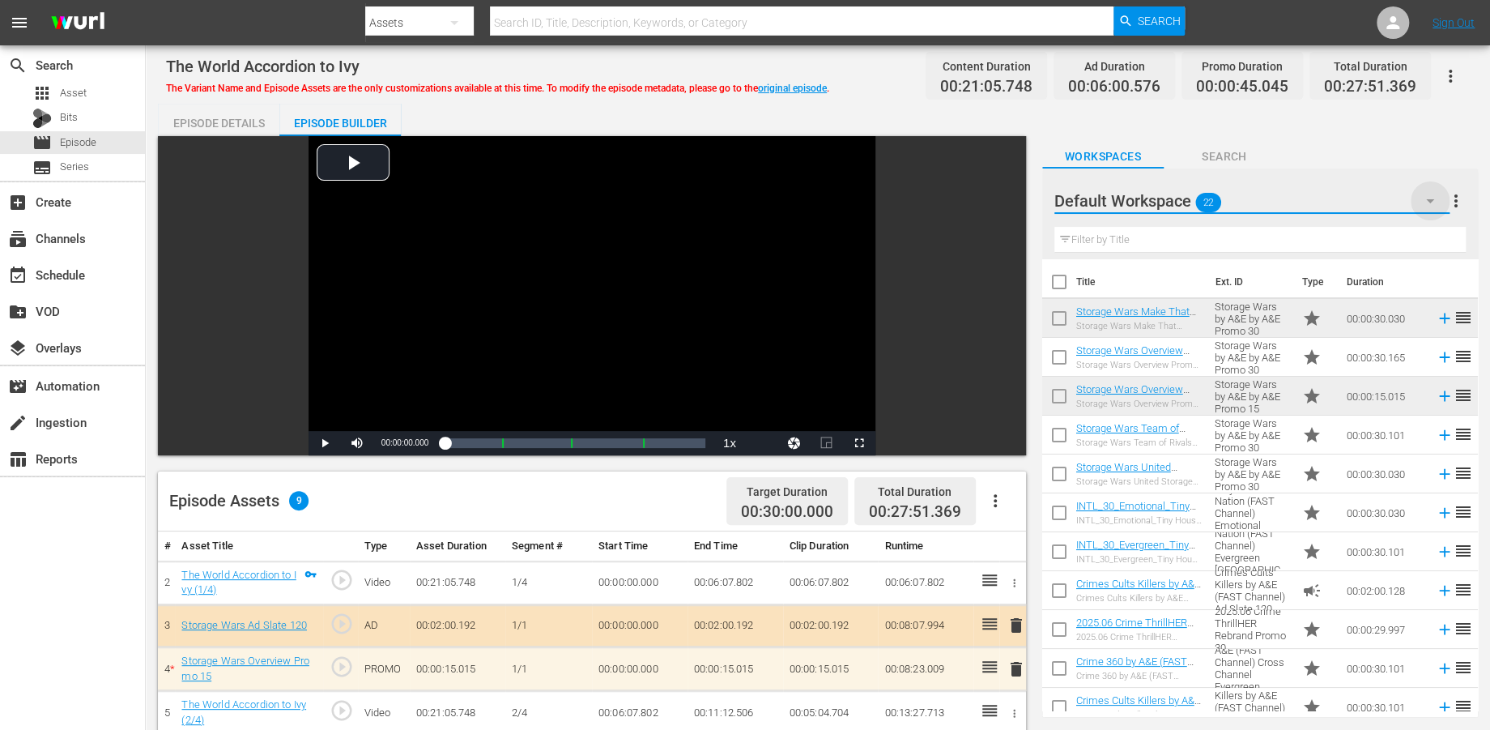
click at [1352, 204] on icon "button" at bounding box center [1430, 200] width 19 height 19
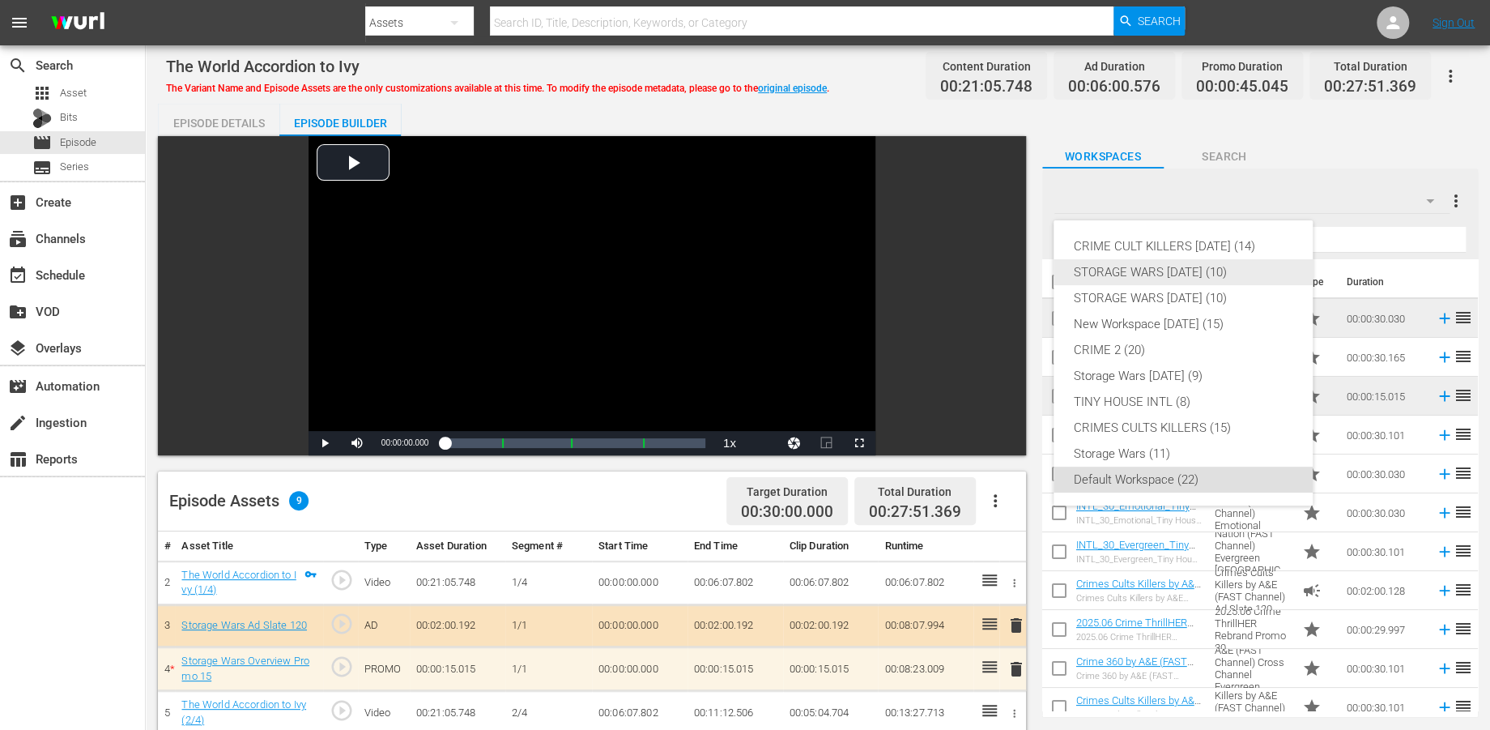
click at [1180, 271] on div "STORAGE WARS [DATE] (10)" at bounding box center [1183, 272] width 220 height 26
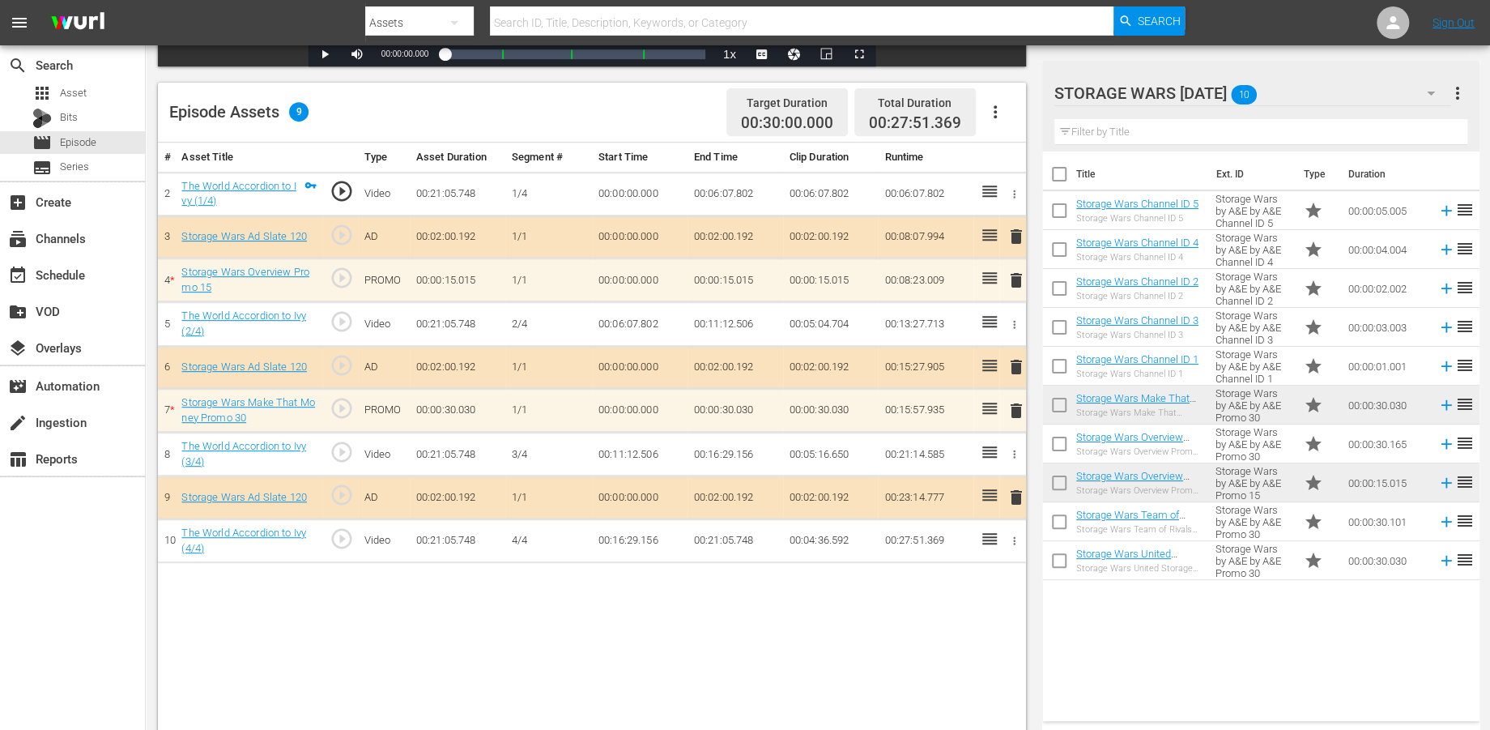
scroll to position [420, 0]
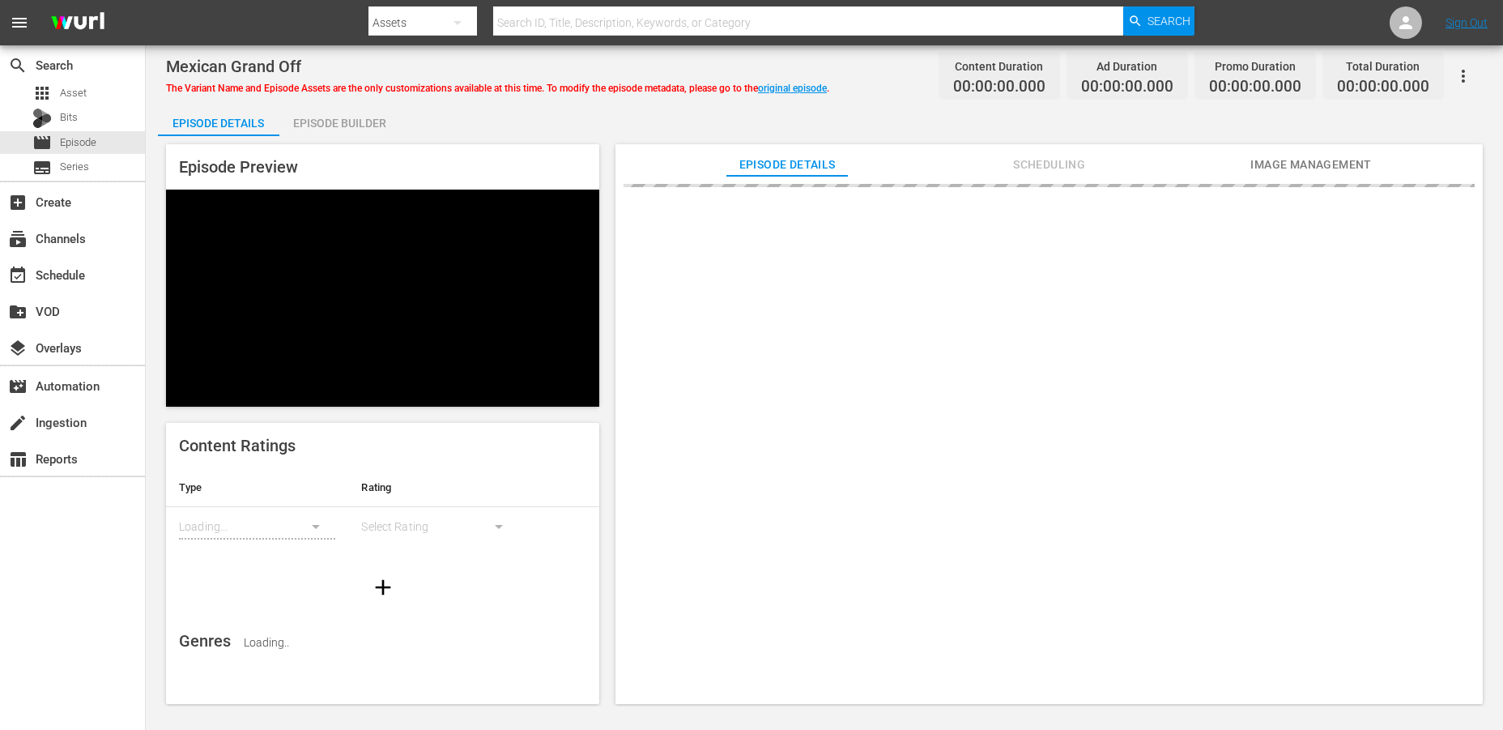
click at [313, 117] on div "Episode Builder" at bounding box center [339, 123] width 121 height 39
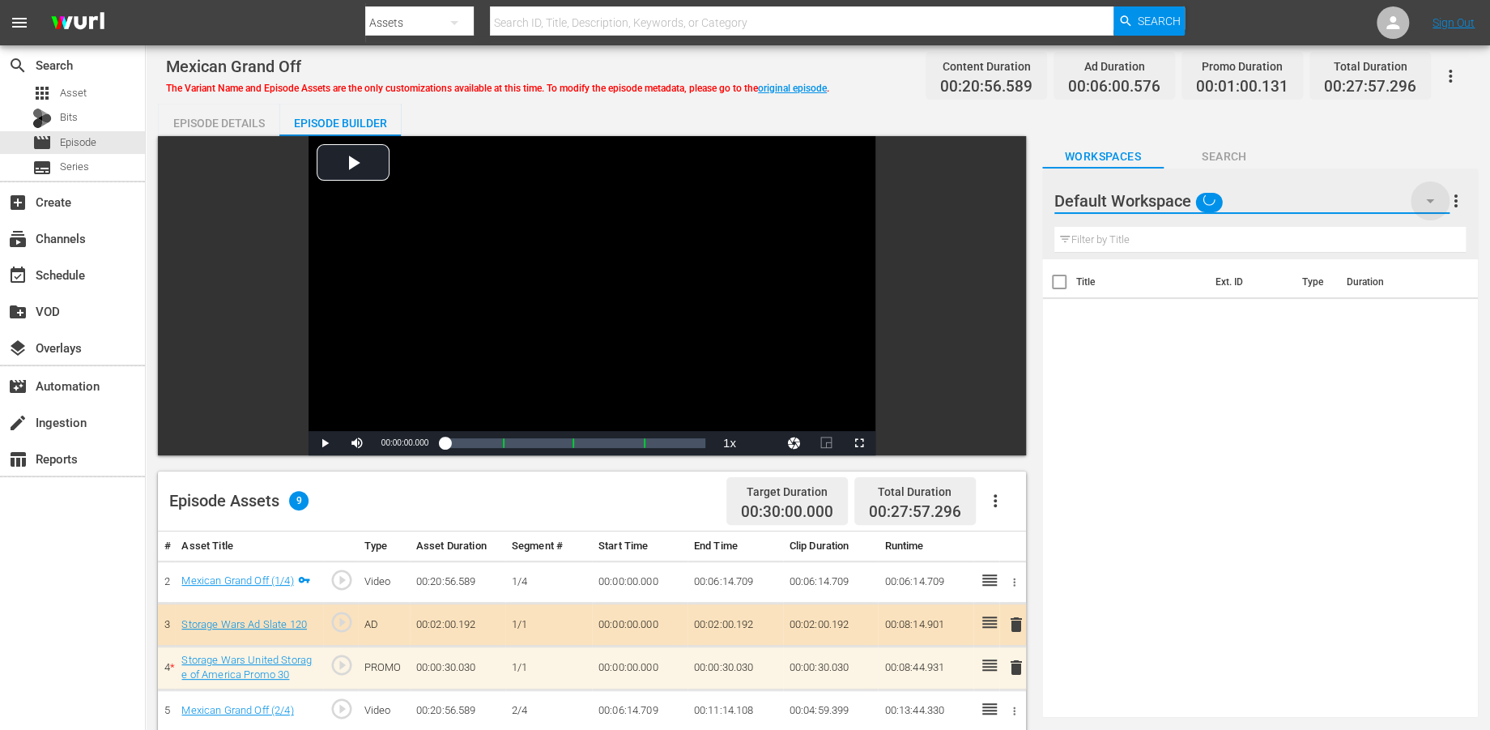
click at [1352, 202] on icon "button" at bounding box center [1430, 200] width 19 height 19
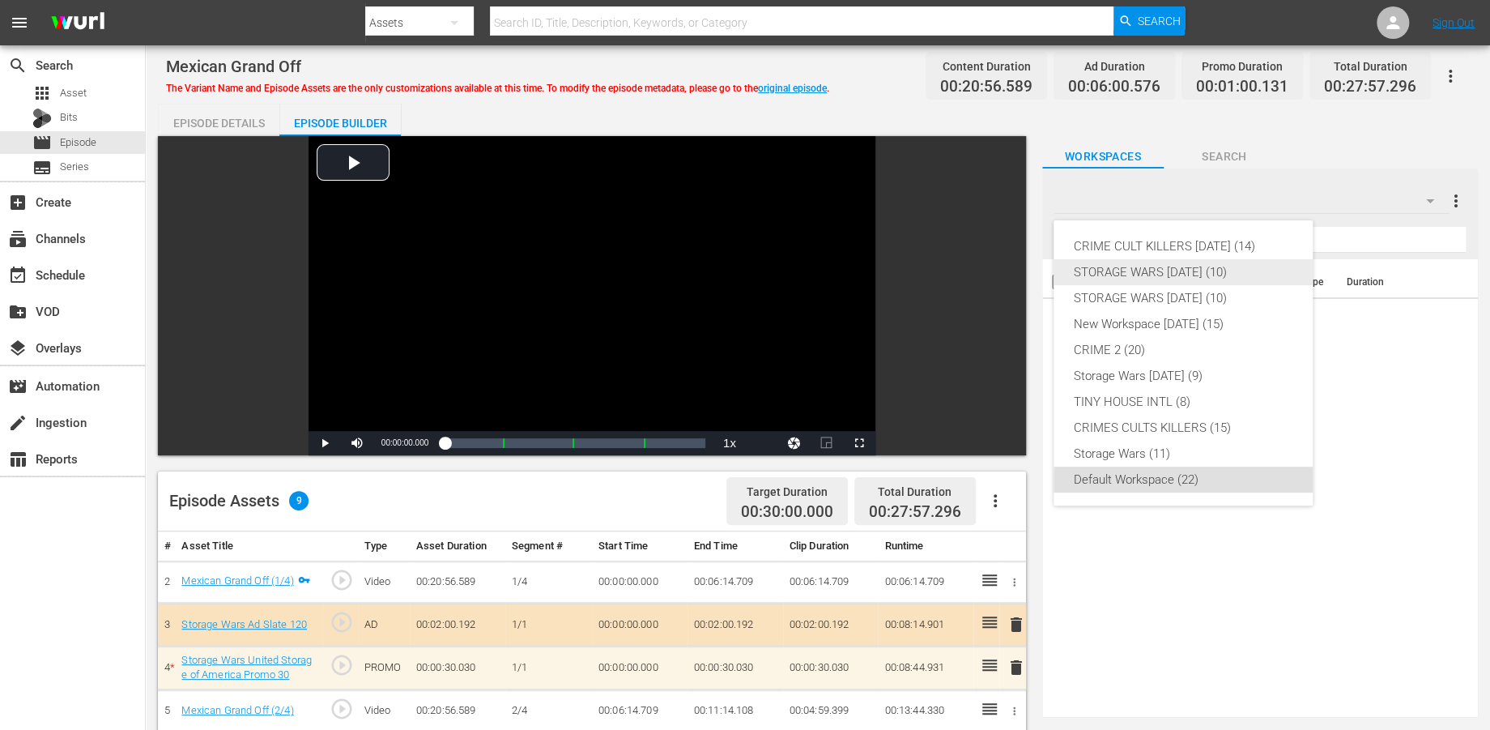
click at [1134, 272] on div "STORAGE WARS [DATE] (10)" at bounding box center [1183, 272] width 220 height 26
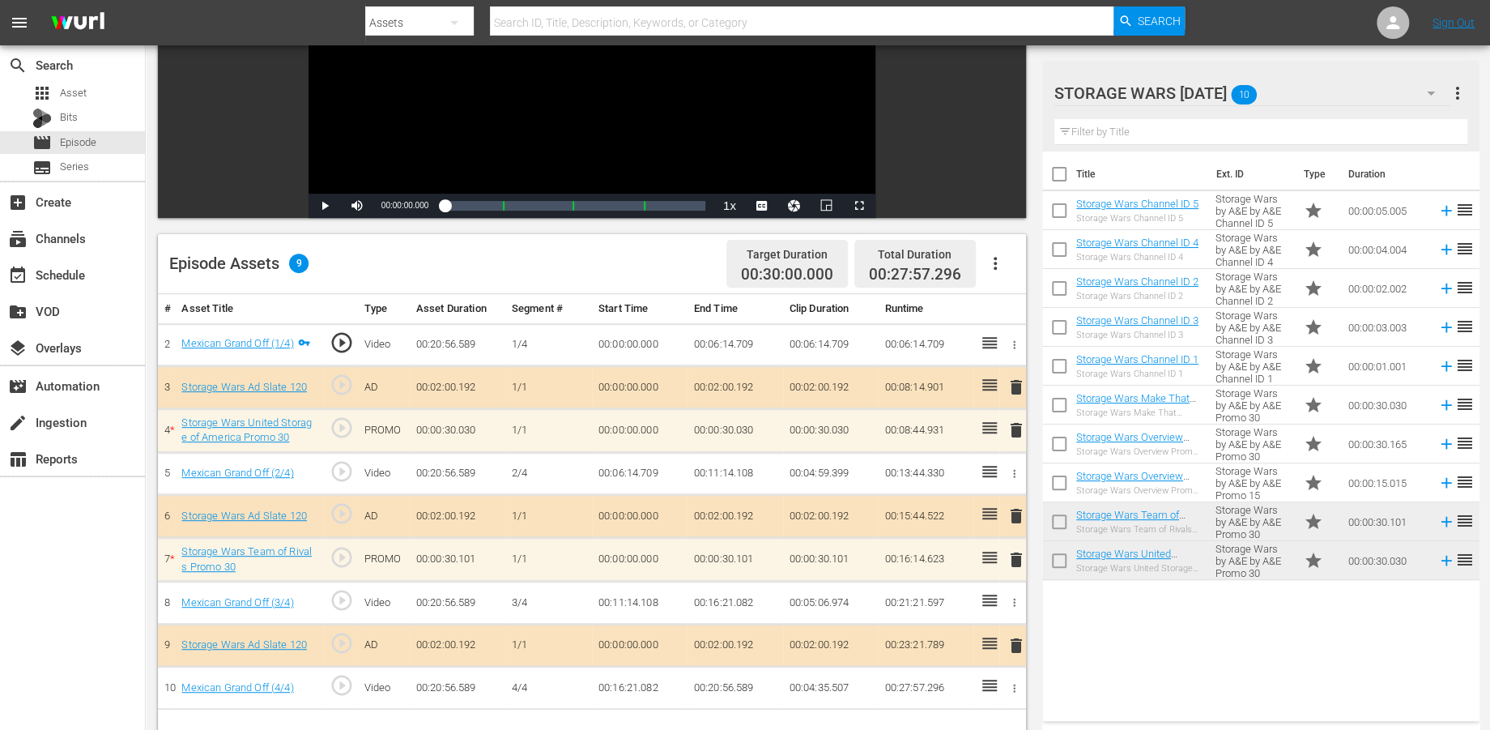
scroll to position [270, 0]
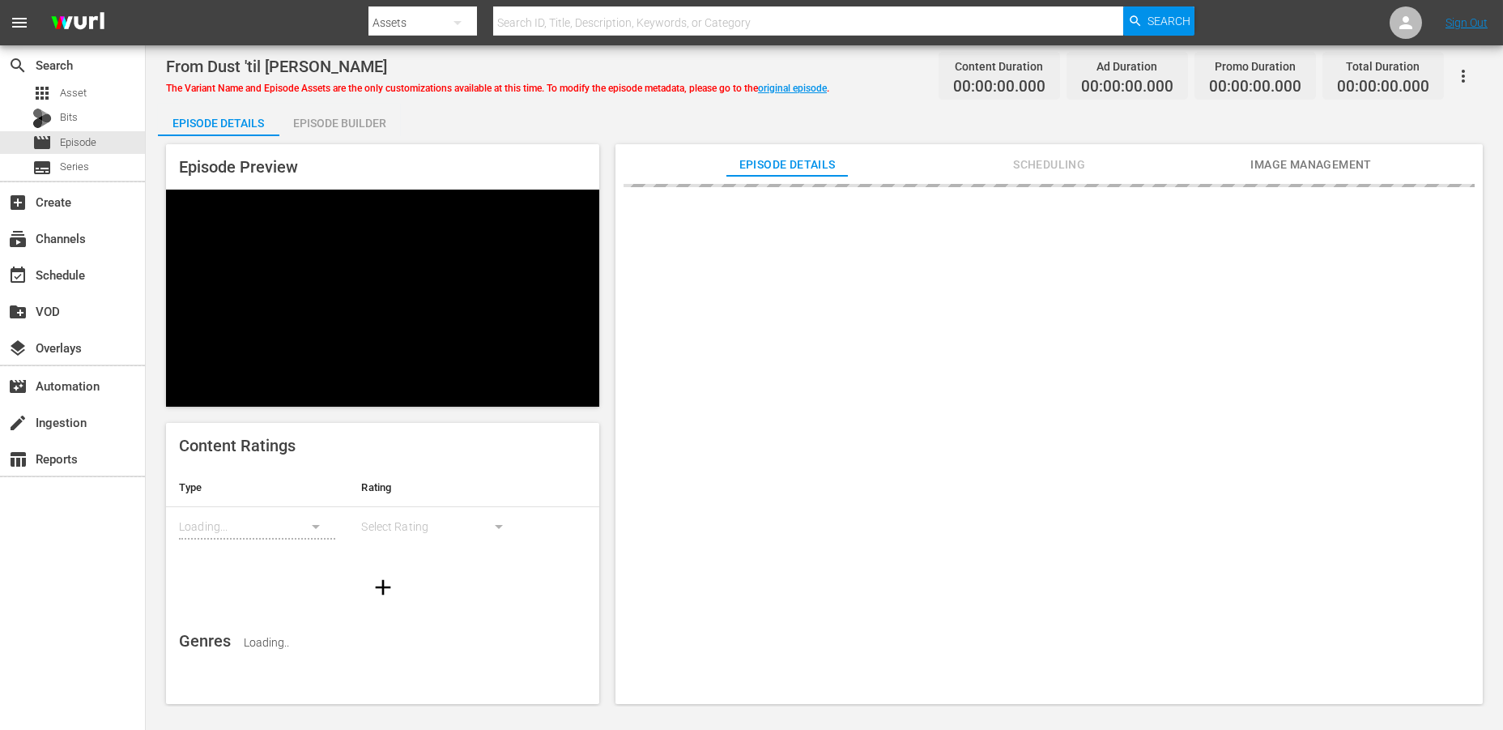
click at [347, 126] on div "Episode Builder" at bounding box center [339, 123] width 121 height 39
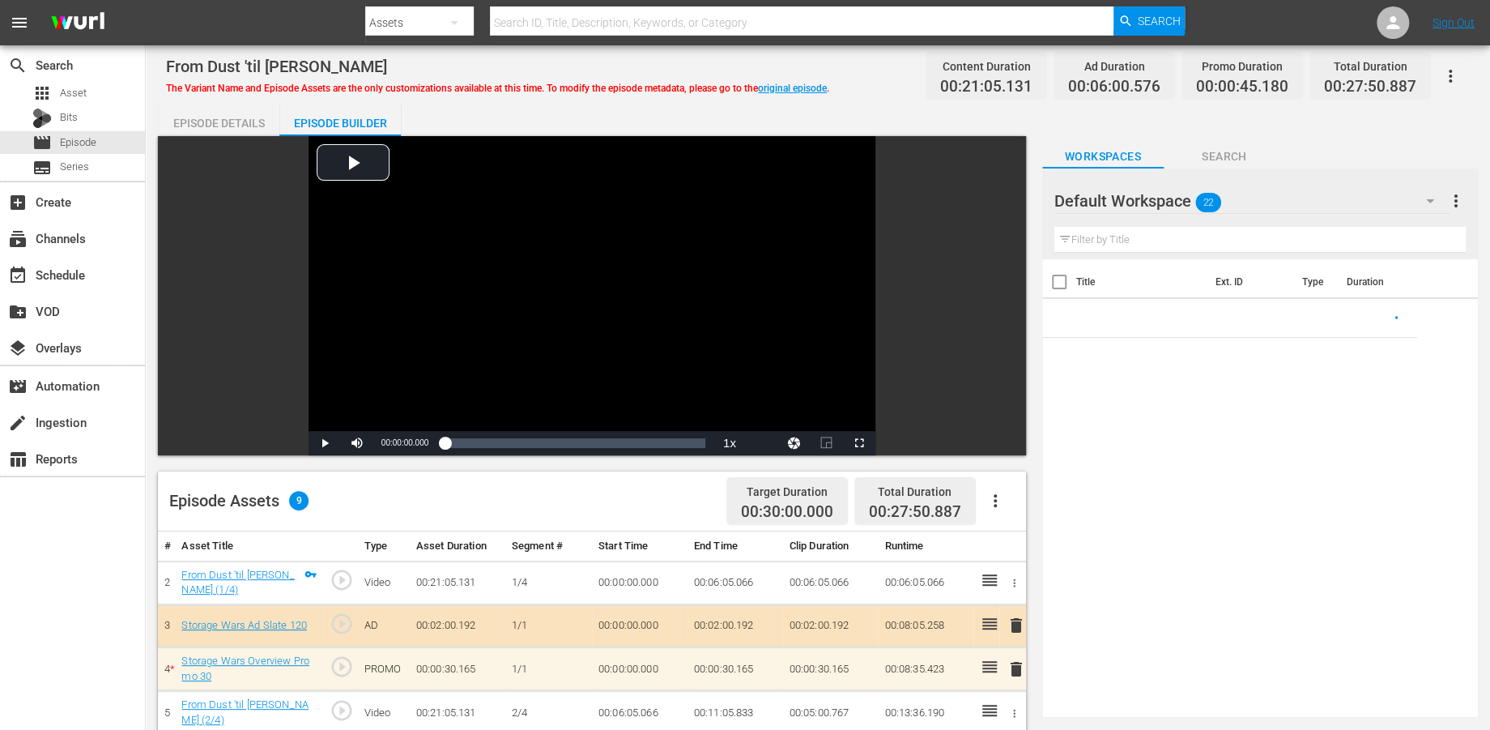
click at [1352, 202] on icon "button" at bounding box center [1430, 200] width 19 height 19
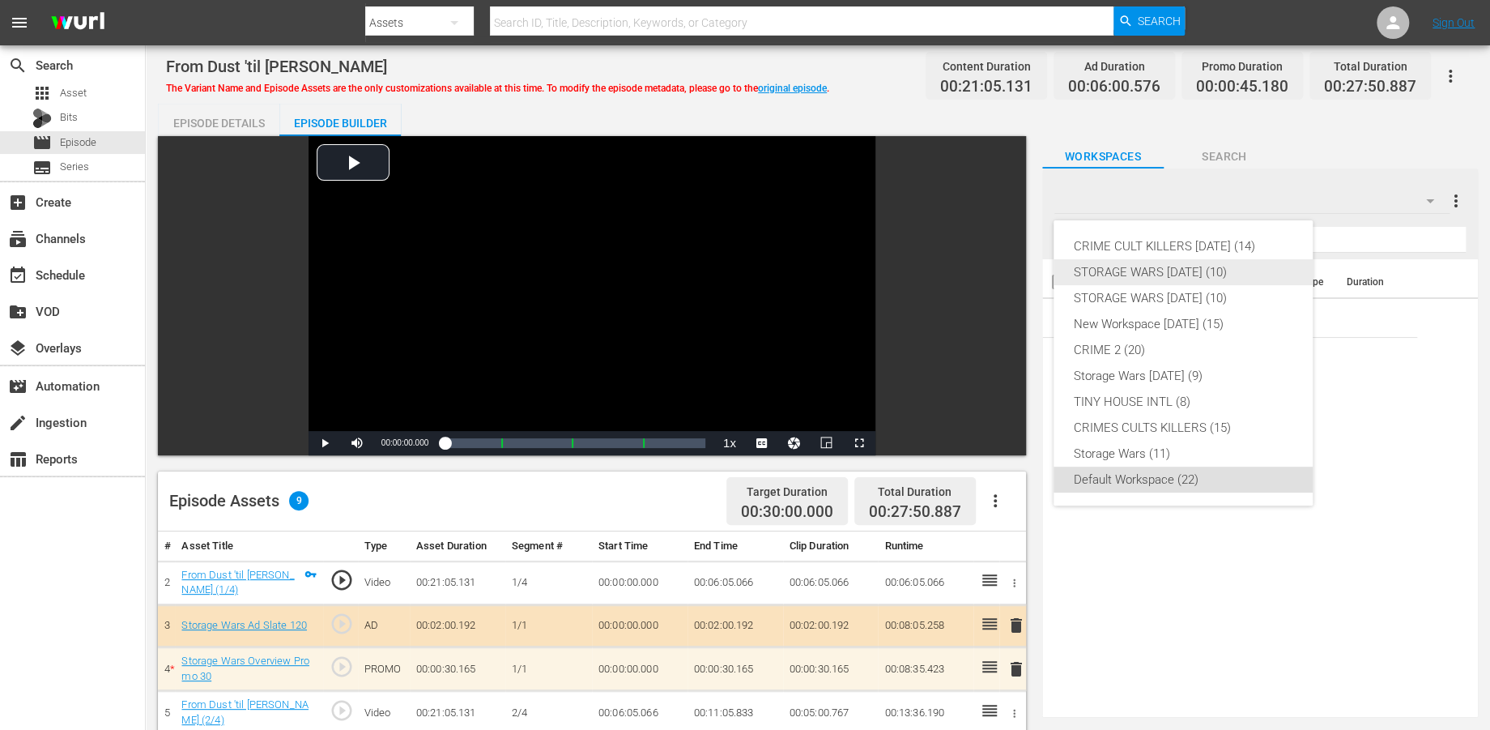
click at [1157, 271] on div "STORAGE WARS [DATE] (10)" at bounding box center [1183, 272] width 220 height 26
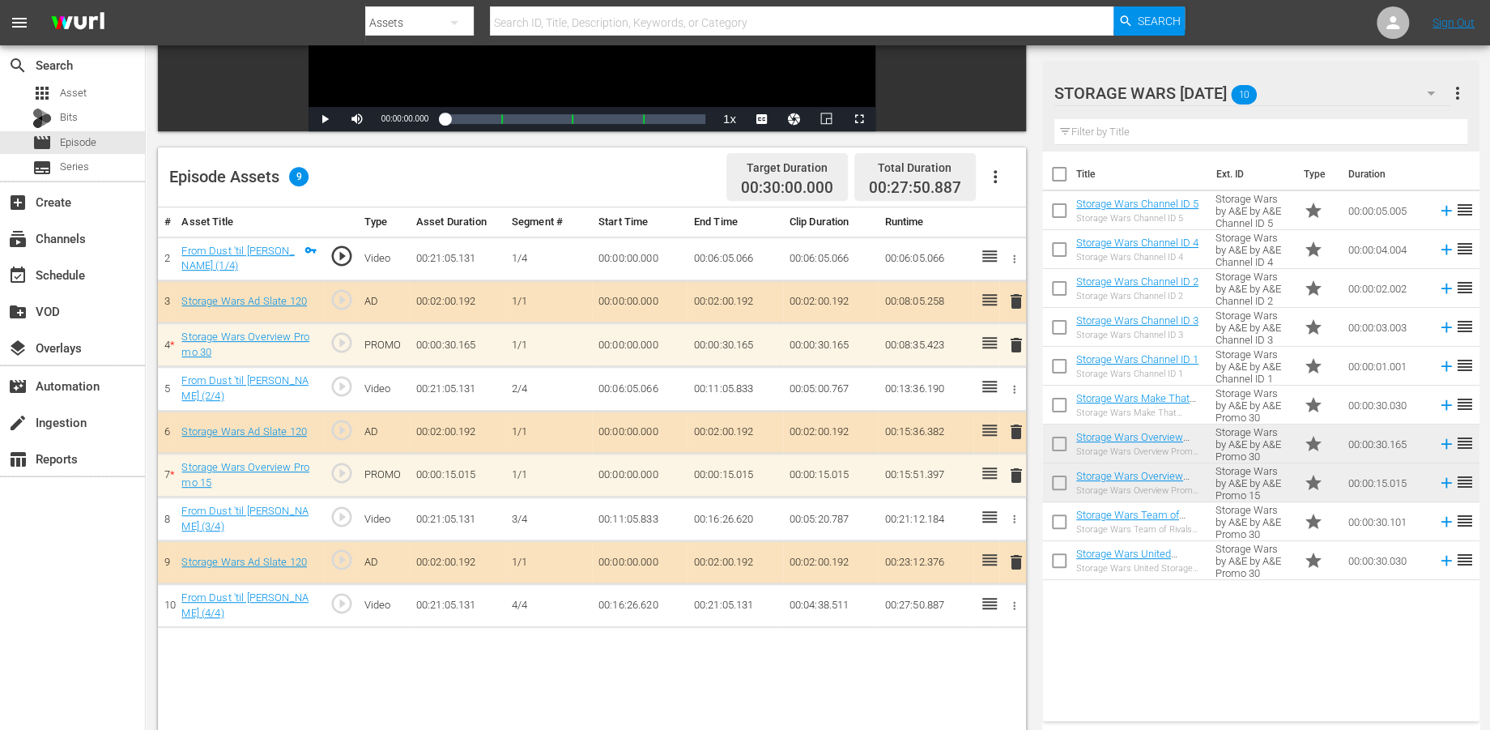
scroll to position [360, 0]
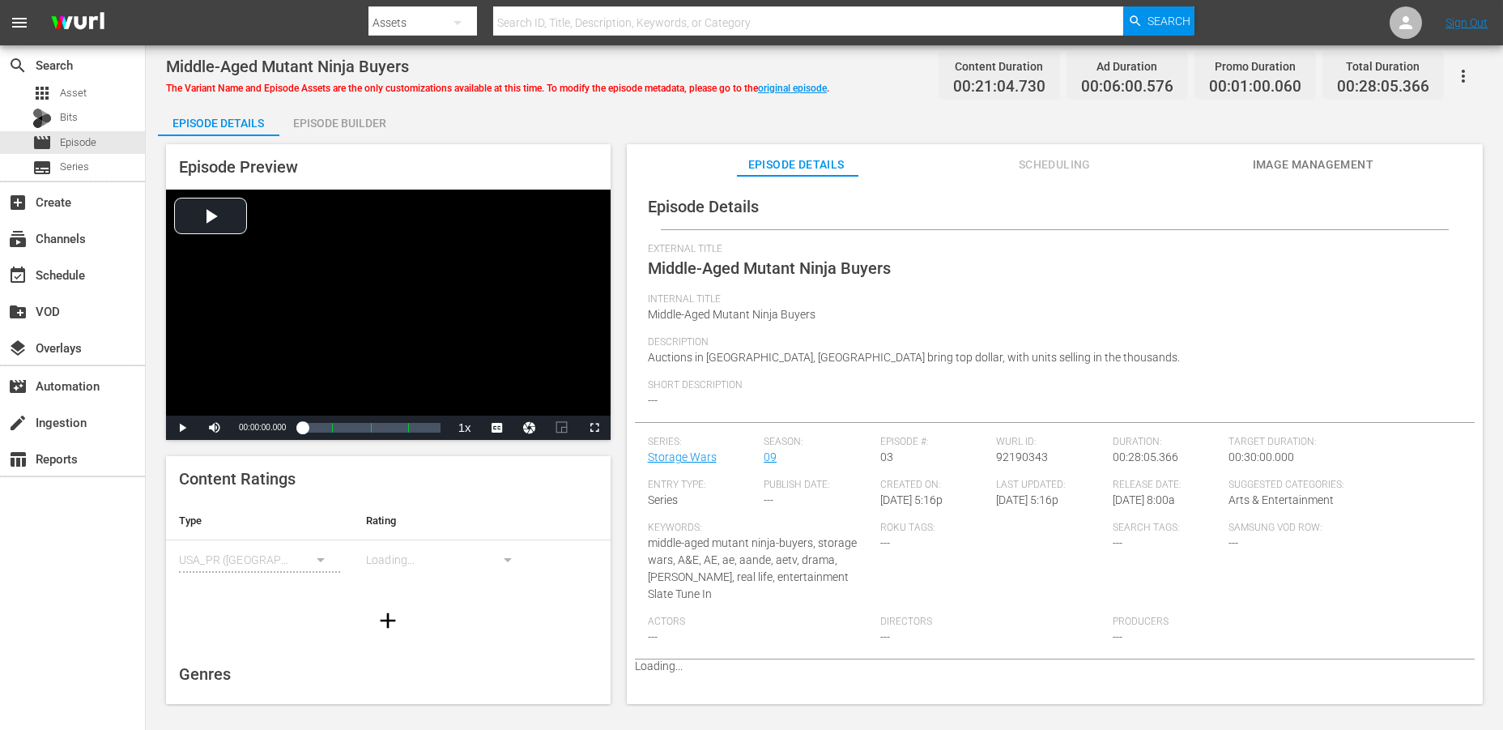
click at [343, 126] on div "Episode Builder" at bounding box center [339, 123] width 121 height 39
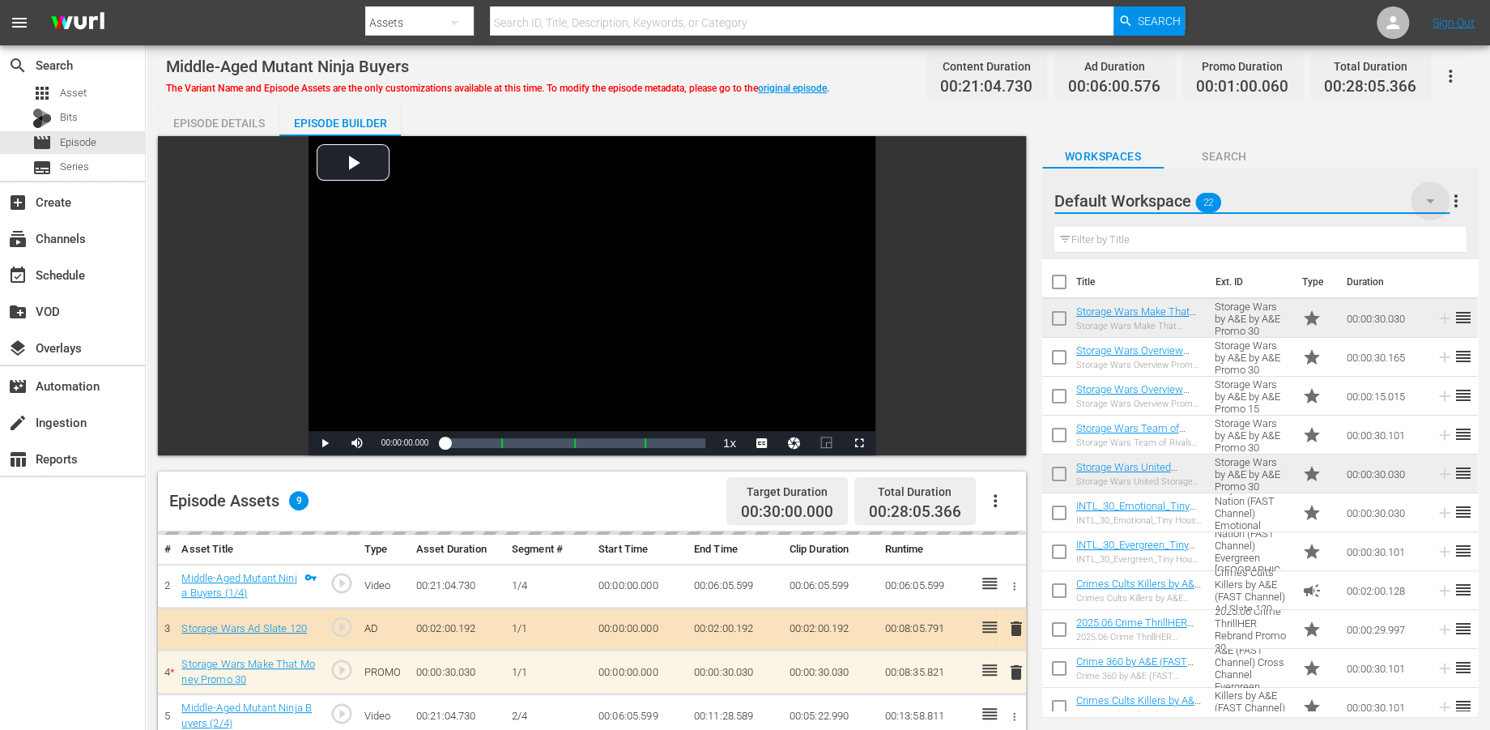
click at [1352, 197] on icon "button" at bounding box center [1430, 200] width 19 height 19
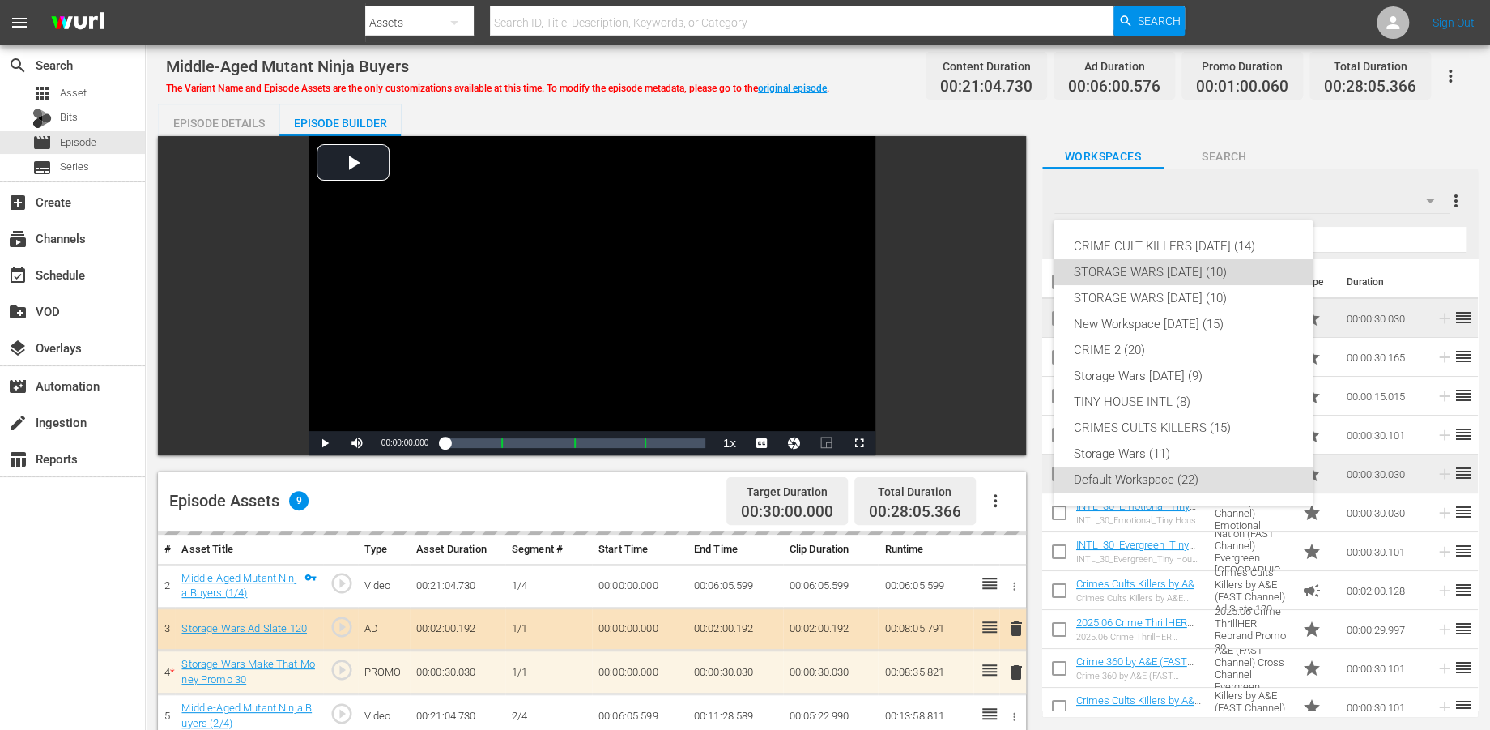
click at [1181, 272] on div "STORAGE WARS [DATE] (10)" at bounding box center [1183, 272] width 220 height 26
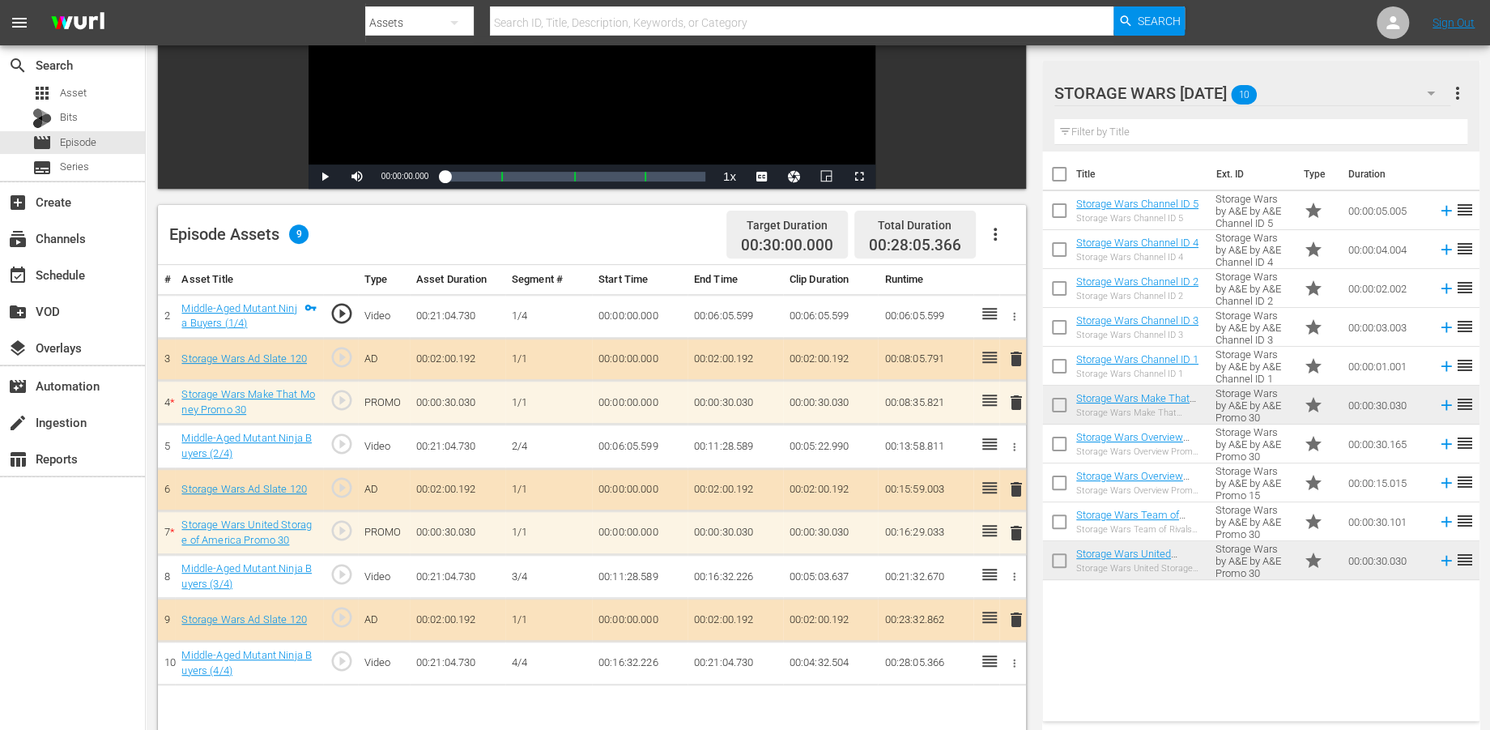
scroll to position [270, 0]
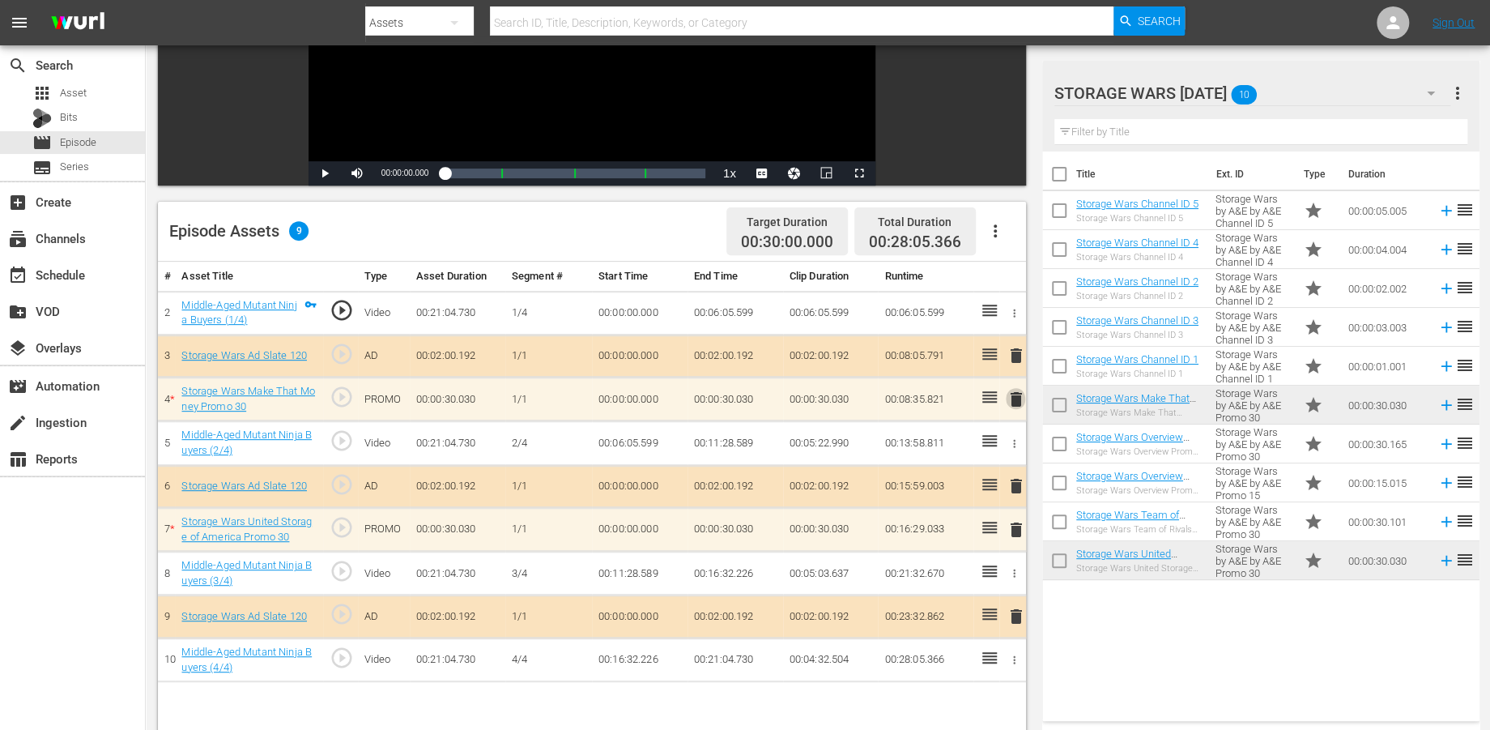
click at [1015, 396] on span "delete" at bounding box center [1015, 399] width 19 height 19
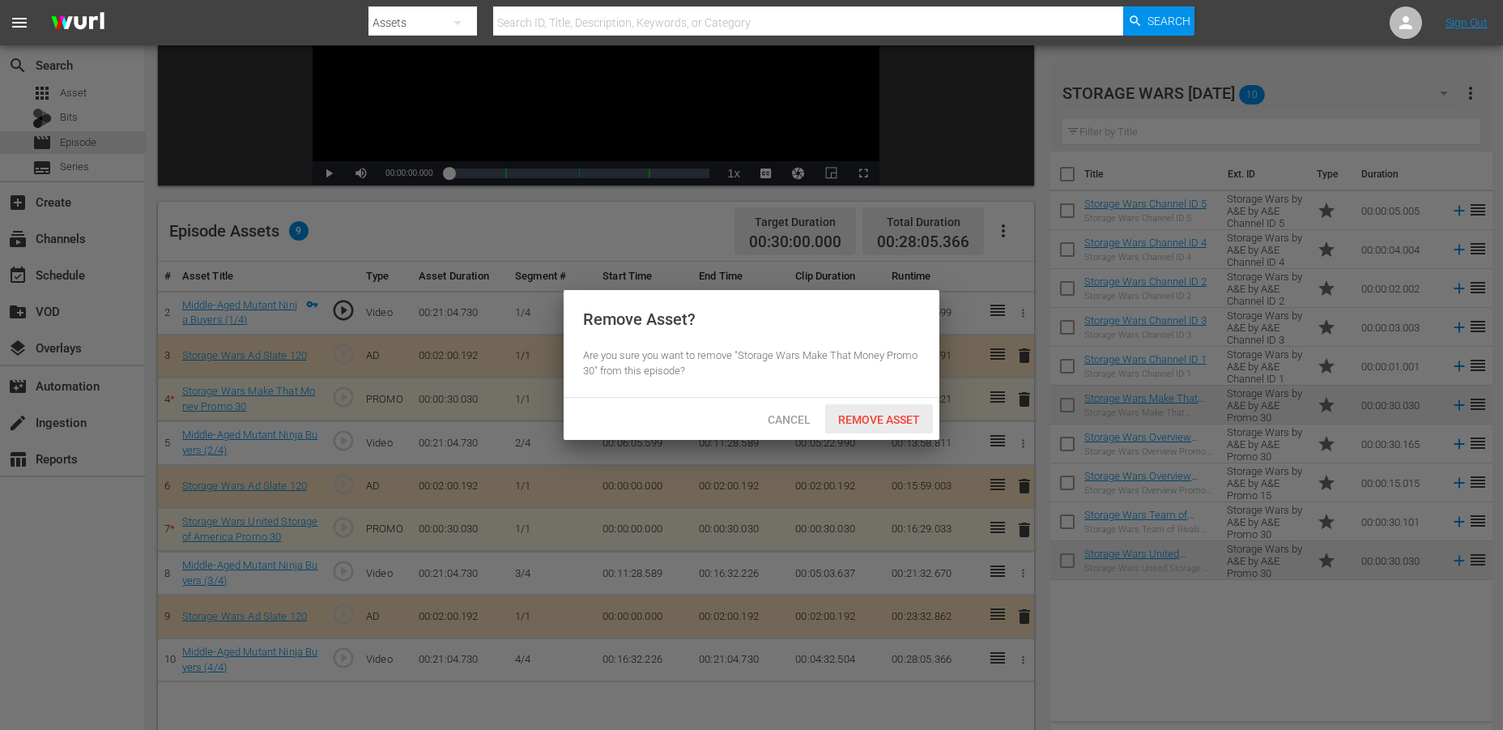
drag, startPoint x: 901, startPoint y: 413, endPoint x: 921, endPoint y: 416, distance: 19.7
click at [901, 414] on span "Remove Asset" at bounding box center [879, 419] width 108 height 13
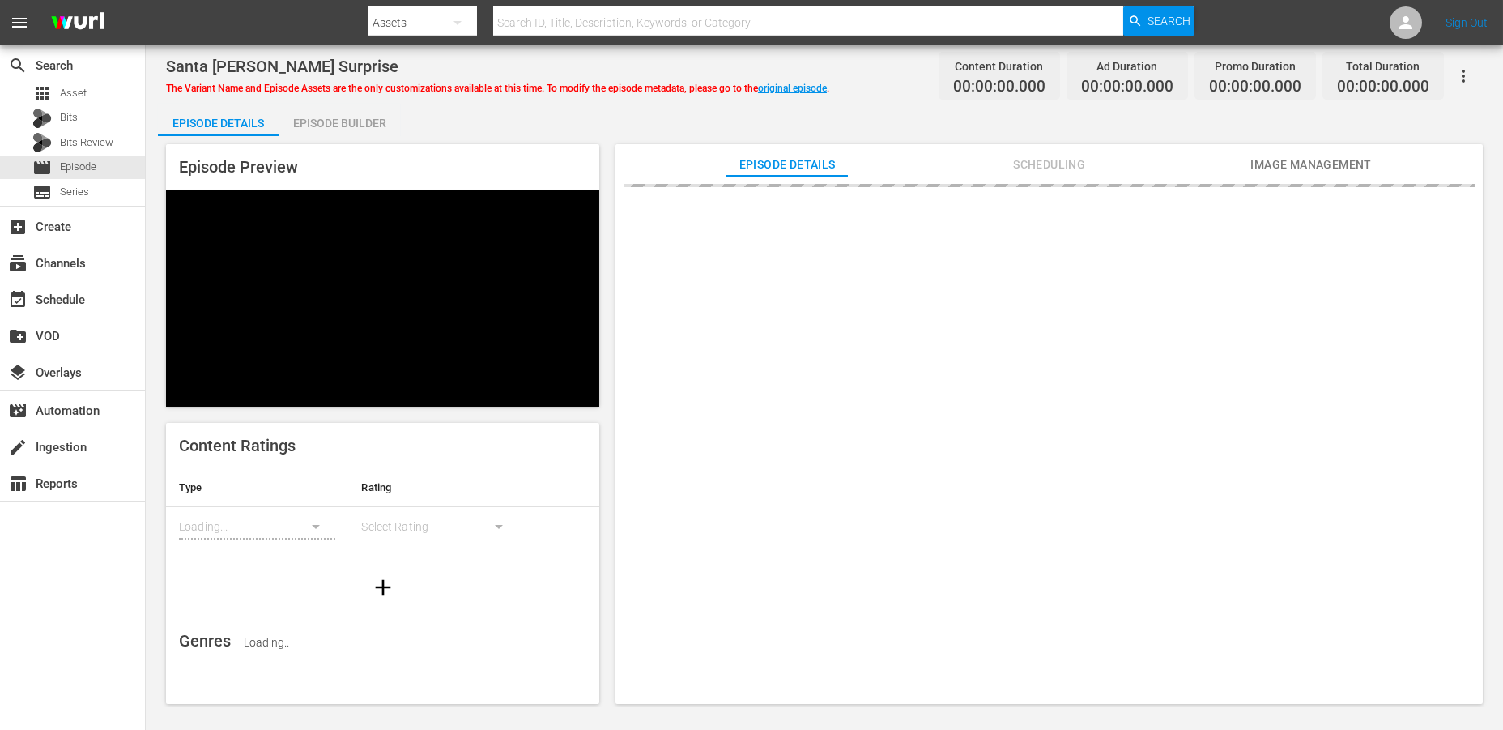
click at [358, 121] on div "Episode Builder" at bounding box center [339, 123] width 121 height 39
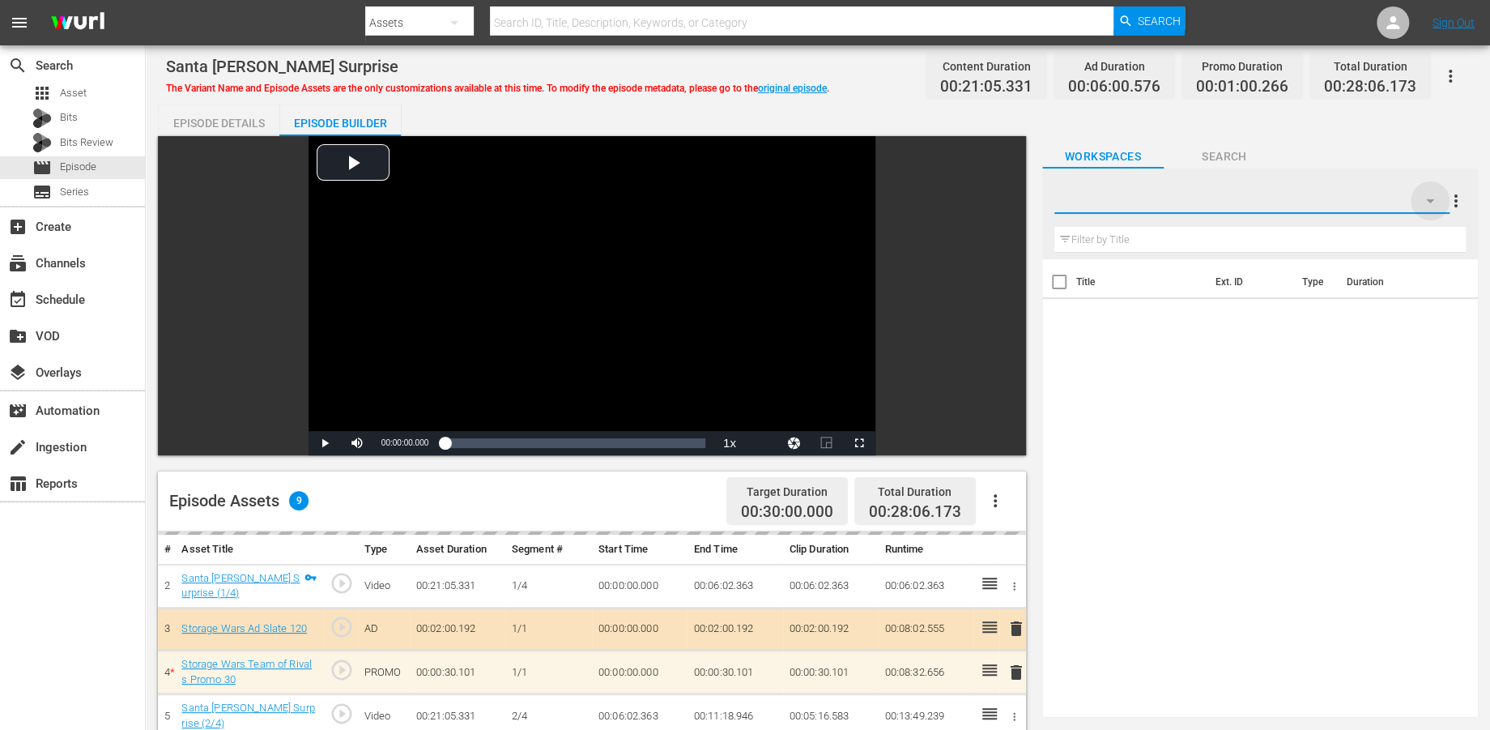
click at [1352, 199] on icon "button" at bounding box center [1430, 201] width 8 height 4
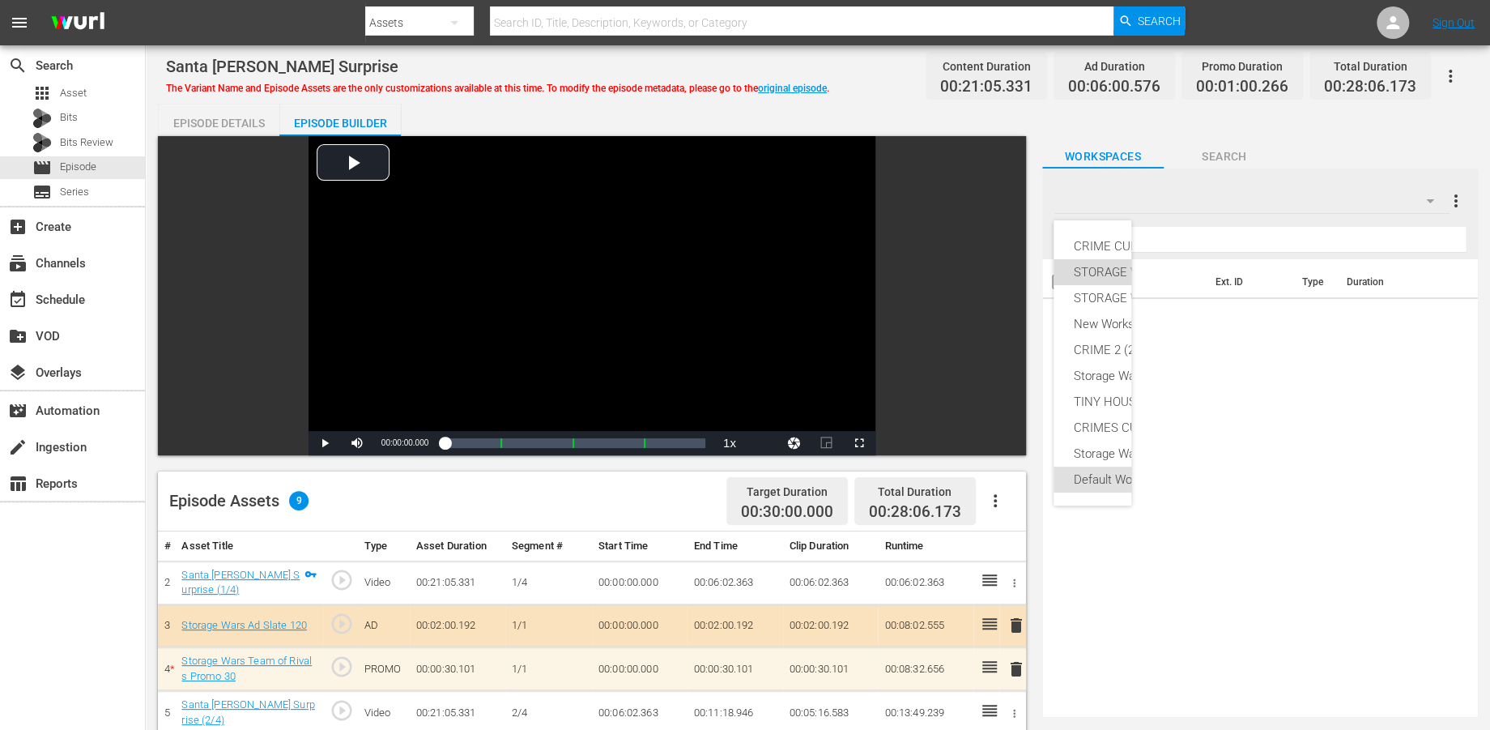
click at [1114, 270] on div "STORAGE WARS [DATE] (10)" at bounding box center [1163, 272] width 181 height 26
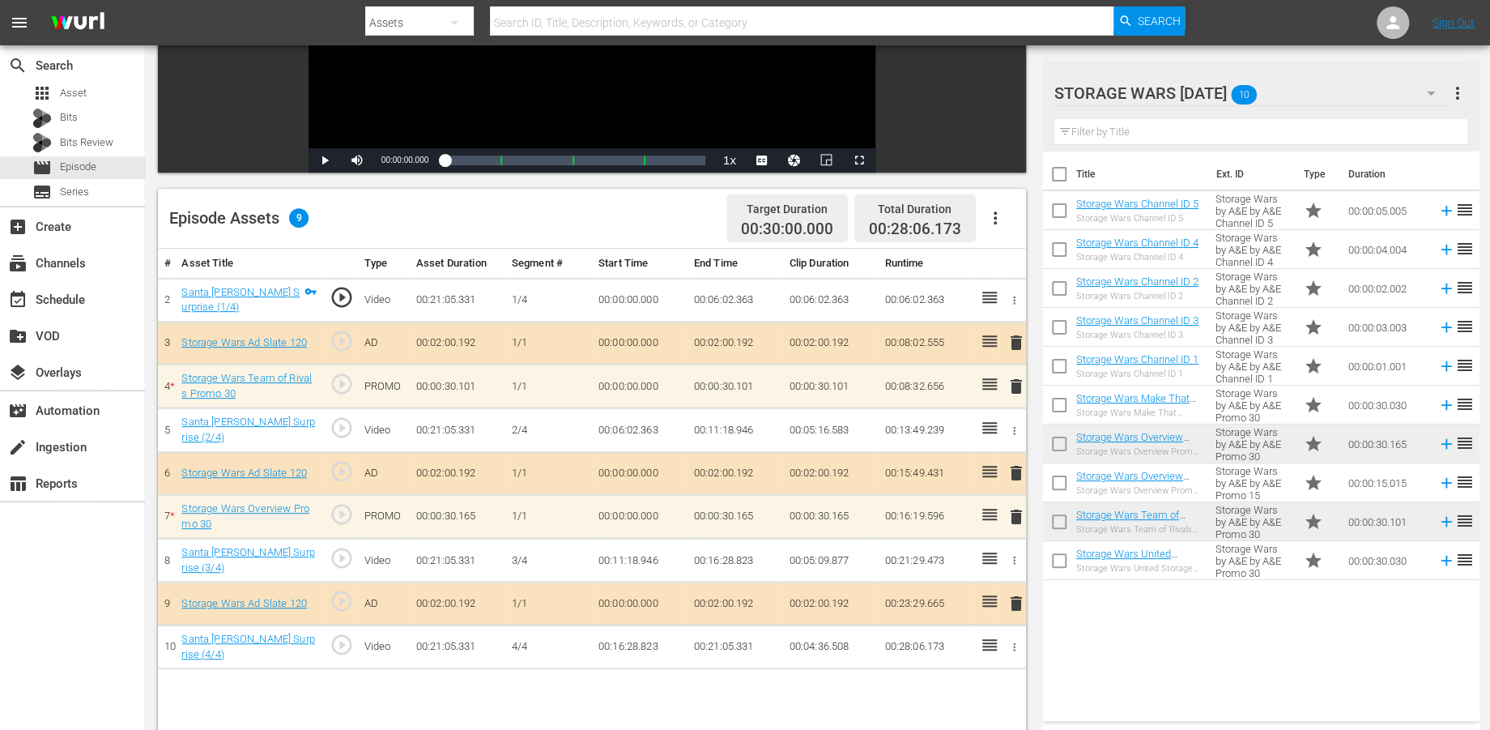
scroll to position [360, 0]
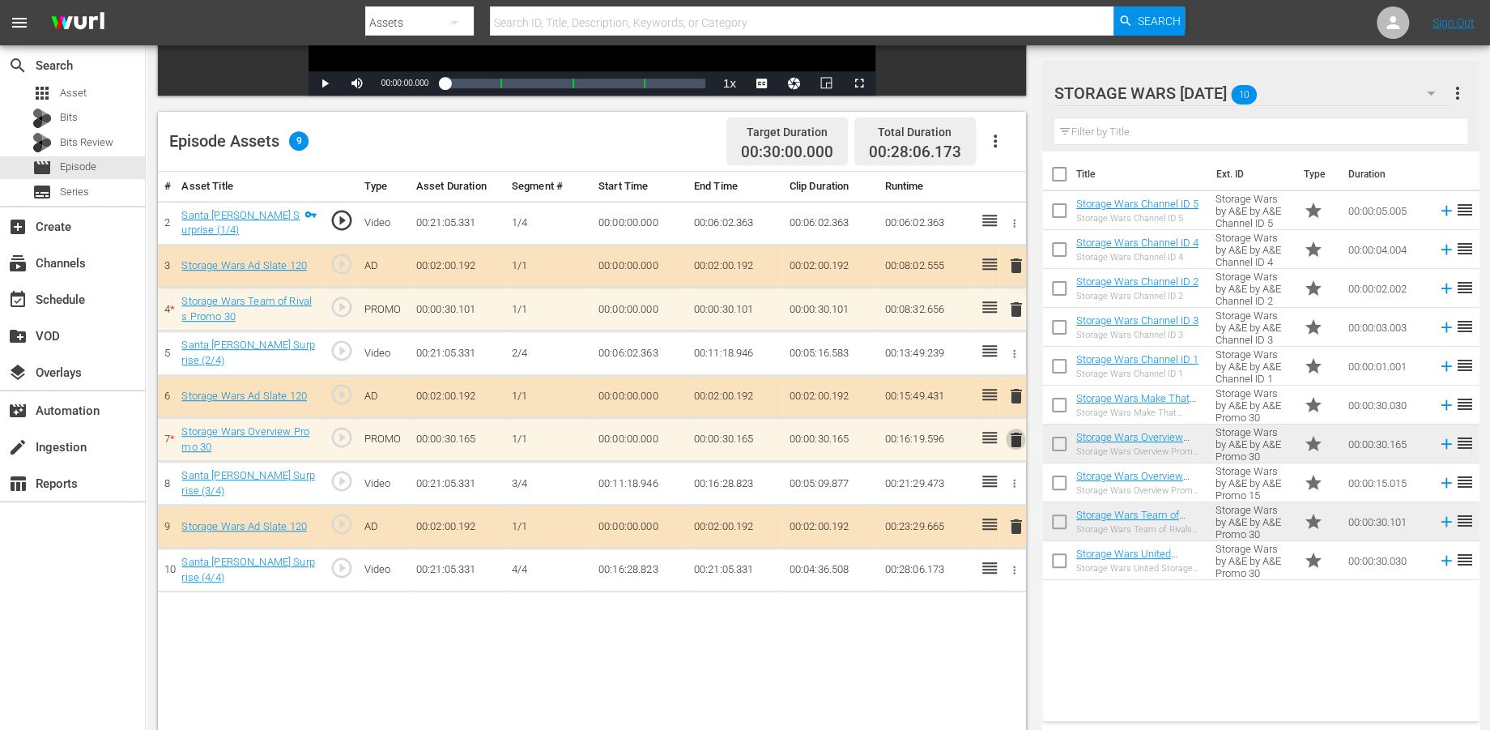
click at [1013, 437] on span "delete" at bounding box center [1015, 439] width 19 height 19
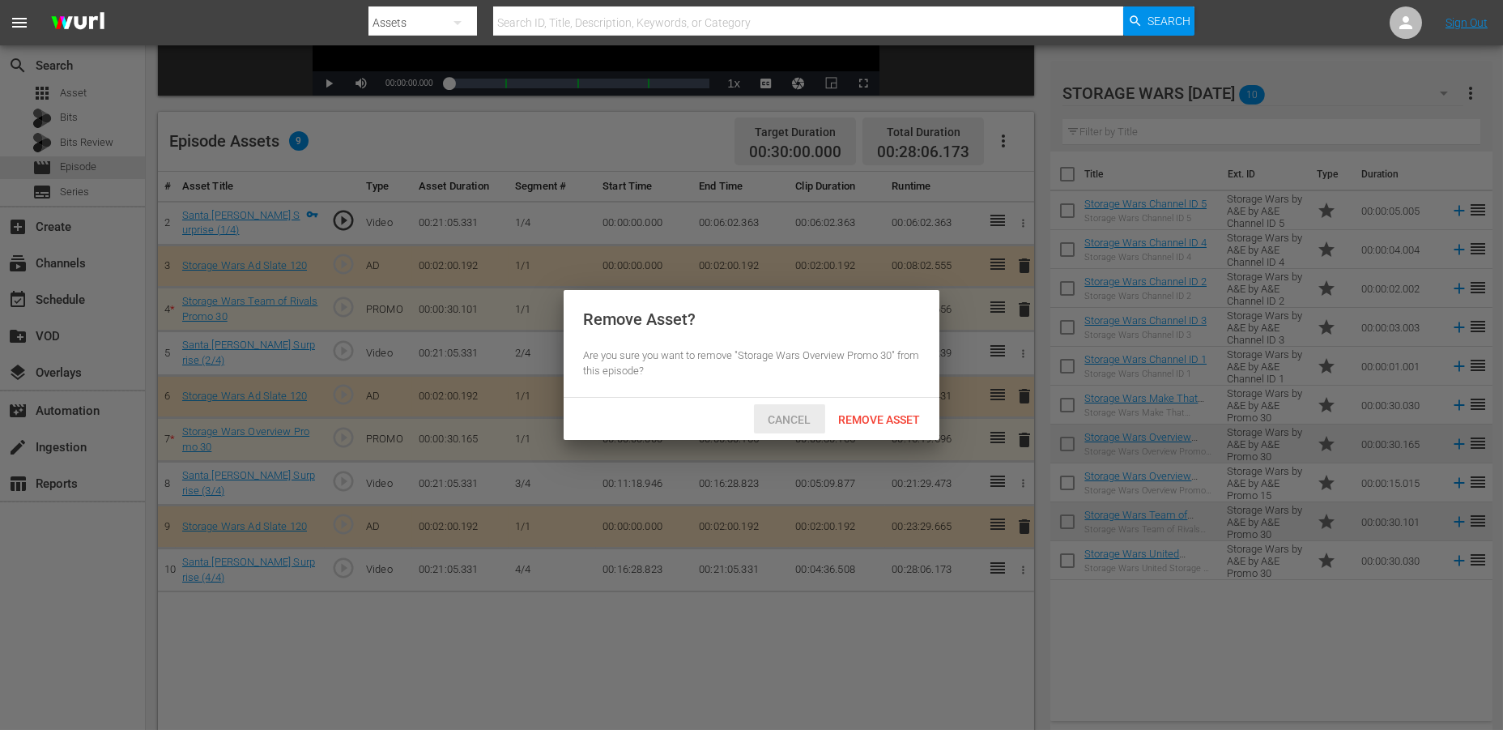
click at [775, 421] on span "Cancel" at bounding box center [790, 419] width 69 height 13
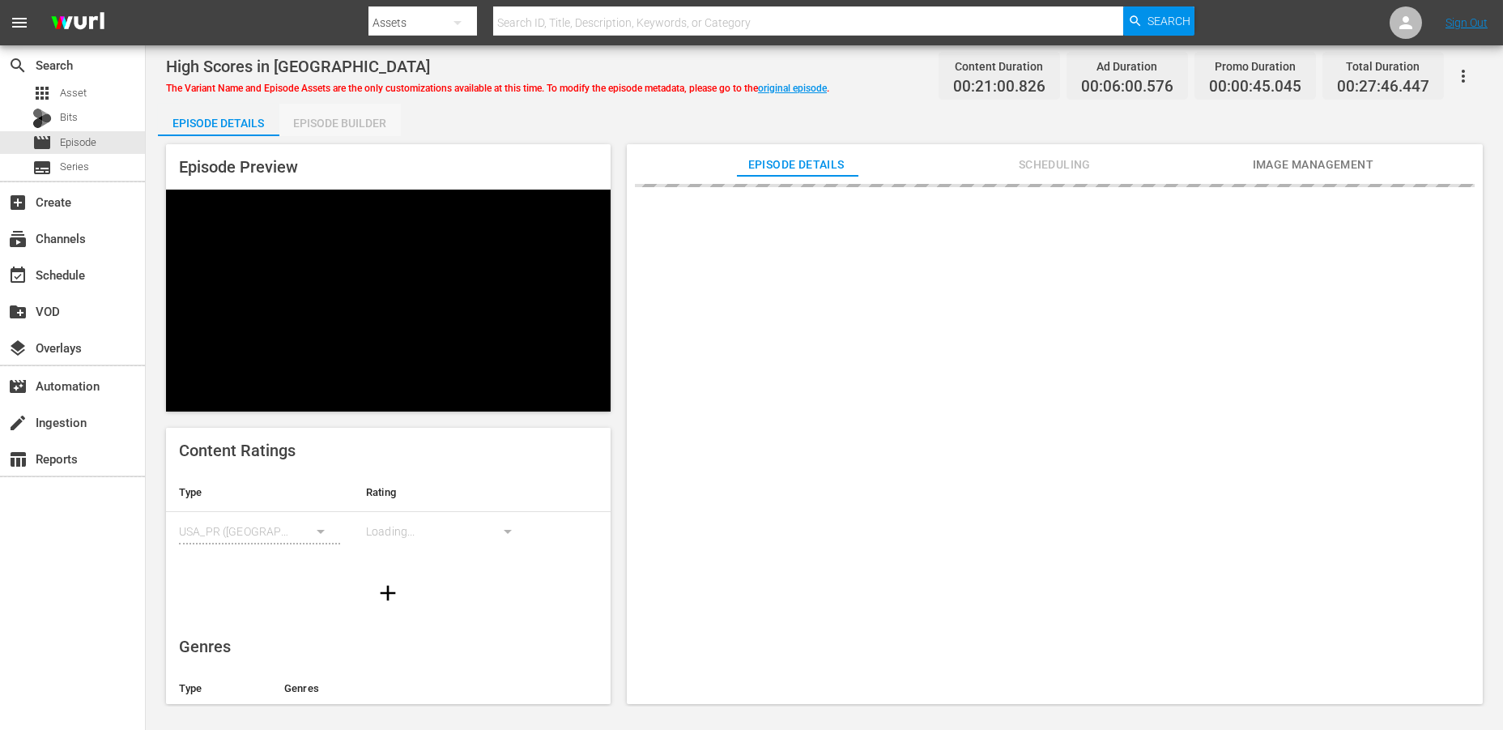
click at [343, 118] on div "Episode Builder" at bounding box center [339, 123] width 121 height 39
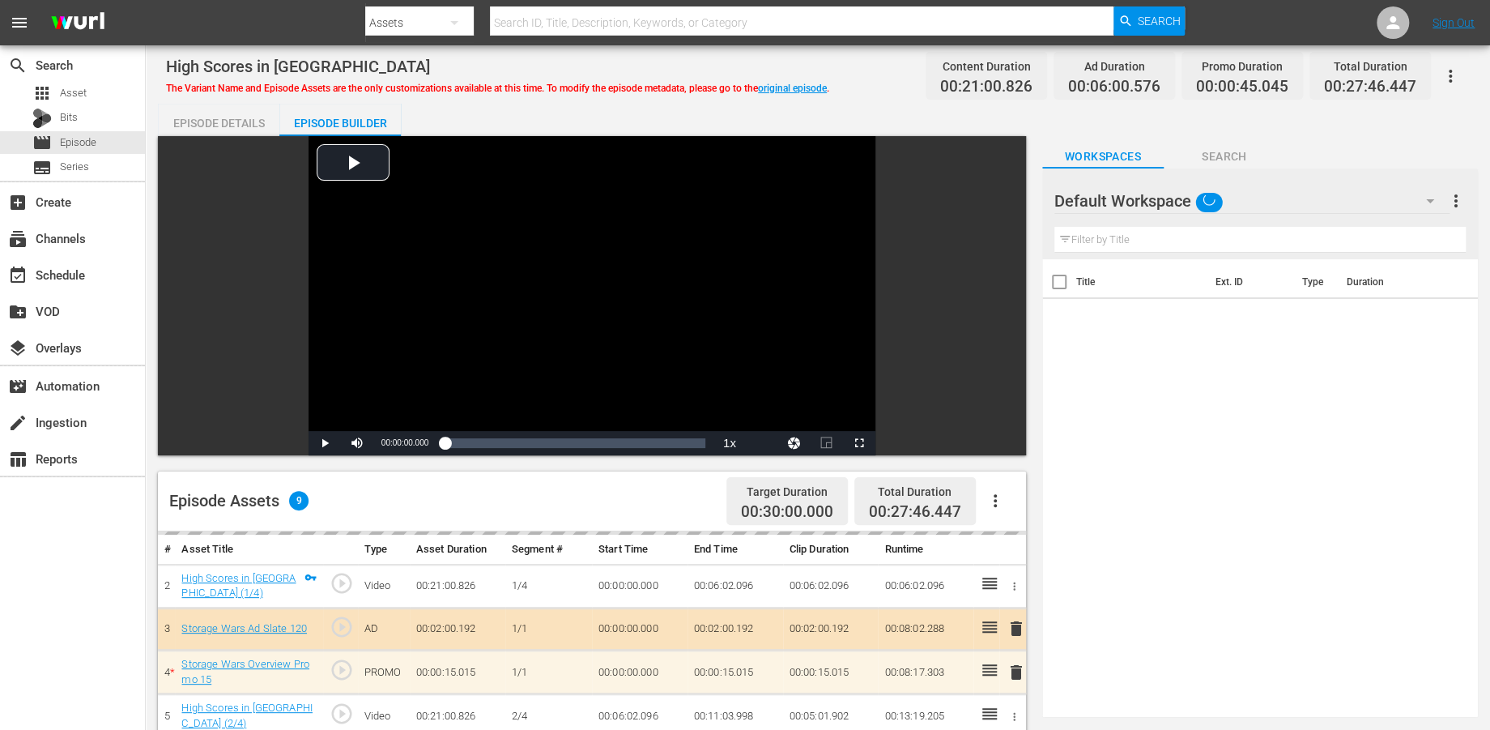
click at [1352, 198] on icon "button" at bounding box center [1430, 200] width 19 height 19
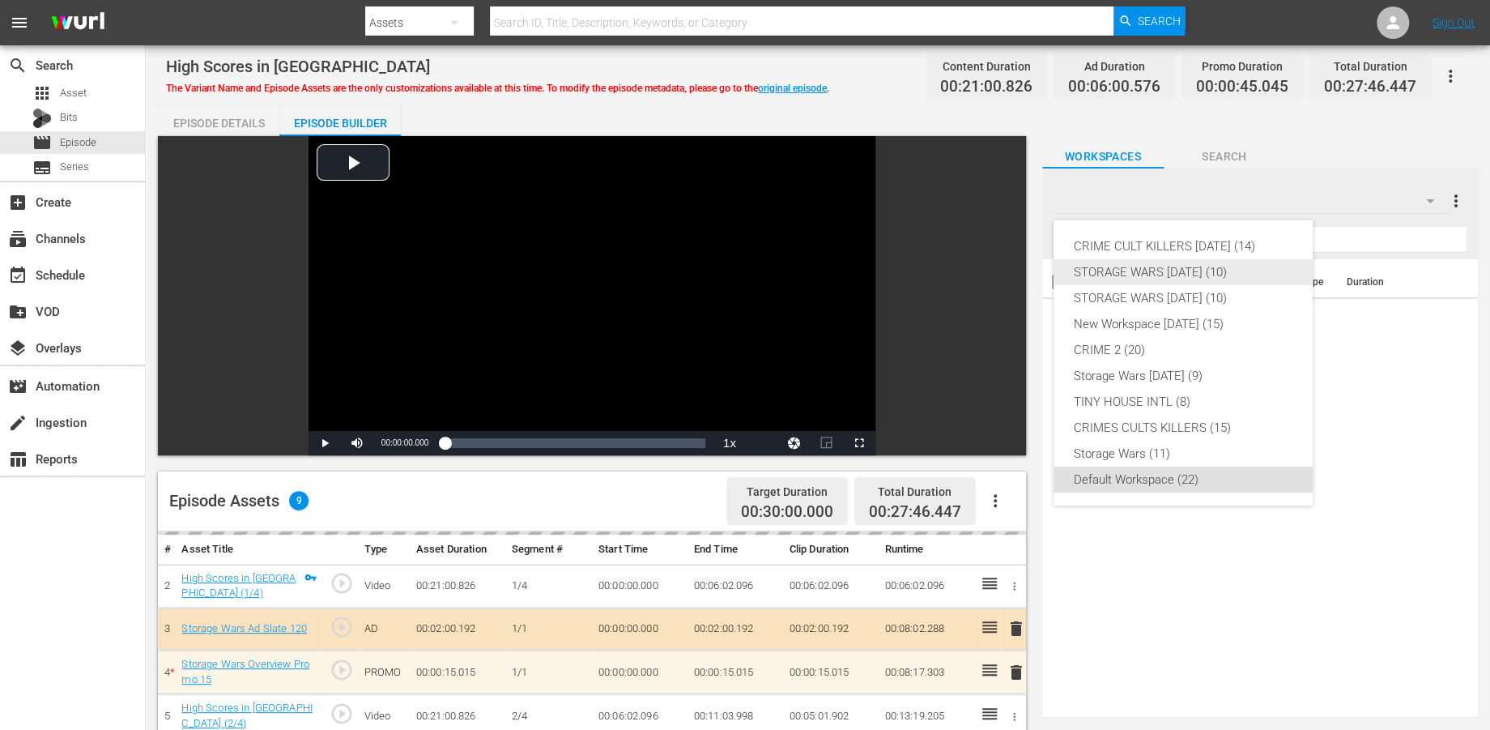
click at [1204, 274] on div "STORAGE WARS [DATE] (10)" at bounding box center [1183, 272] width 220 height 26
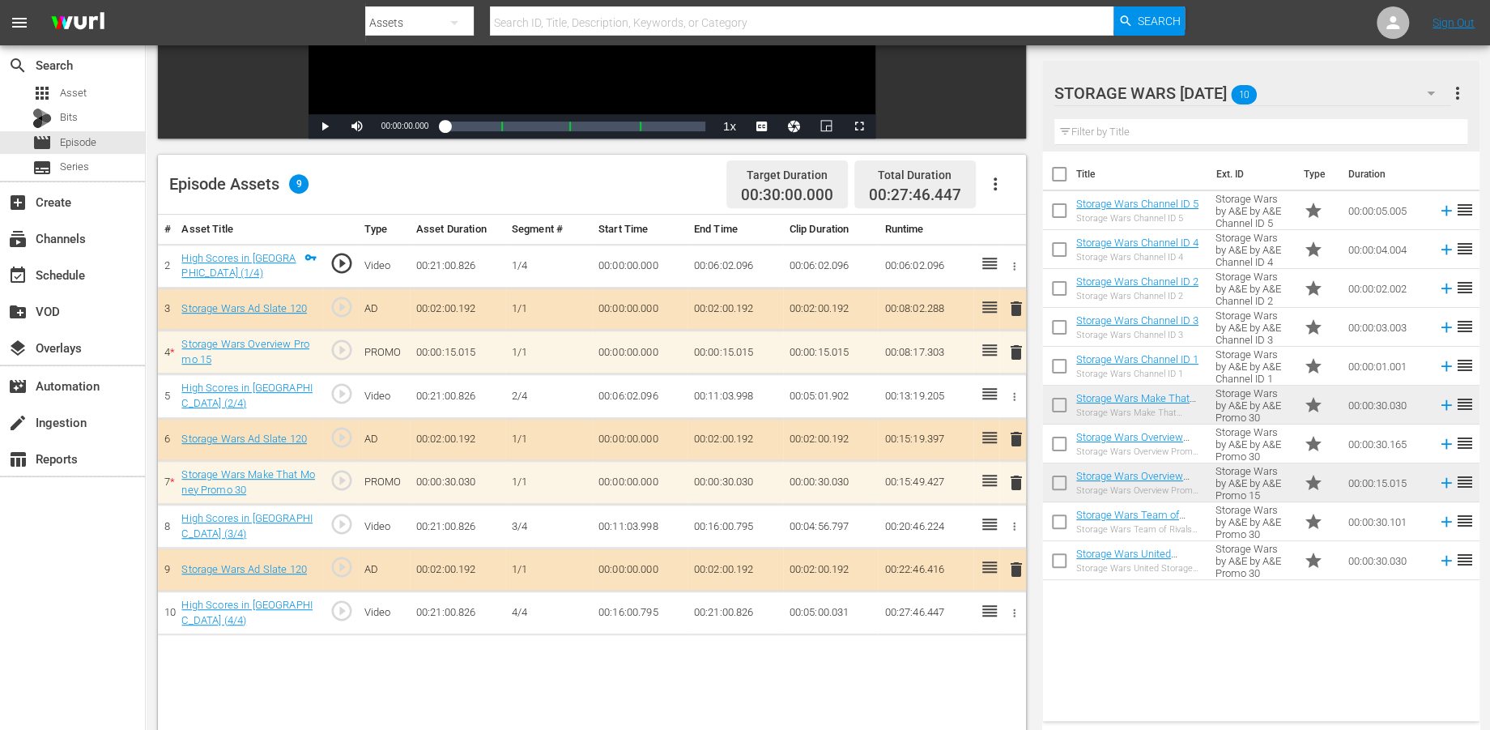
scroll to position [360, 0]
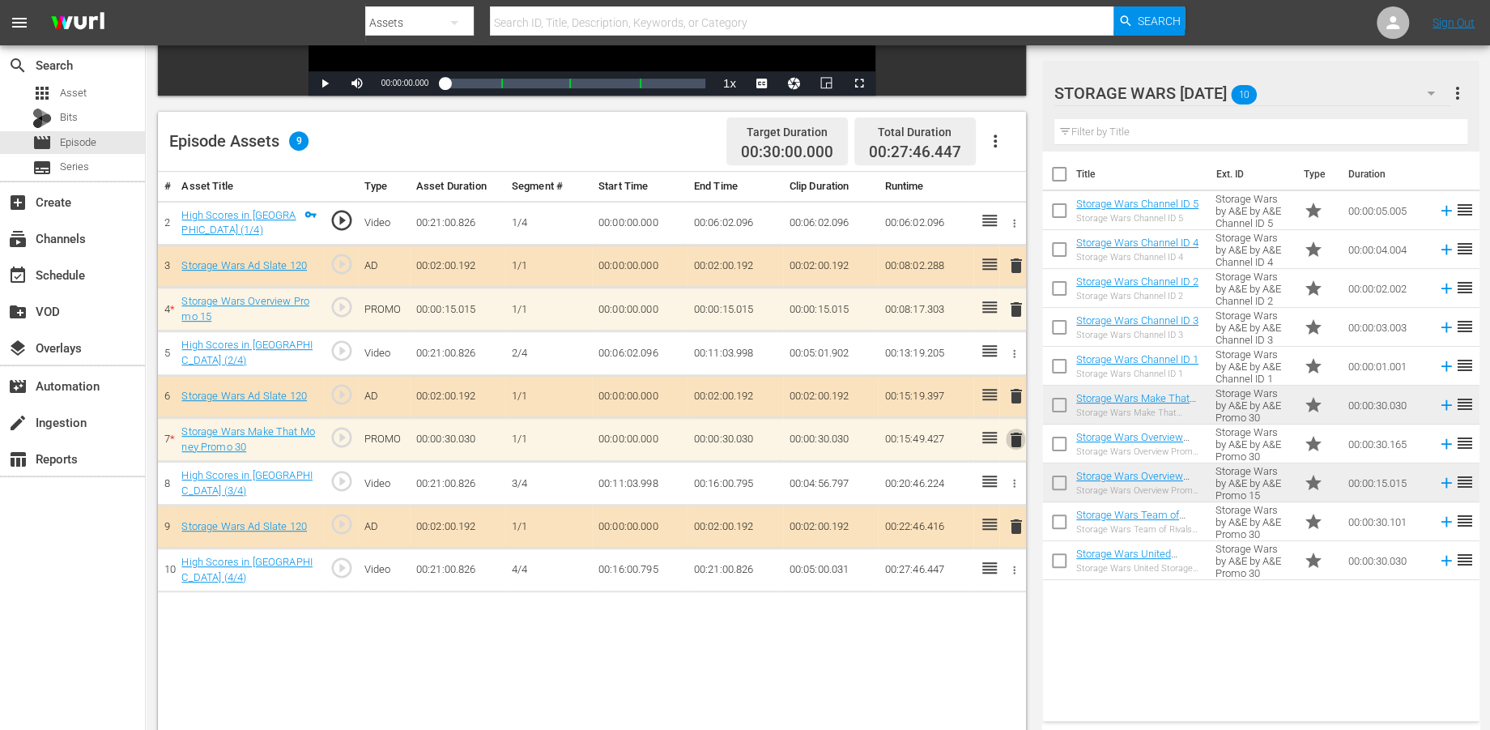
click at [1015, 433] on span "delete" at bounding box center [1015, 439] width 19 height 19
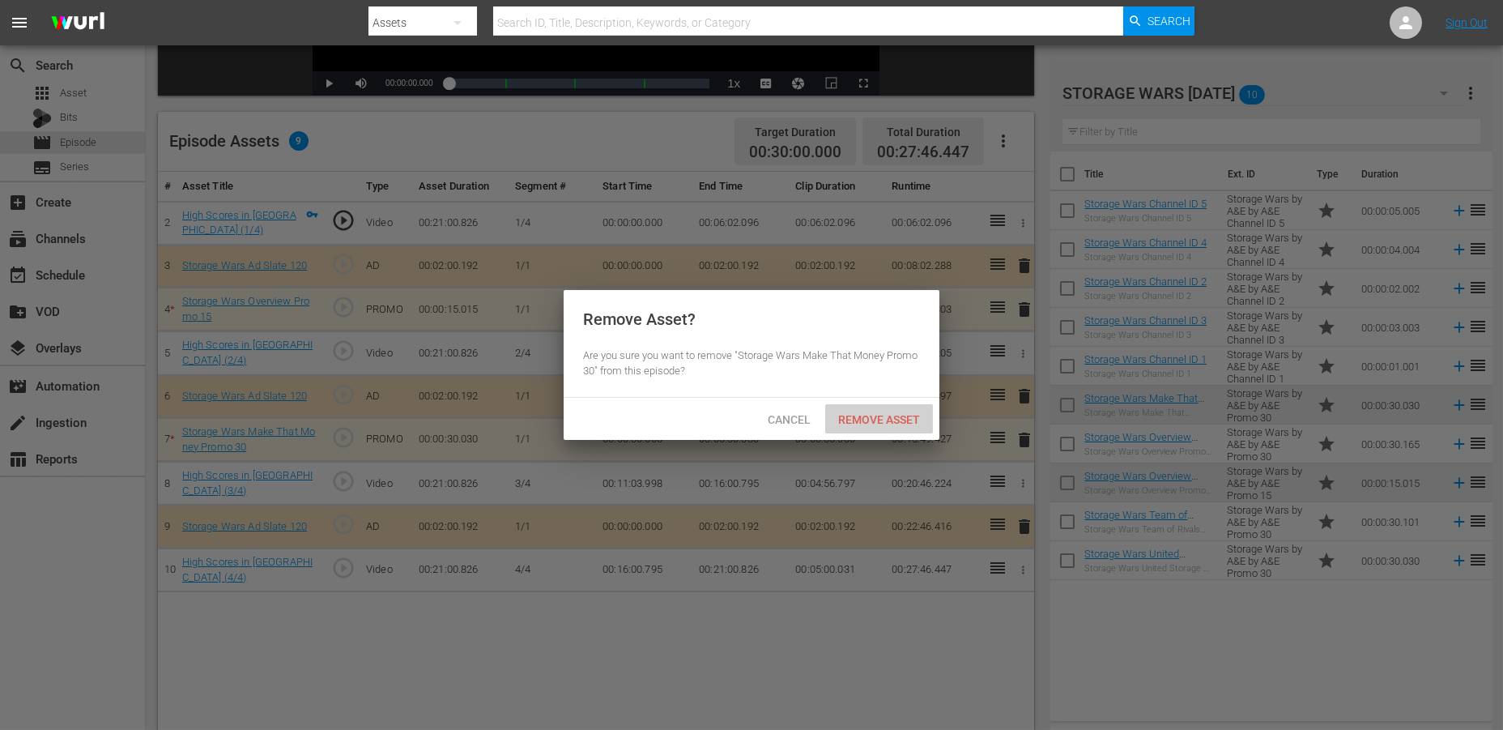
click at [859, 417] on span "Remove Asset" at bounding box center [879, 419] width 108 height 13
